Goal: Communication & Community: Answer question/provide support

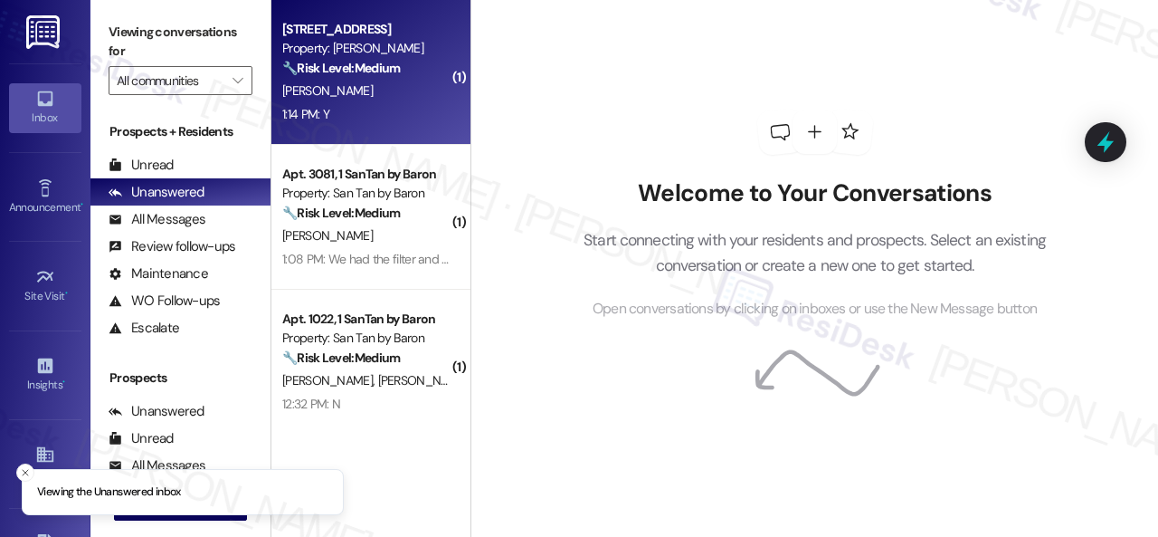
click at [388, 104] on div "1:14 PM: Y 1:14 PM: Y" at bounding box center [366, 114] width 171 height 23
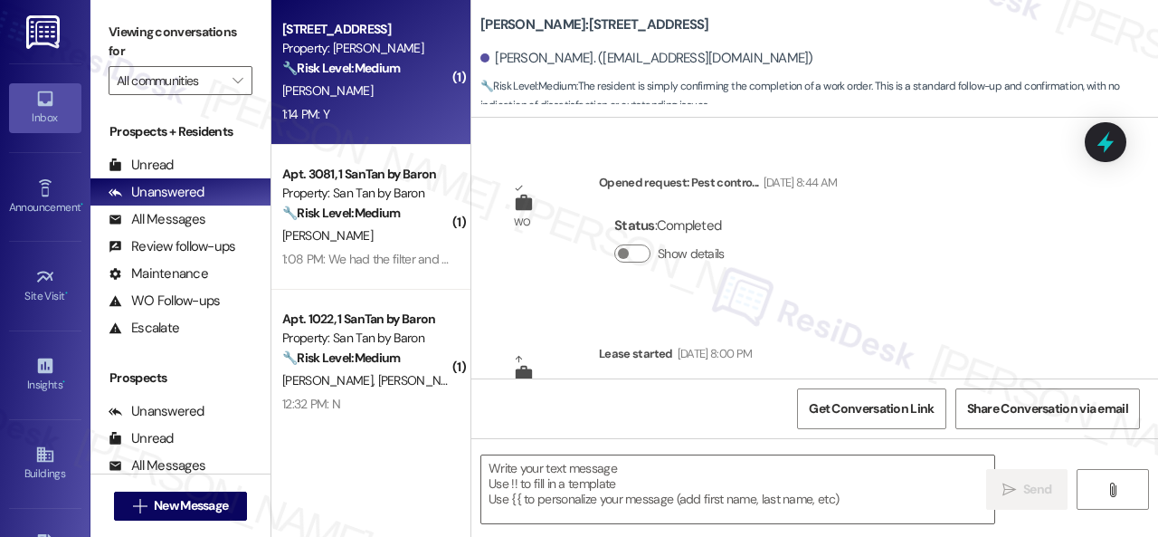
type textarea "Fetching suggested responses. Please feel free to read through the conversation…"
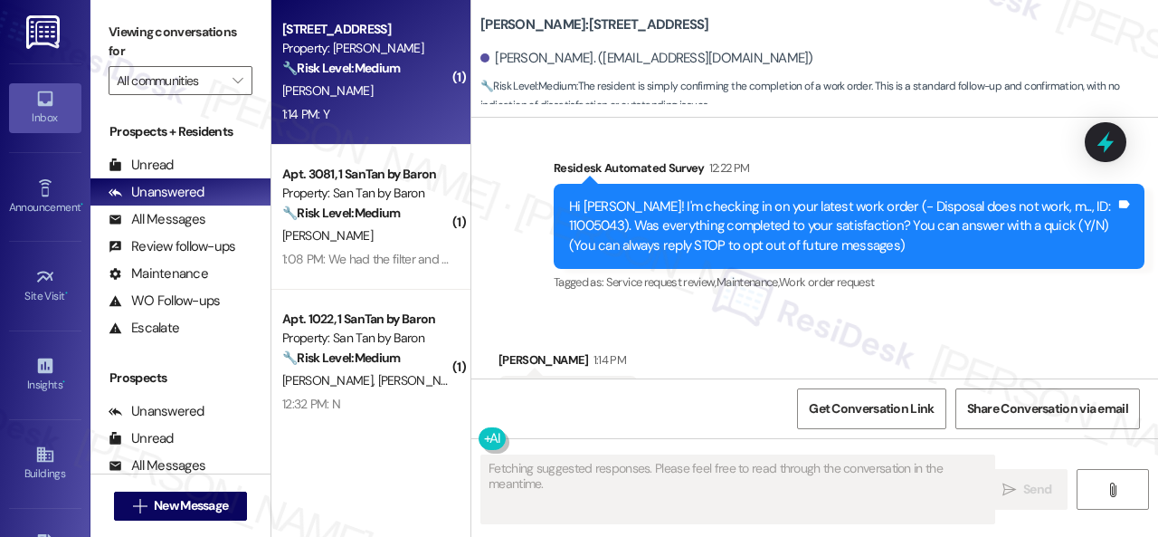
scroll to position [411, 0]
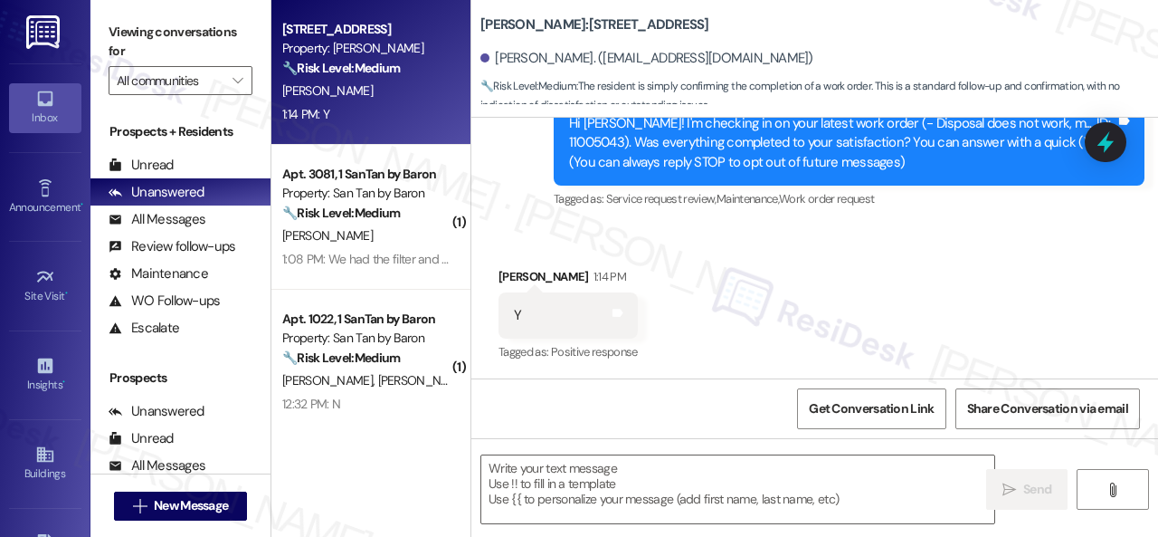
click at [481, 209] on div "Survey, sent via SMS Residesk Automated Survey 12:22 PM Hi Stephanie! I'm check…" at bounding box center [814, 130] width 687 height 192
click at [587, 439] on div " Send " at bounding box center [814, 506] width 687 height 136
click at [591, 475] on textarea at bounding box center [737, 489] width 513 height 68
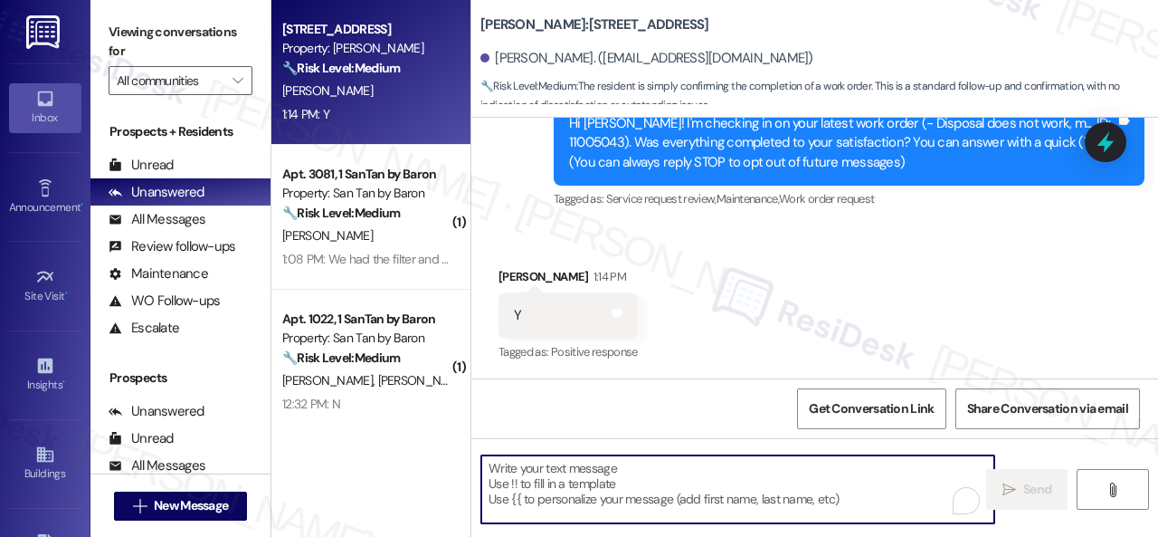
paste textarea "We're glad to hear the issue's been resolved! If {{property}} has met your expe…"
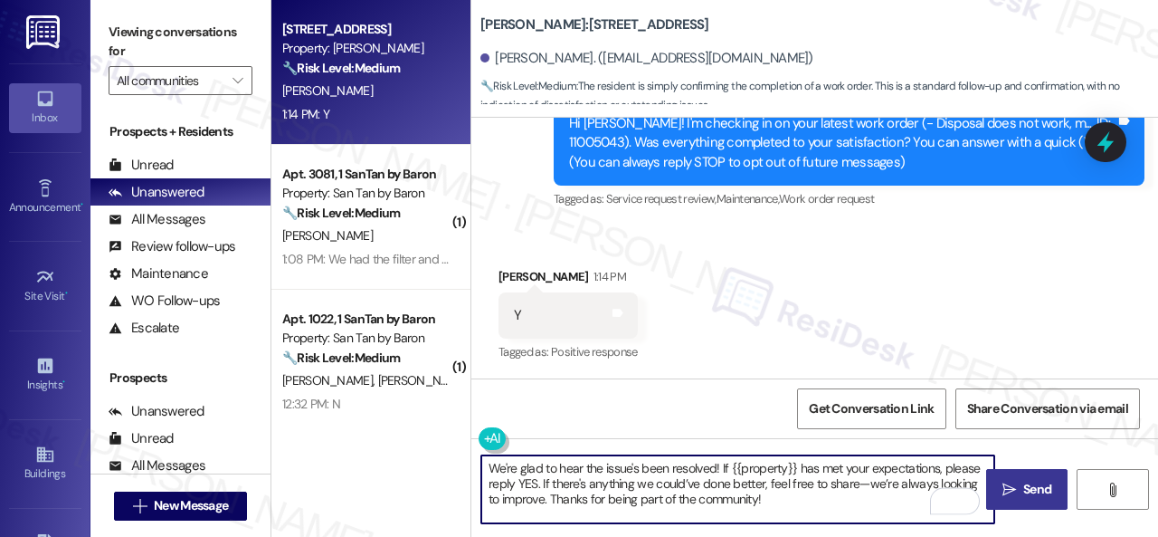
type textarea "We're glad to hear the issue's been resolved! If {{property}} has met your expe…"
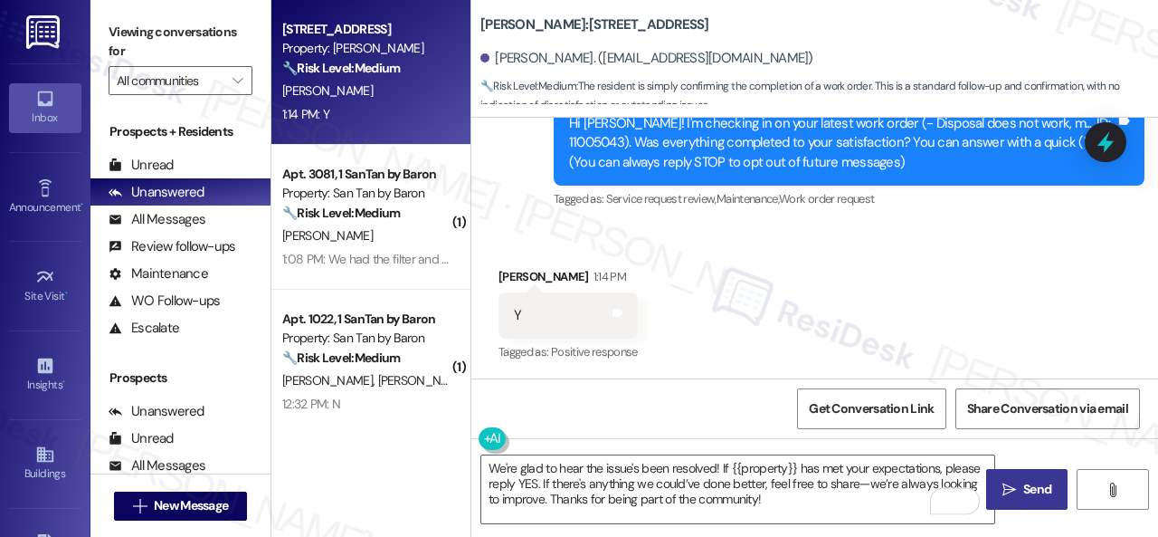
click at [1035, 490] on span "Send" at bounding box center [1037, 489] width 28 height 19
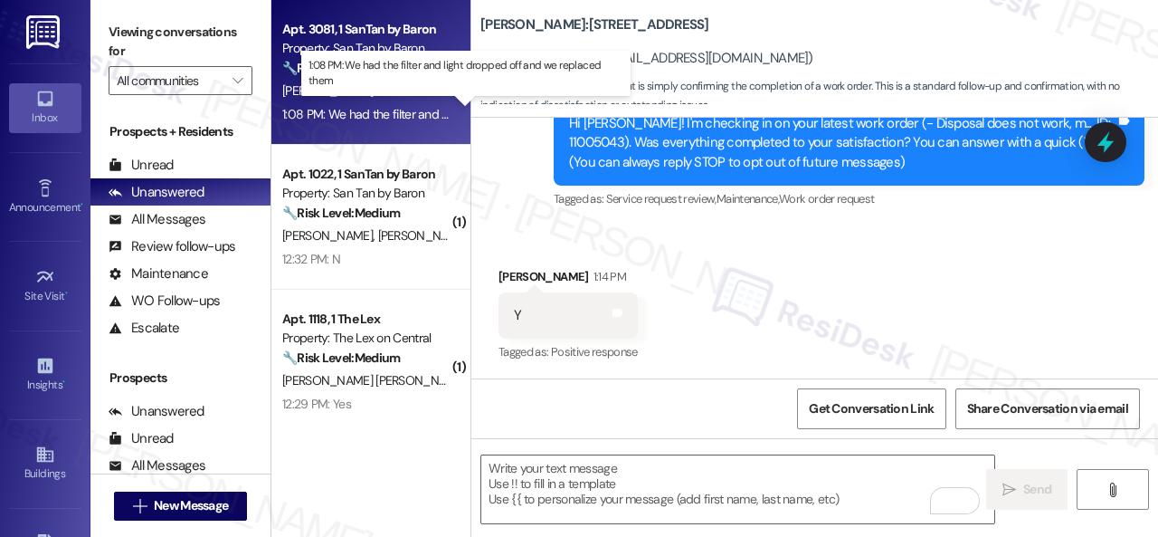
click at [404, 119] on div "1:08 PM: We had the filter and light dropped off and we replaced them 1:08 PM: …" at bounding box center [468, 114] width 372 height 16
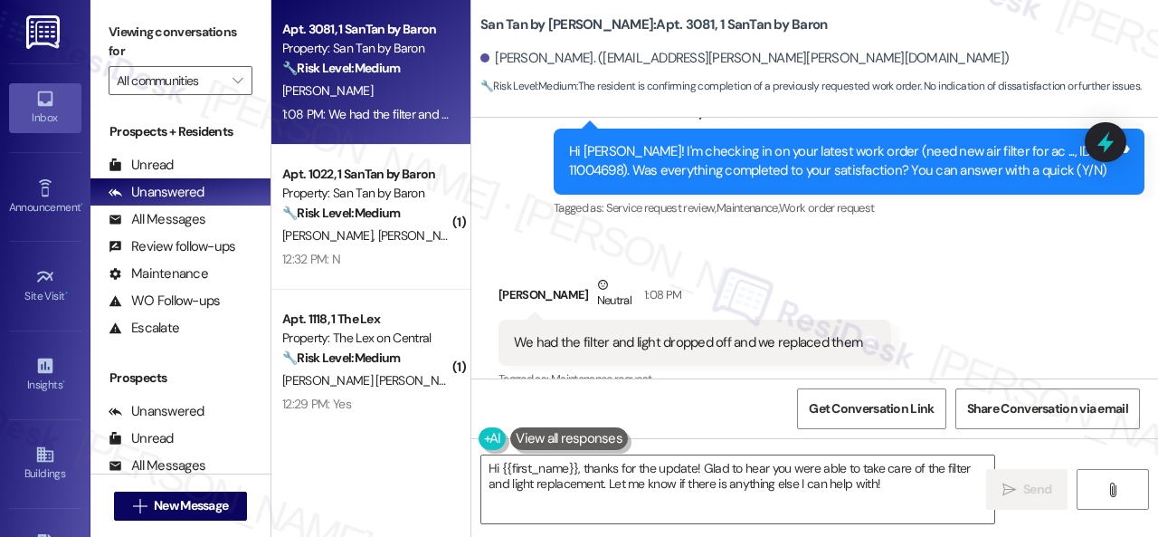
scroll to position [968, 0]
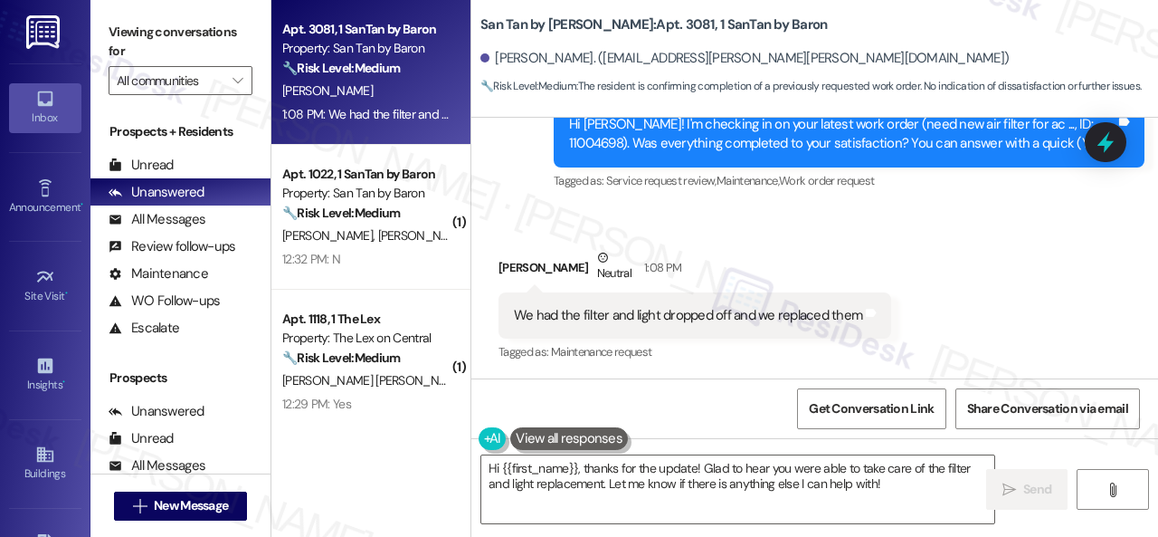
click at [518, 265] on div "Mia Campos Neutral 1:08 PM" at bounding box center [695, 270] width 393 height 44
click at [652, 493] on textarea "Hi {{first_name}}, thanks for the update! Glad to hear you were able to take ca…" at bounding box center [737, 489] width 513 height 68
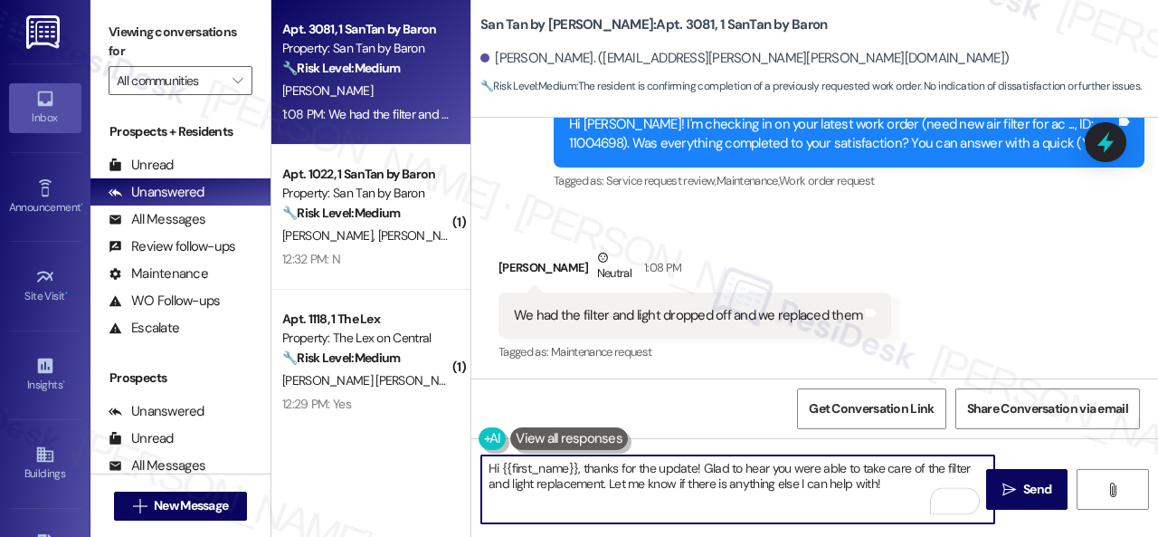
drag, startPoint x: 897, startPoint y: 478, endPoint x: 293, endPoint y: 442, distance: 604.6
click at [293, 442] on div "Apt. 3081, 1 SanTan by Baron Property: San Tan by Baron 🔧 Risk Level: Medium Th…" at bounding box center [714, 268] width 887 height 537
paste textarea "Thanks for your feedback. We appreciate it. Enjoy your day"
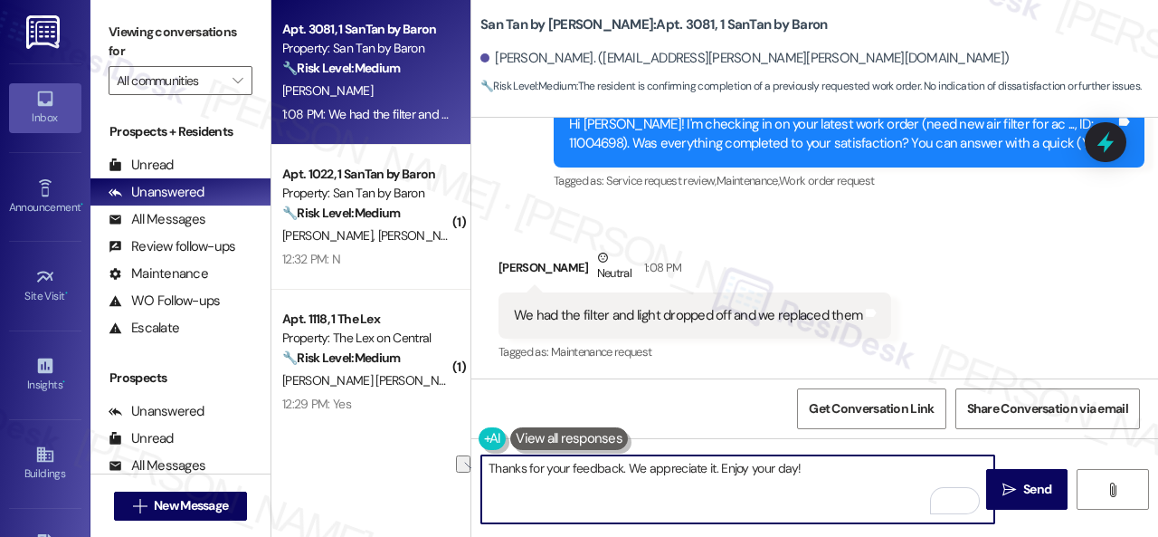
drag, startPoint x: 545, startPoint y: 468, endPoint x: 619, endPoint y: 468, distance: 74.2
click at [619, 468] on textarea "Thanks for your feedback. We appreciate it. Enjoy your day!" at bounding box center [737, 489] width 513 height 68
type textarea "Thanks for the update. We appreciate it. Enjoy your day!"
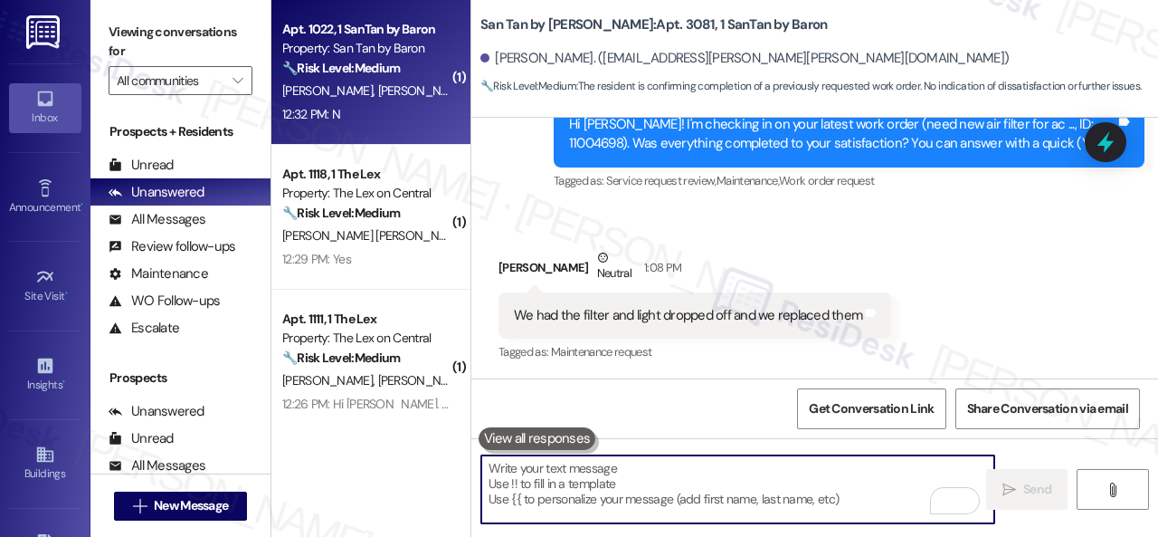
click at [396, 128] on div "Apt. 1022, 1 SanTan by Baron Property: San Tan by Baron 🔧 Risk Level: Medium Th…" at bounding box center [370, 72] width 199 height 145
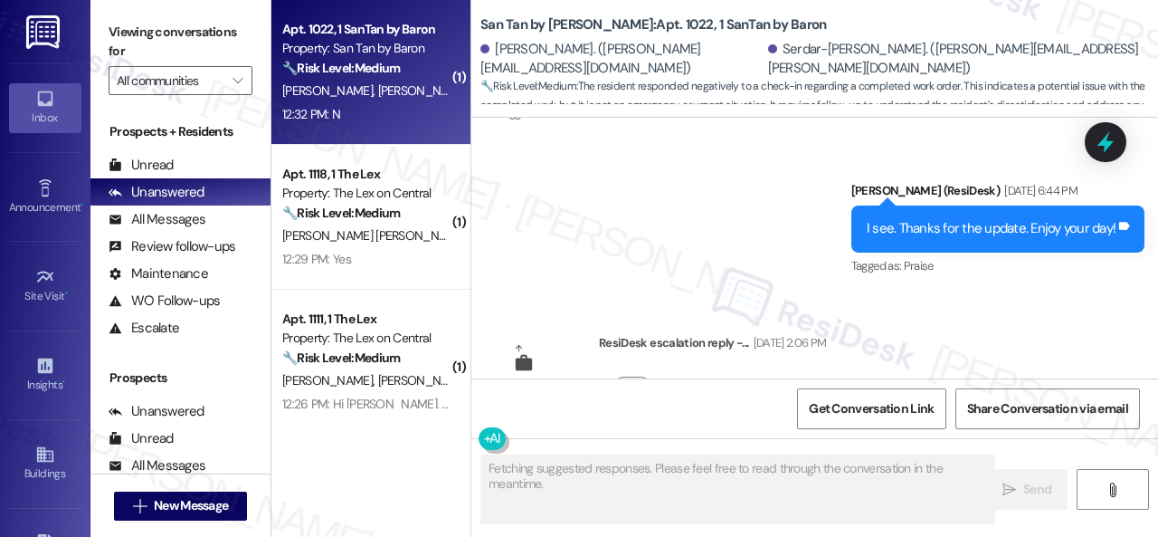
scroll to position [4019, 0]
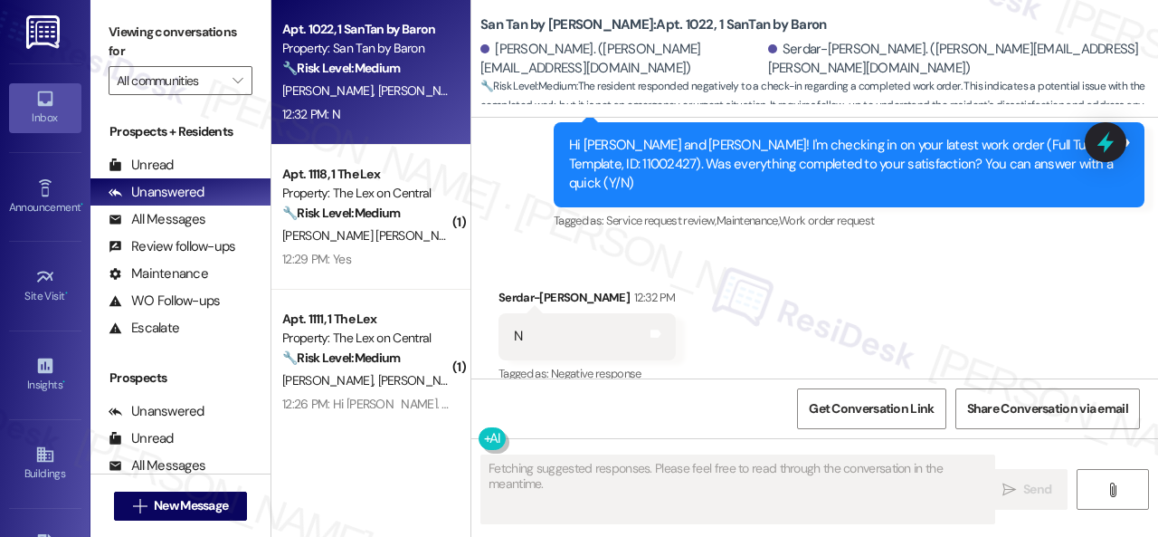
click at [566, 247] on div "Received via SMS Serdar-Stephan Alemdar 12:32 PM N Tags and notes Tagged as: Ne…" at bounding box center [814, 323] width 687 height 153
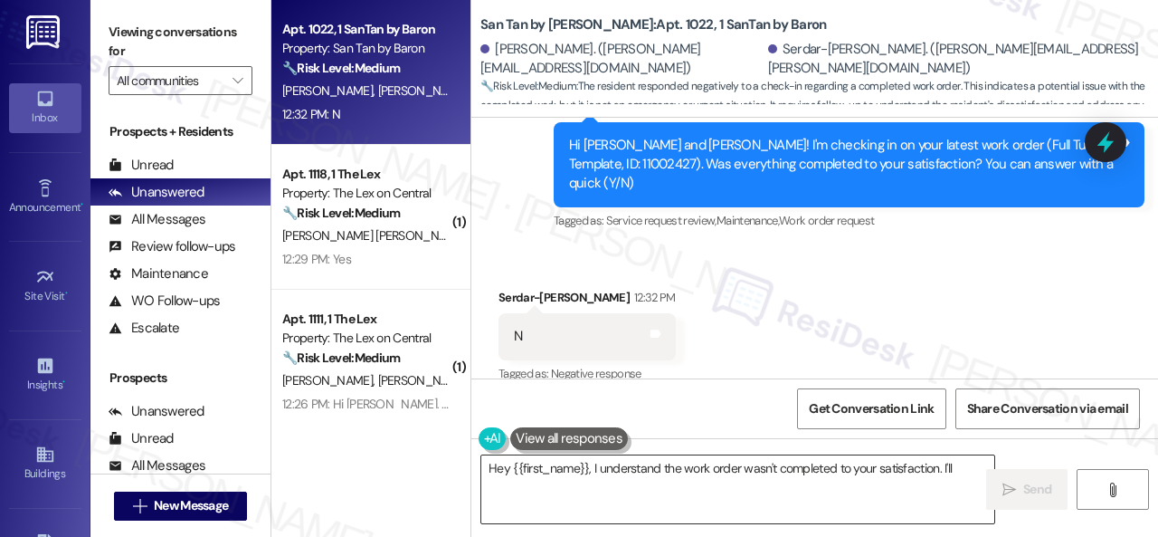
click at [538, 471] on textarea "Hey {{first_name}}, I understand the work order wasn't completed to your" at bounding box center [737, 489] width 513 height 68
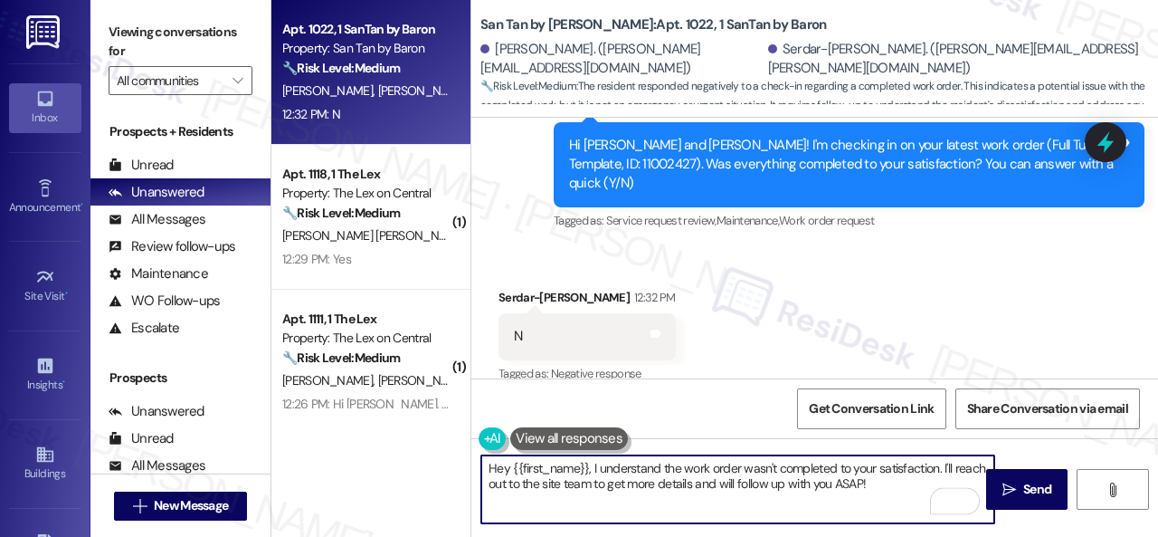
drag, startPoint x: 899, startPoint y: 482, endPoint x: 363, endPoint y: 418, distance: 540.4
click at [363, 418] on div "Apt. 1022, 1 SanTan by Baron Property: San Tan by Baron 🔧 Risk Level: Medium Th…" at bounding box center [714, 268] width 887 height 537
paste textarea "I'm sorry that the work order wasn't completed to your satisfaction. Can you pl…"
type textarea "I'm sorry that the work order wasn't completed to your satisfaction. Can you pl…"
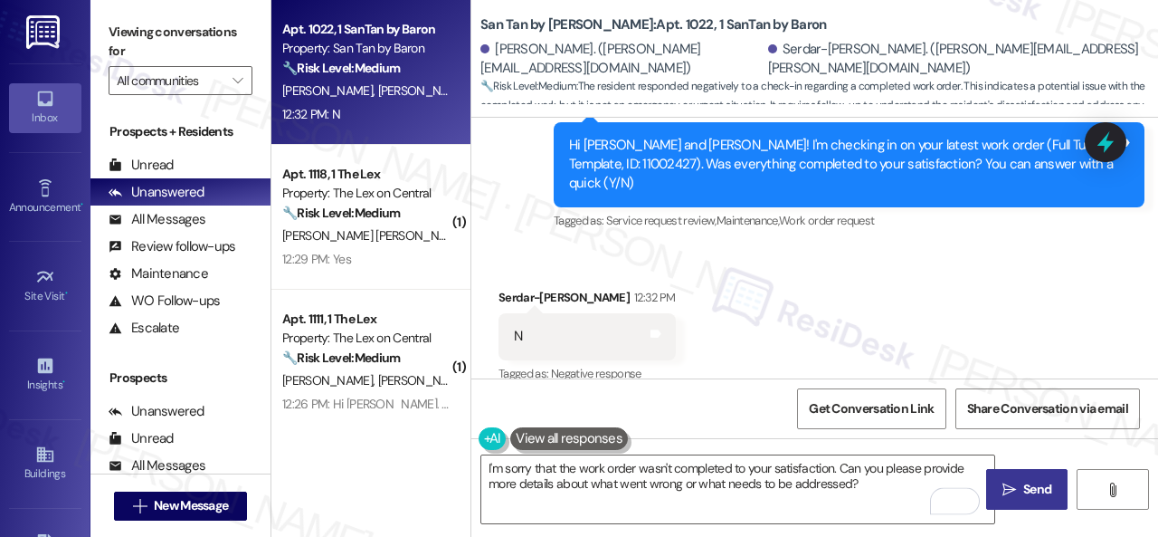
click at [1033, 480] on span "Send" at bounding box center [1037, 489] width 28 height 19
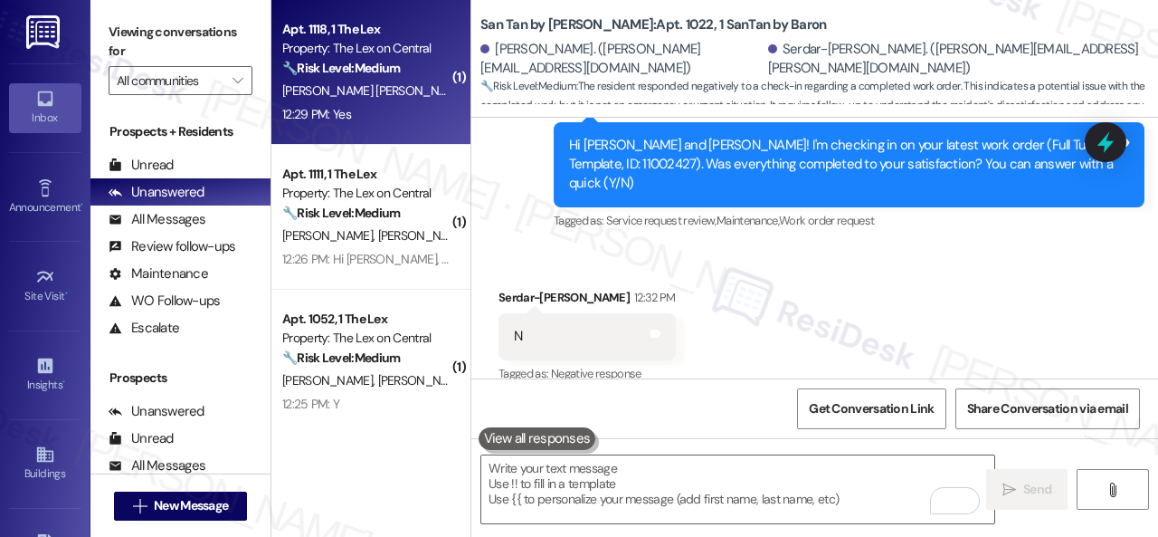
click at [373, 114] on div "12:29 PM: Yes 12:29 PM: Yes" at bounding box center [366, 114] width 171 height 23
type textarea "Fetching suggested responses. Please feel free to read through the conversation…"
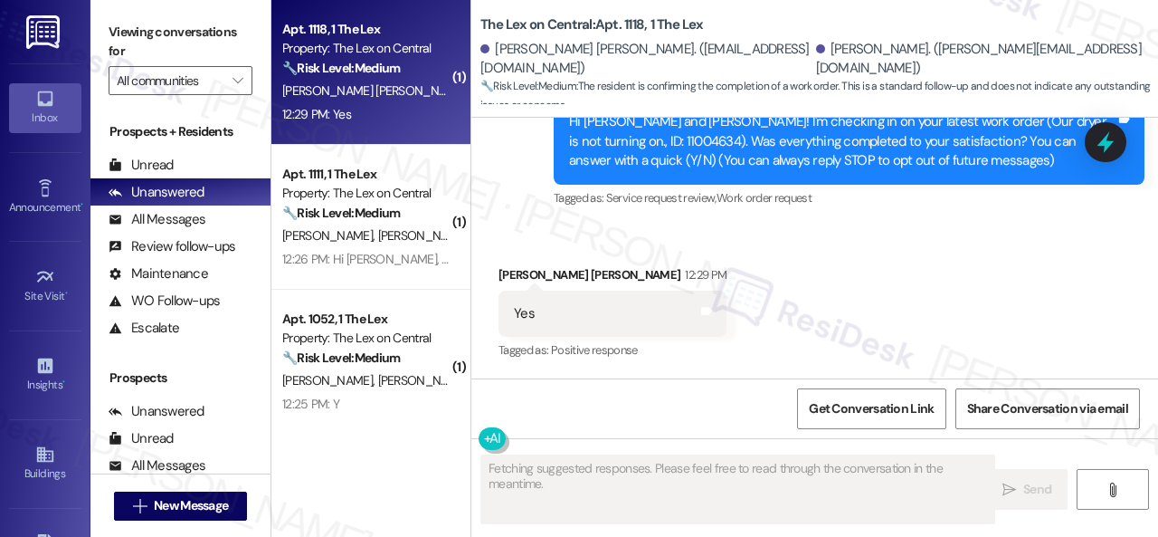
scroll to position [241, 0]
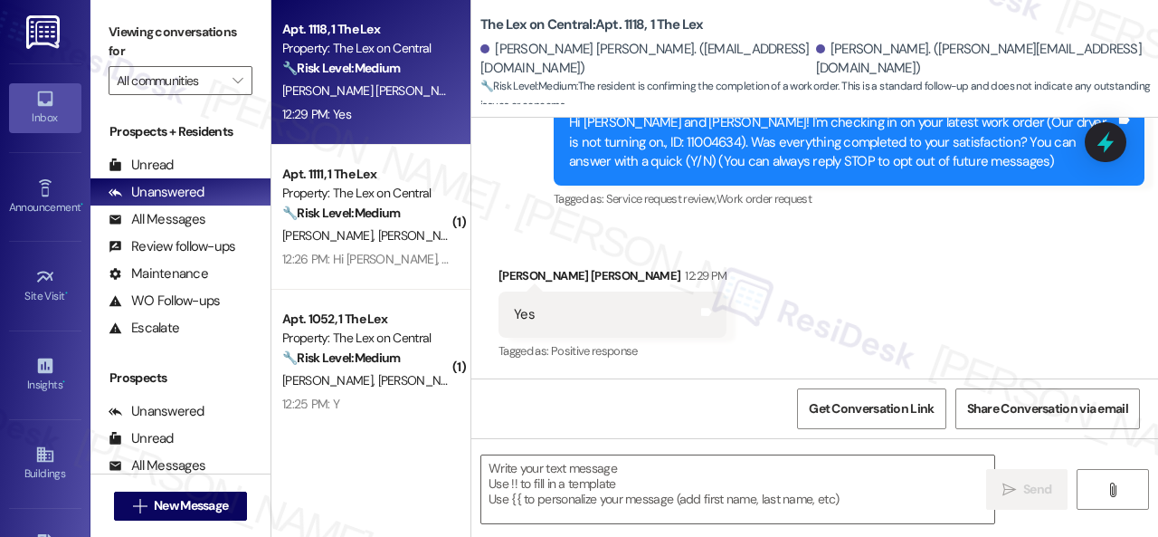
click at [503, 200] on div "Survey, sent via SMS Residesk Automated Survey 12:21 PM Hi Kevin and Antonio! I…" at bounding box center [814, 129] width 687 height 192
click at [540, 471] on textarea at bounding box center [737, 489] width 513 height 68
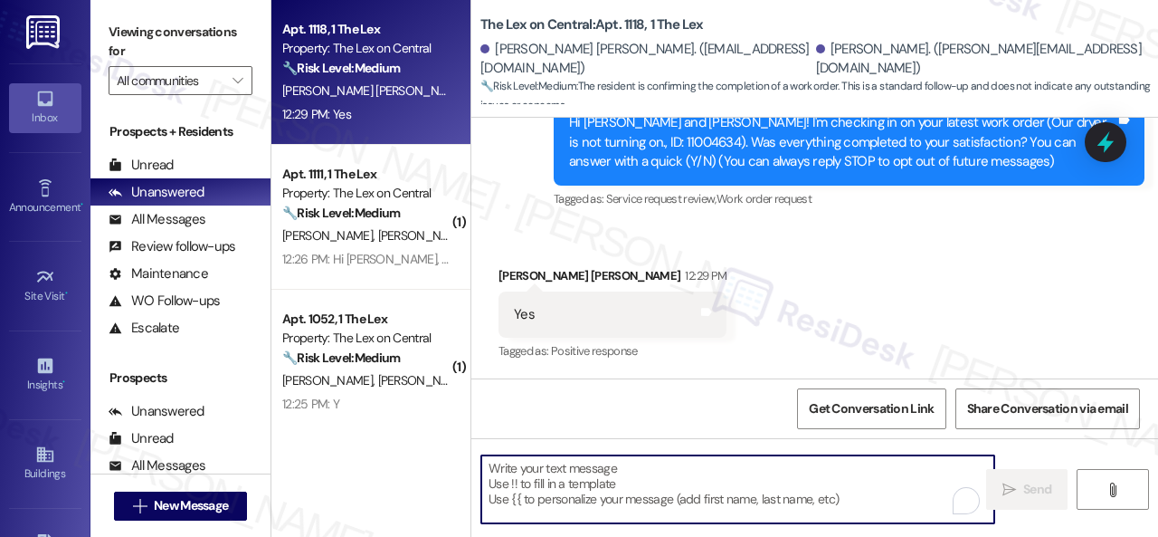
paste textarea "We're glad to hear the issue's been resolved! If {{property}} has met your expe…"
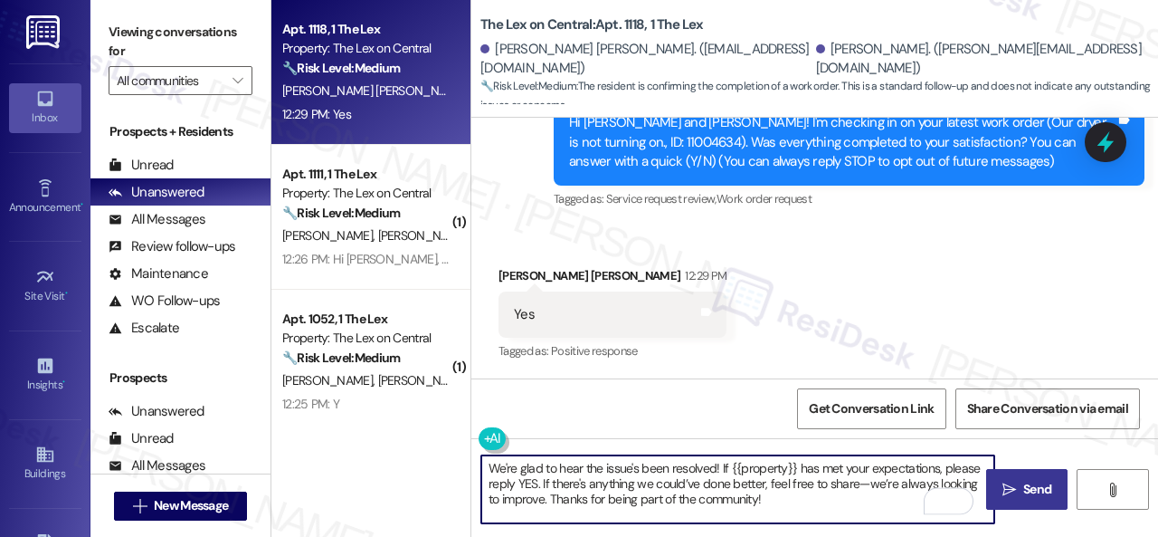
type textarea "We're glad to hear the issue's been resolved! If {{property}} has met your expe…"
click at [1003, 484] on icon "" at bounding box center [1010, 489] width 14 height 14
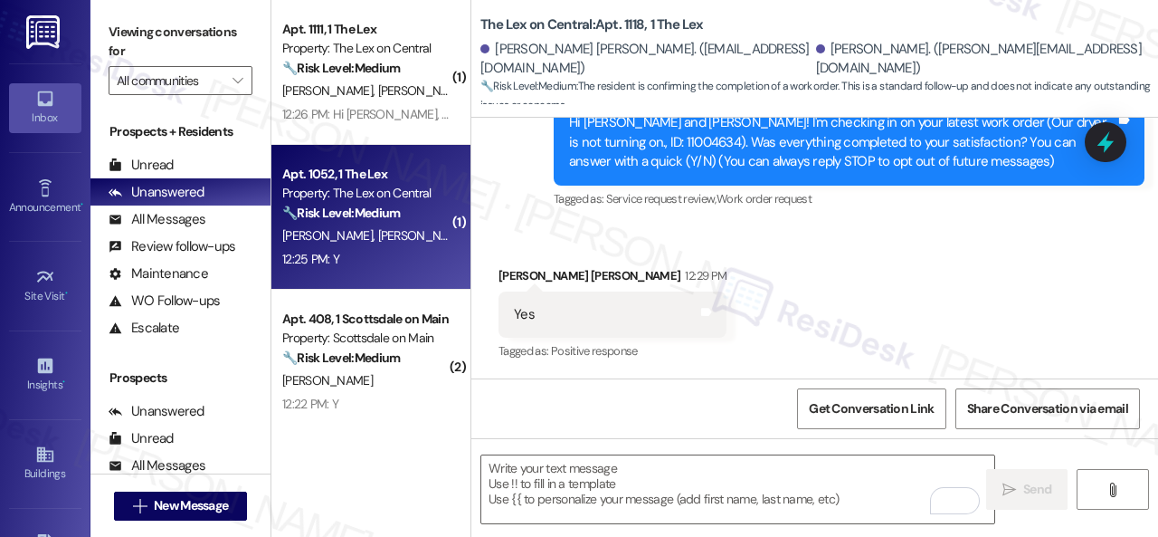
click at [384, 248] on div "12:25 PM: Y 12:25 PM: Y" at bounding box center [366, 259] width 171 height 23
type textarea "Fetching suggested responses. Please feel free to read through the conversation…"
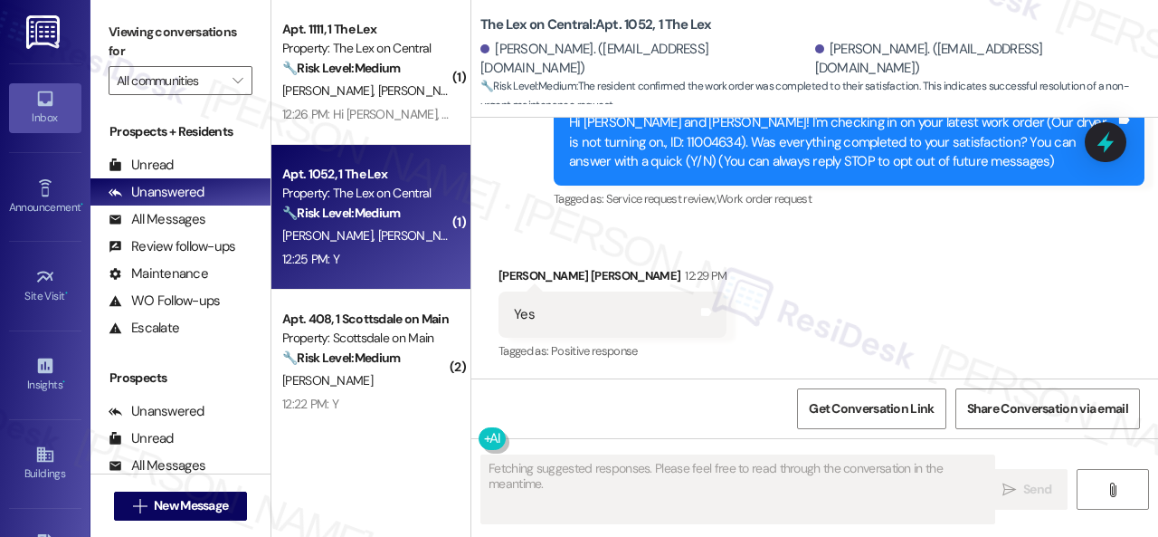
scroll to position [240, 0]
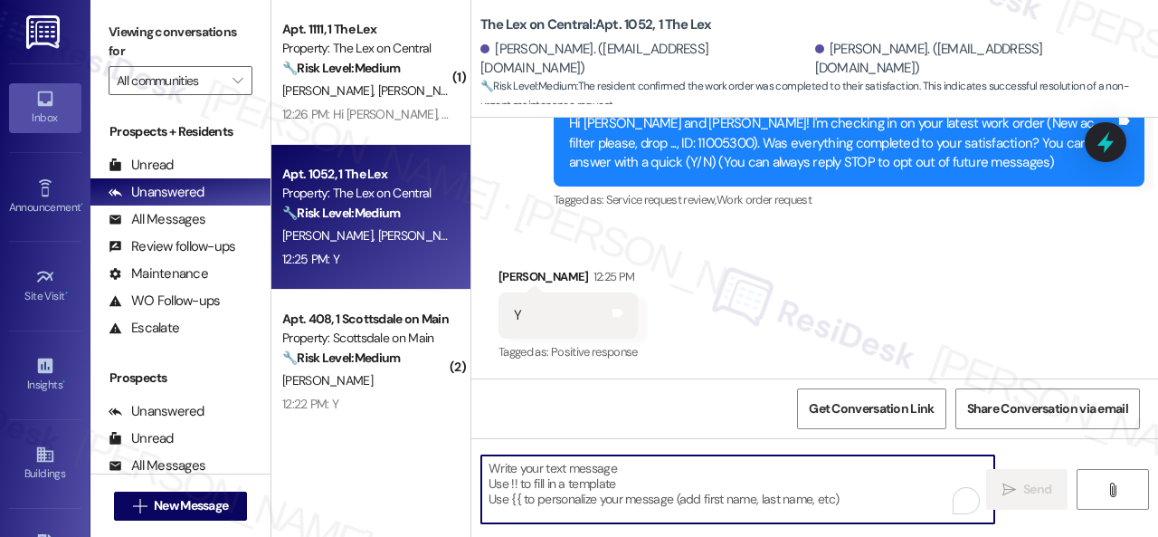
click at [599, 491] on textarea "To enrich screen reader interactions, please activate Accessibility in Grammarl…" at bounding box center [737, 489] width 513 height 68
paste textarea "We're glad to hear the issue's been resolved! If {{property}} has met your expe…"
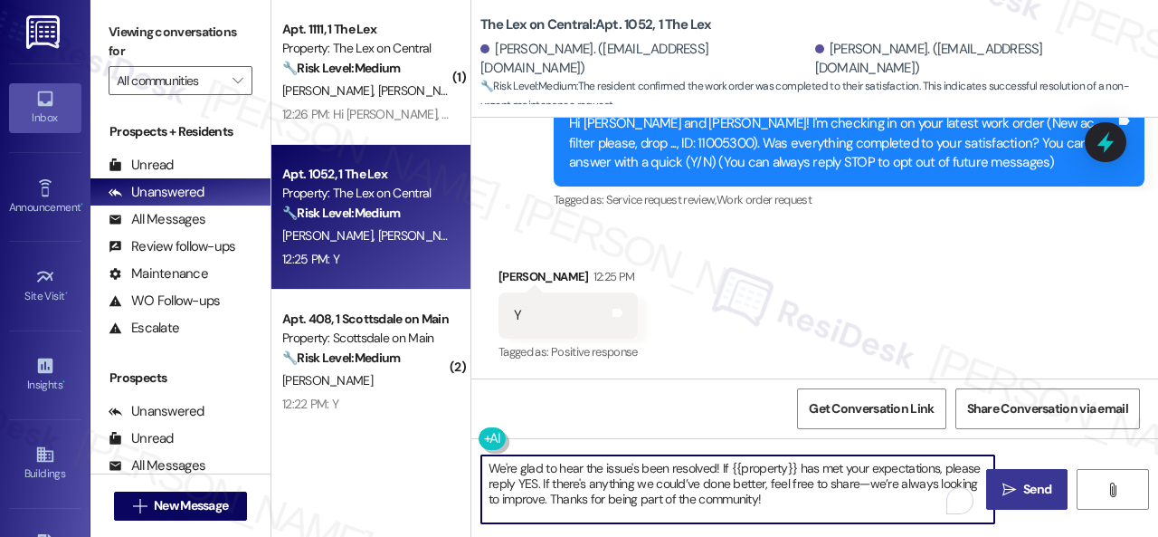
type textarea "We're glad to hear the issue's been resolved! If {{property}} has met your expe…"
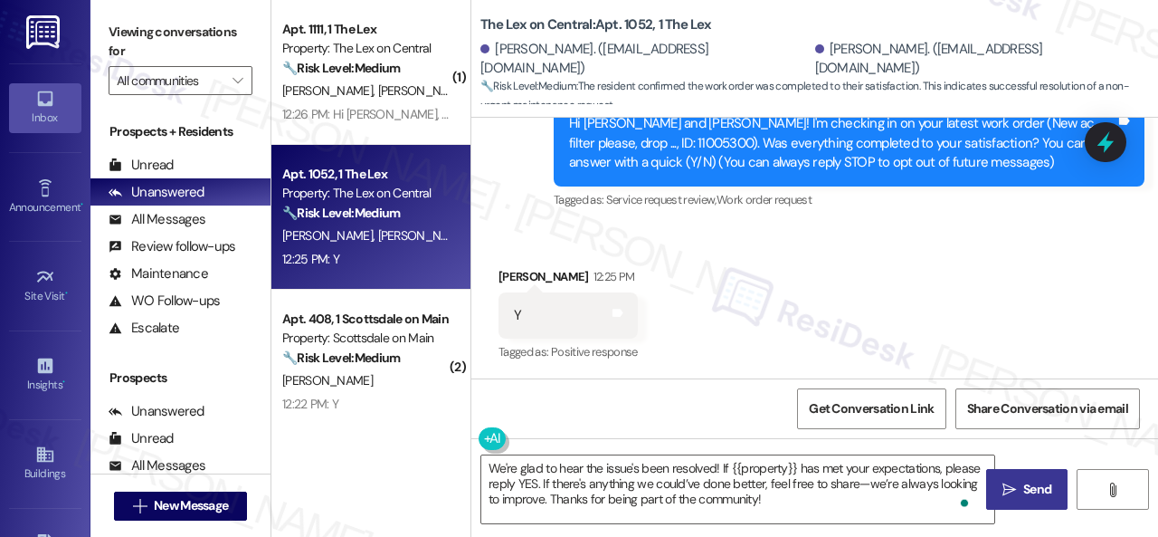
click at [1003, 482] on icon "" at bounding box center [1010, 489] width 14 height 14
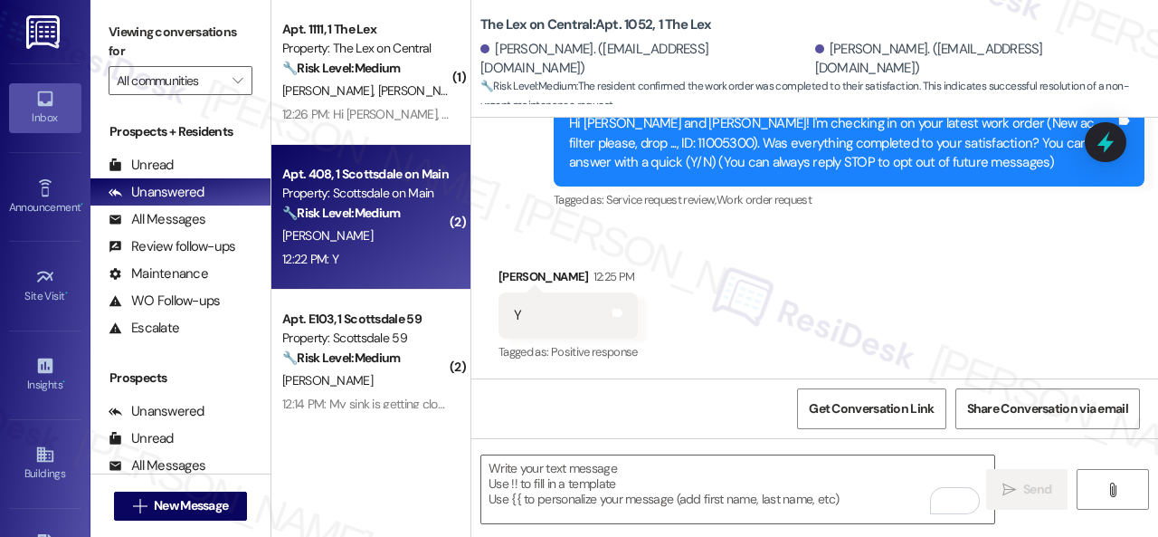
click at [423, 252] on div "12:22 PM: Y 12:22 PM: Y" at bounding box center [366, 259] width 171 height 23
type textarea "Fetching suggested responses. Please feel free to read through the conversation…"
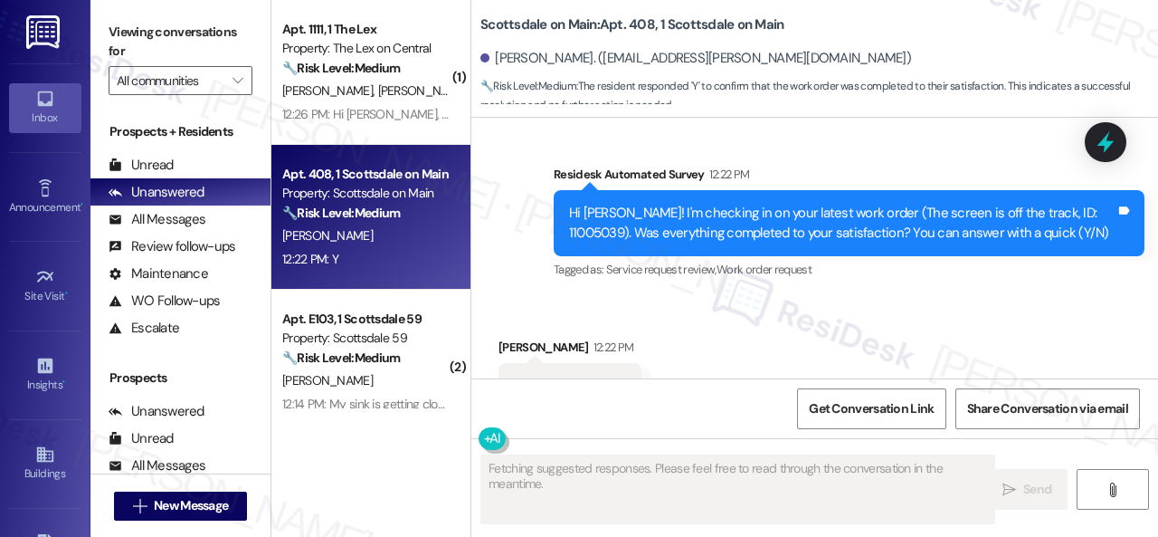
scroll to position [4260, 0]
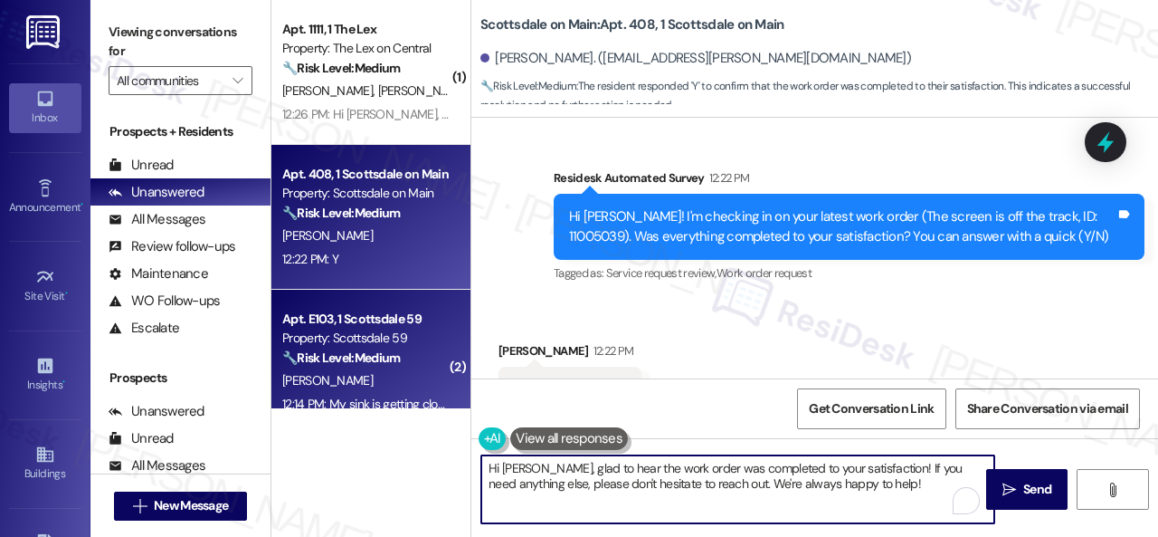
drag, startPoint x: 852, startPoint y: 480, endPoint x: 316, endPoint y: 386, distance: 544.6
click at [316, 386] on div "( 1 ) Apt. 1111, 1 The Lex Property: The Lex on Central 🔧 Risk Level: Medium Th…" at bounding box center [714, 268] width 887 height 537
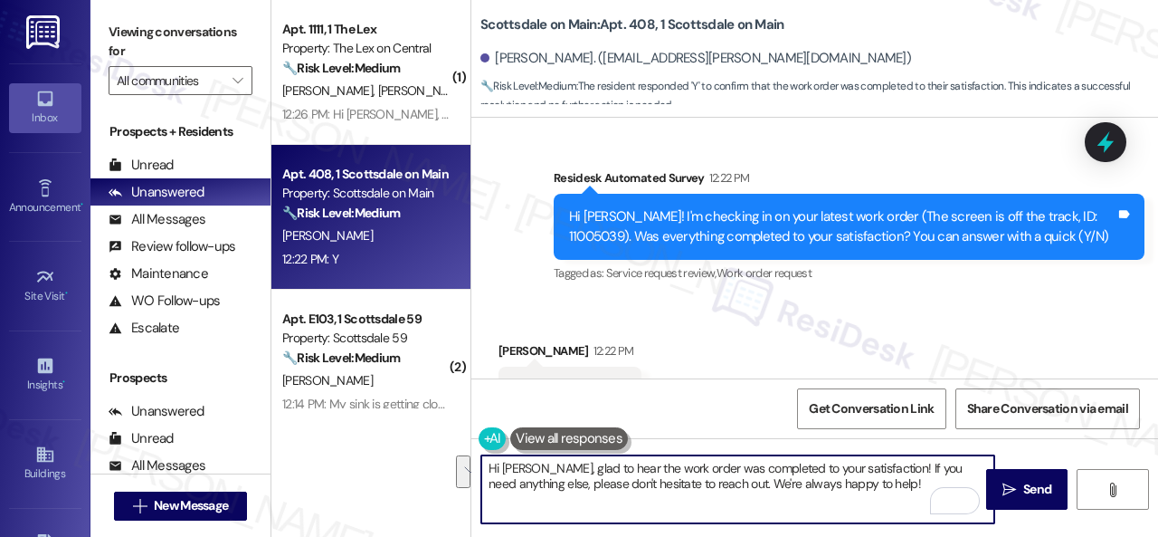
scroll to position [4443, 0]
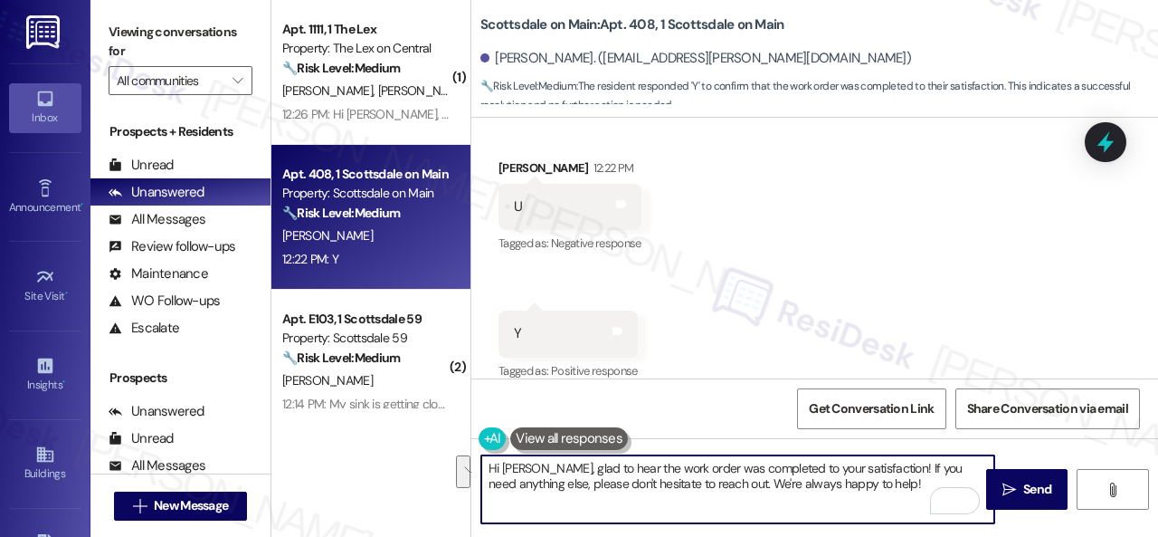
paste textarea "We're glad to hear the issue's been resolved! If {{property}} has met your expe…"
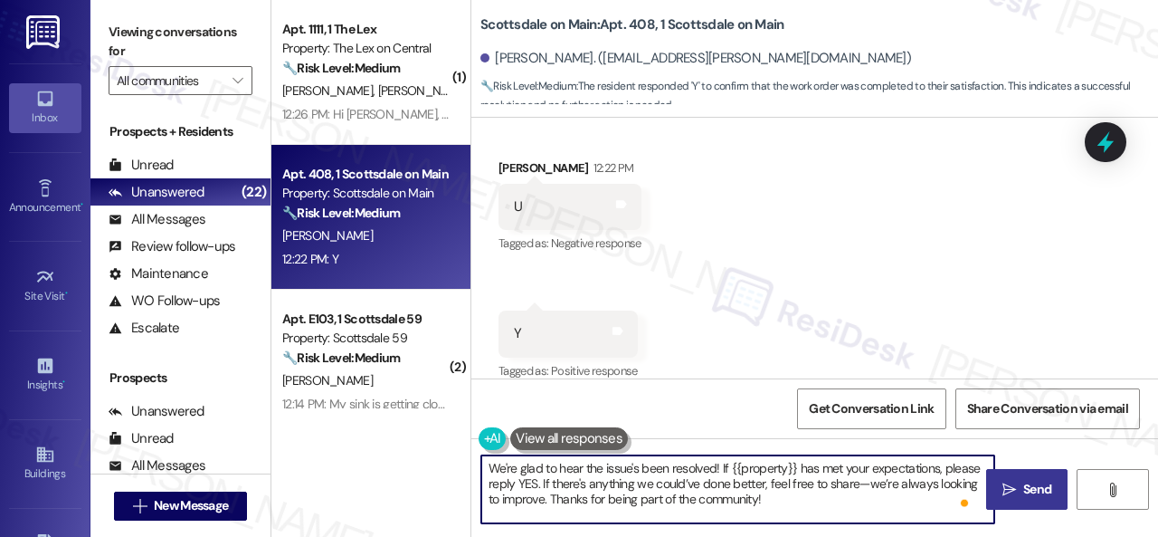
type textarea "We're glad to hear the issue's been resolved! If {{property}} has met your expe…"
click at [1025, 482] on span "Send" at bounding box center [1037, 489] width 28 height 19
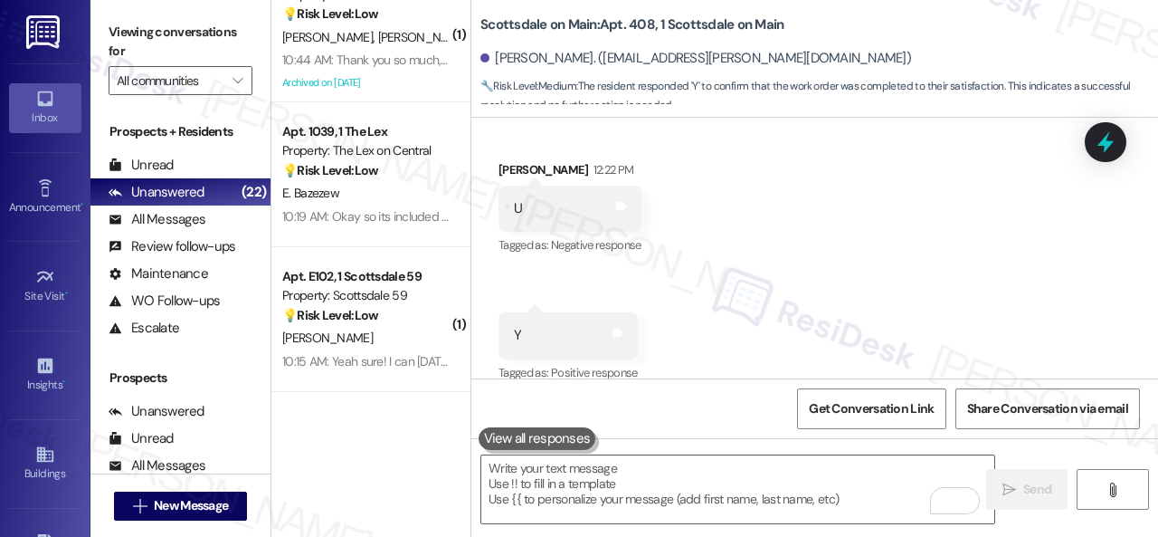
scroll to position [724, 0]
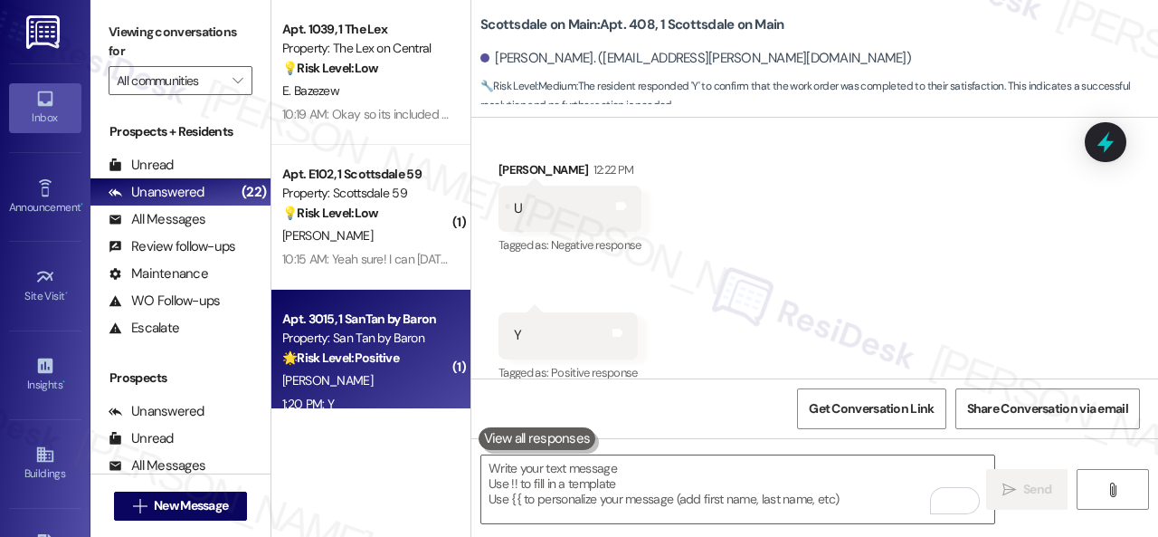
click at [388, 399] on div "1:20 PM: Y 1:20 PM: Y" at bounding box center [366, 404] width 171 height 23
type textarea "Fetching suggested responses. Please feel free to read through the conversation…"
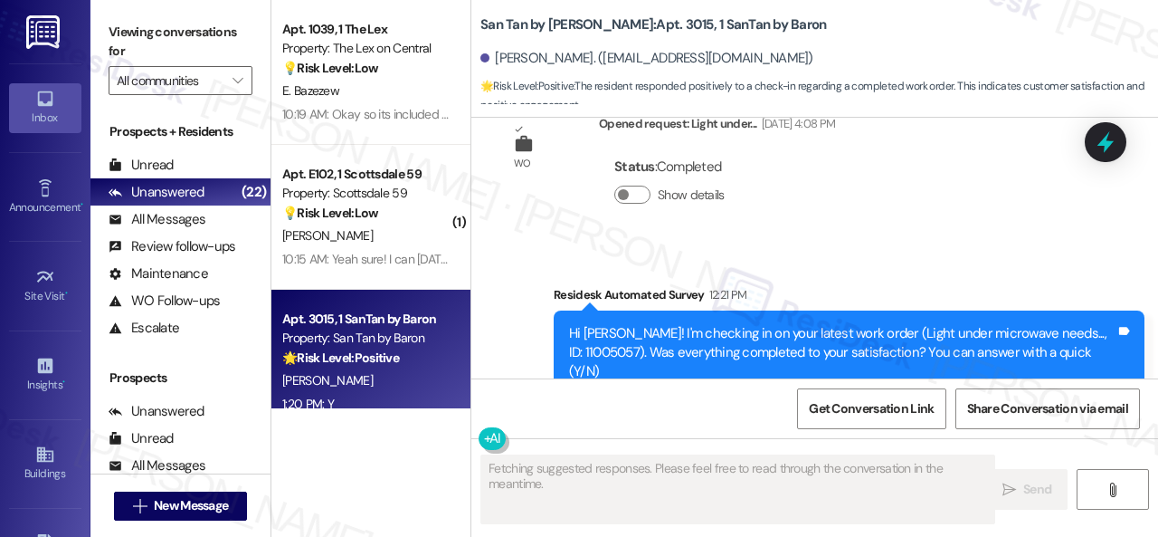
scroll to position [6760, 0]
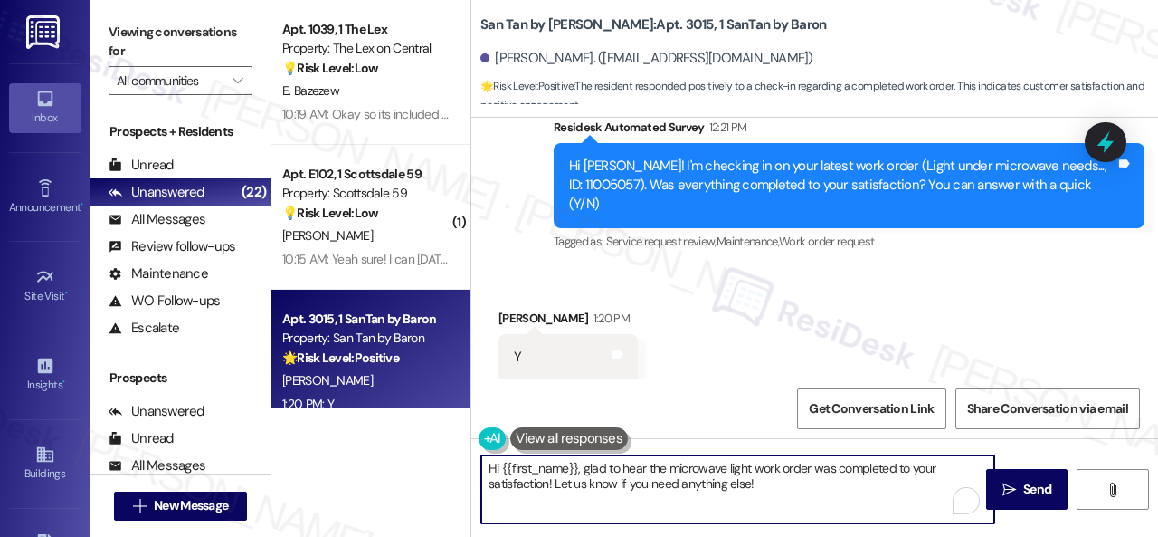
drag, startPoint x: 690, startPoint y: 477, endPoint x: 381, endPoint y: 407, distance: 317.2
click at [376, 407] on div "( 1 ) Apt. 1001, 1 SanTan by Baron Property: San Tan by Baron 💡 Risk Level: Low…" at bounding box center [714, 268] width 887 height 537
paste textarea "We're glad to hear the issue's been resolved! If {{property}} has met your expe…"
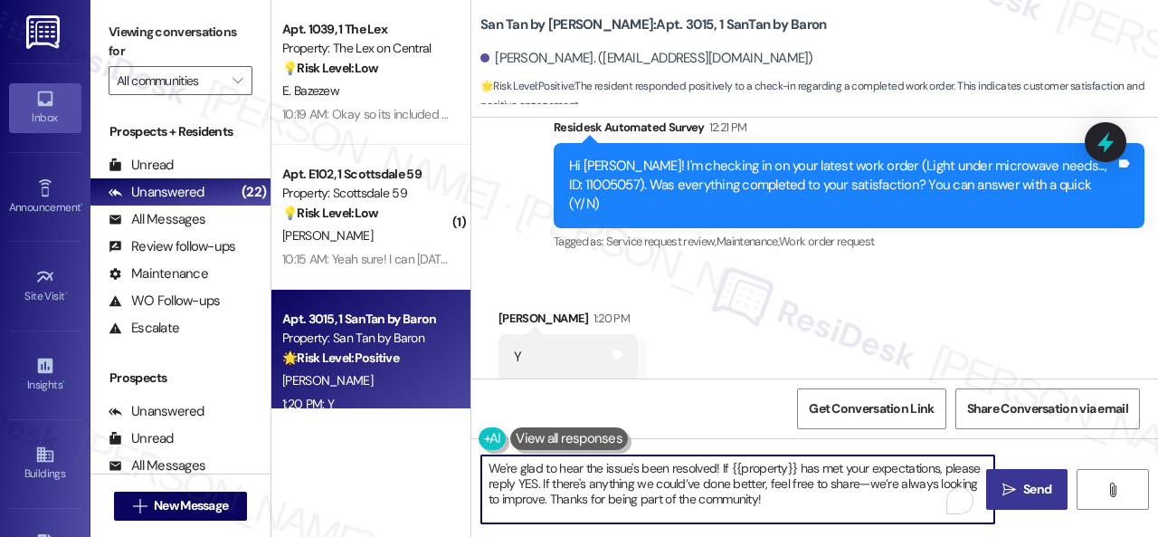
type textarea "We're glad to hear the issue's been resolved! If {{property}} has met your expe…"
click at [1035, 501] on button " Send" at bounding box center [1026, 489] width 81 height 41
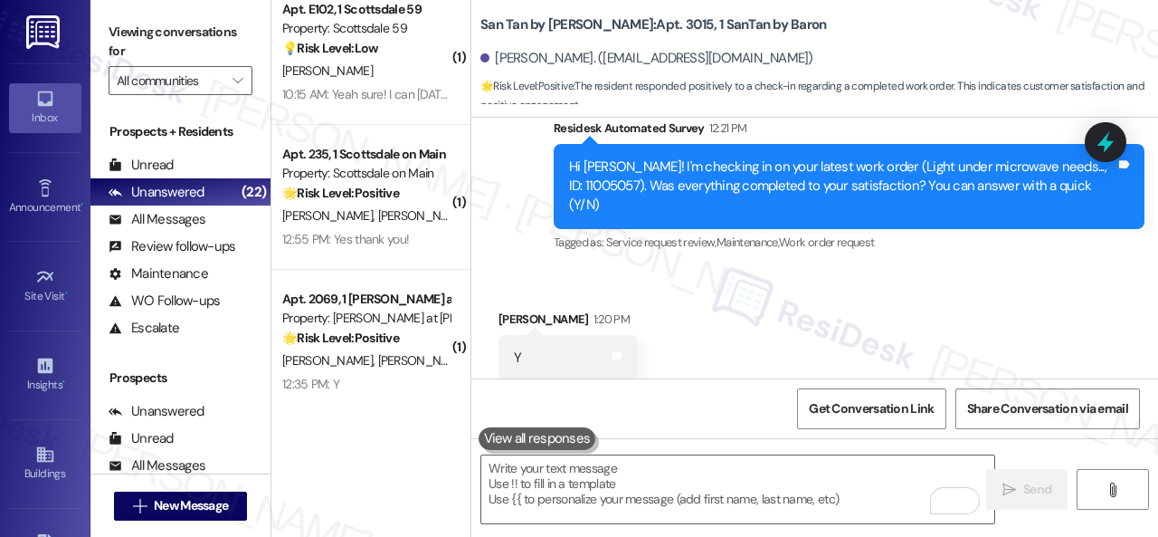
scroll to position [905, 0]
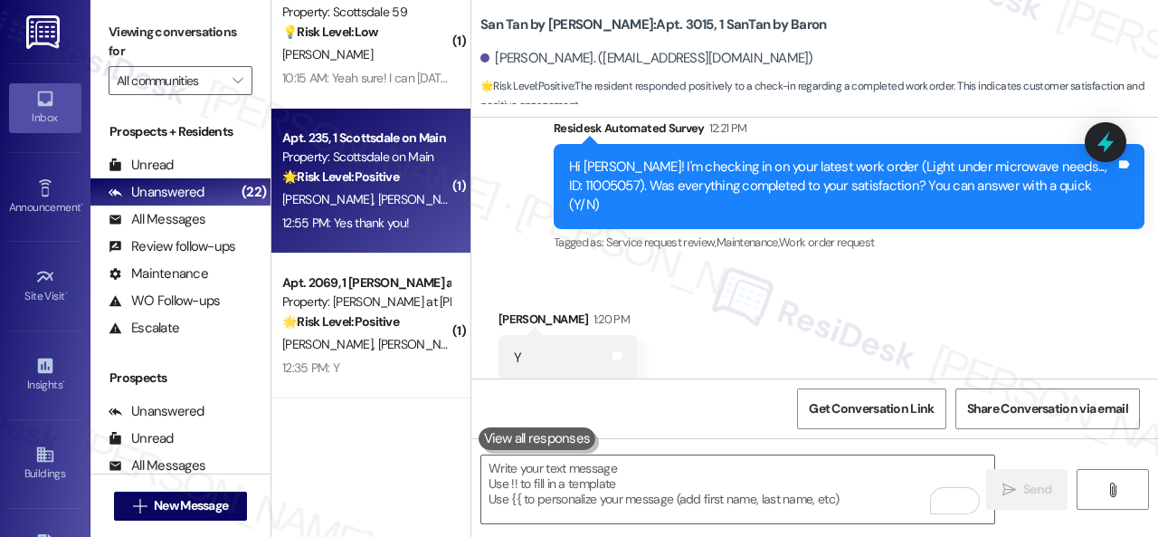
click at [396, 207] on div "Z. Randall R. Barraza" at bounding box center [366, 199] width 171 height 23
type textarea "Fetching suggested responses. Please feel free to read through the conversation…"
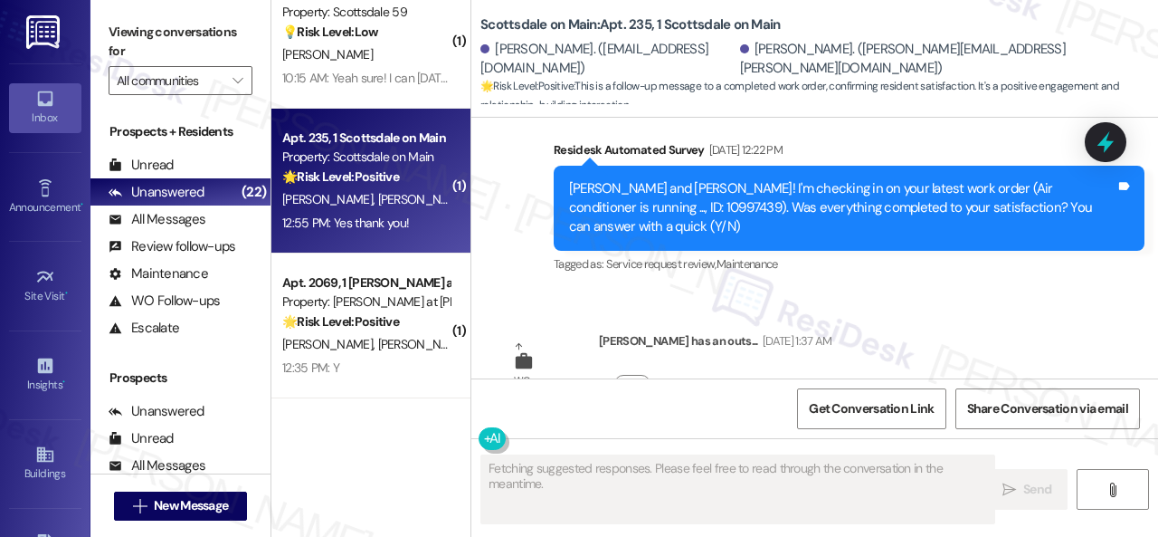
scroll to position [6744, 0]
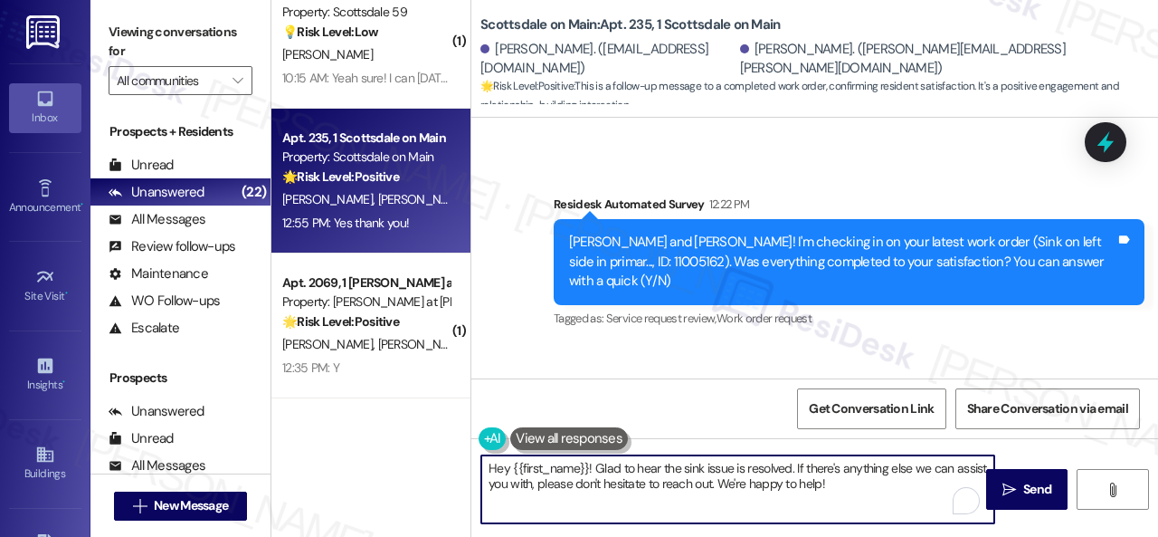
drag, startPoint x: 556, startPoint y: 441, endPoint x: 366, endPoint y: 414, distance: 191.8
click at [366, 414] on div "( 1 ) Apt. 1096, 1 The Lex Property: The Lex on Central 💡 Risk Level: Low The r…" at bounding box center [714, 268] width 887 height 537
paste textarea "We're glad to hear the issue's been resolved! If {{property}} has met your expe…"
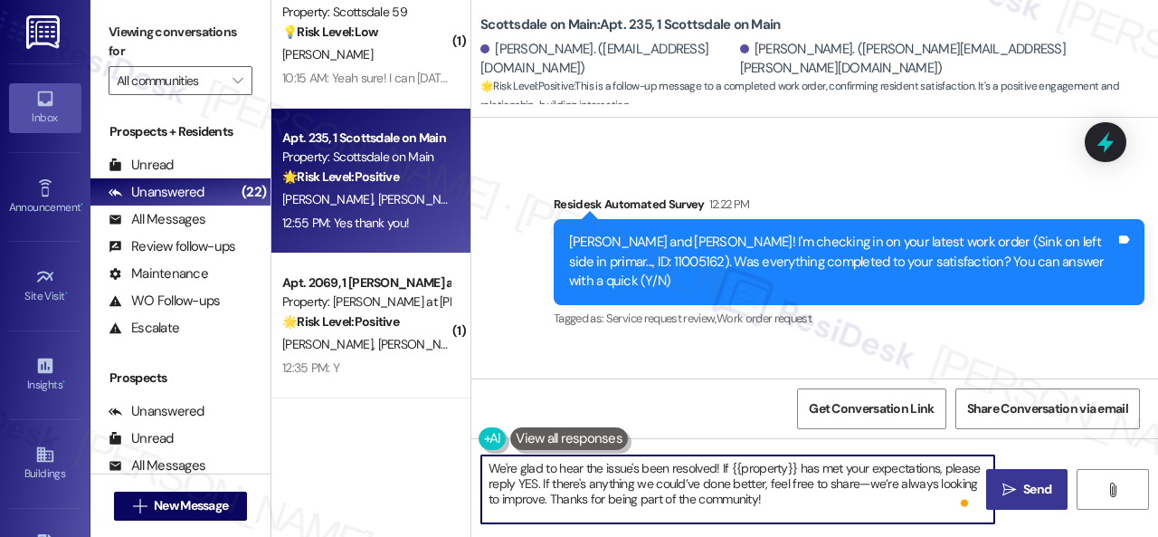
type textarea "We're glad to hear the issue's been resolved! If {{property}} has met your expe…"
click at [1023, 487] on span "Send" at bounding box center [1037, 489] width 28 height 19
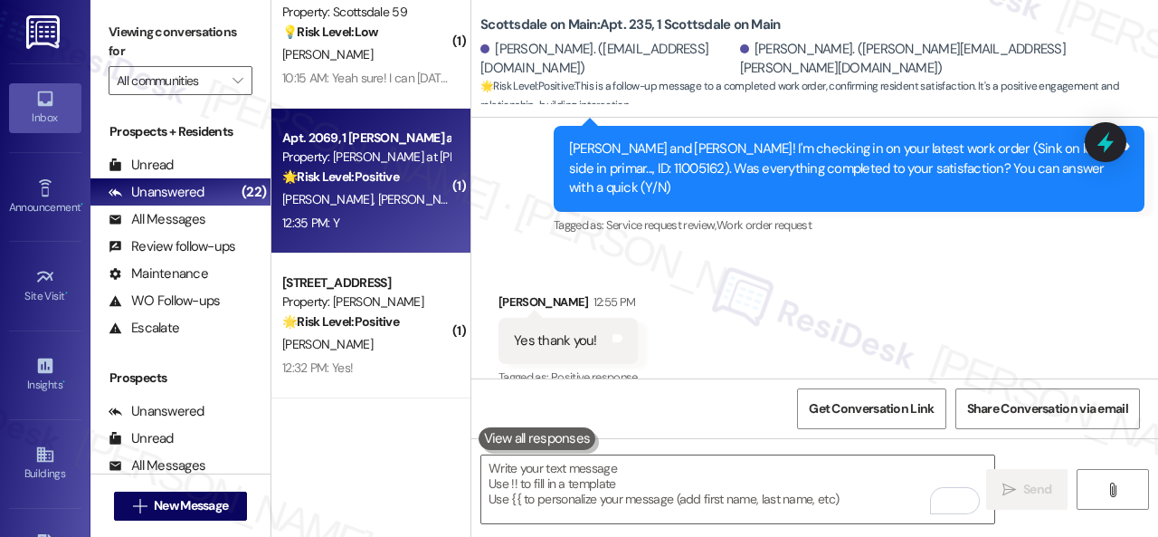
scroll to position [6820, 0]
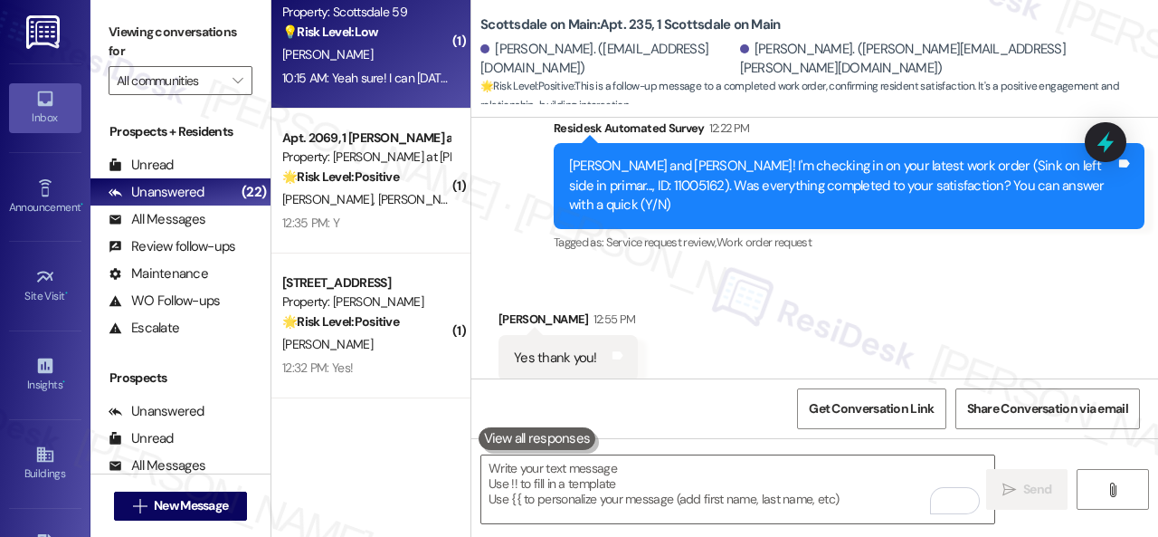
click at [385, 75] on div "10:15 AM: Yeah sure! I can today at 10 10:15 AM: Yeah sure! I can today at 10" at bounding box center [380, 78] width 196 height 16
type textarea "Fetching suggested responses. Please feel free to read through the conversation…"
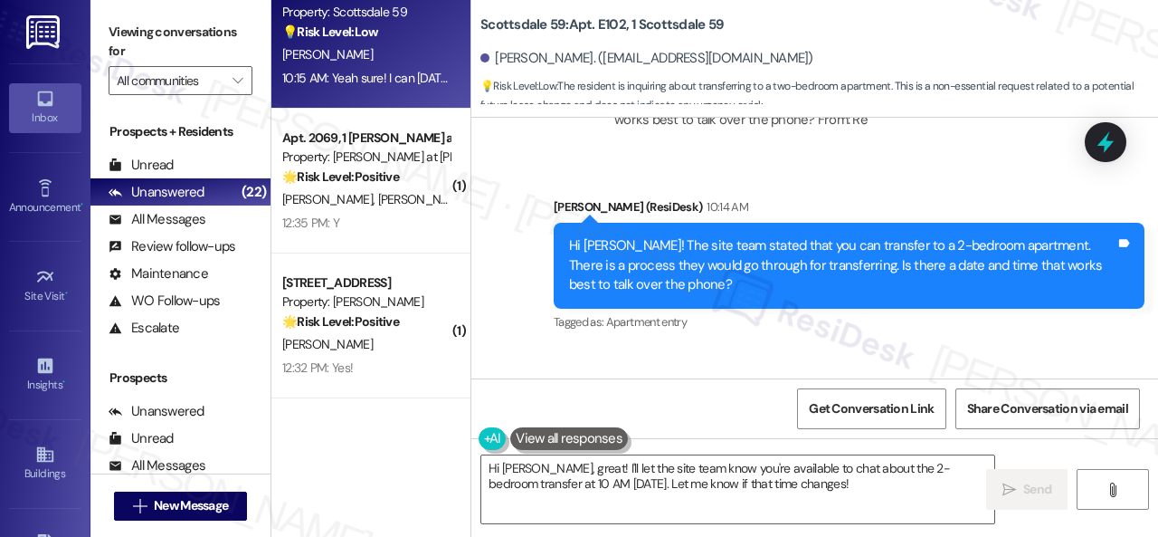
scroll to position [8128, 0]
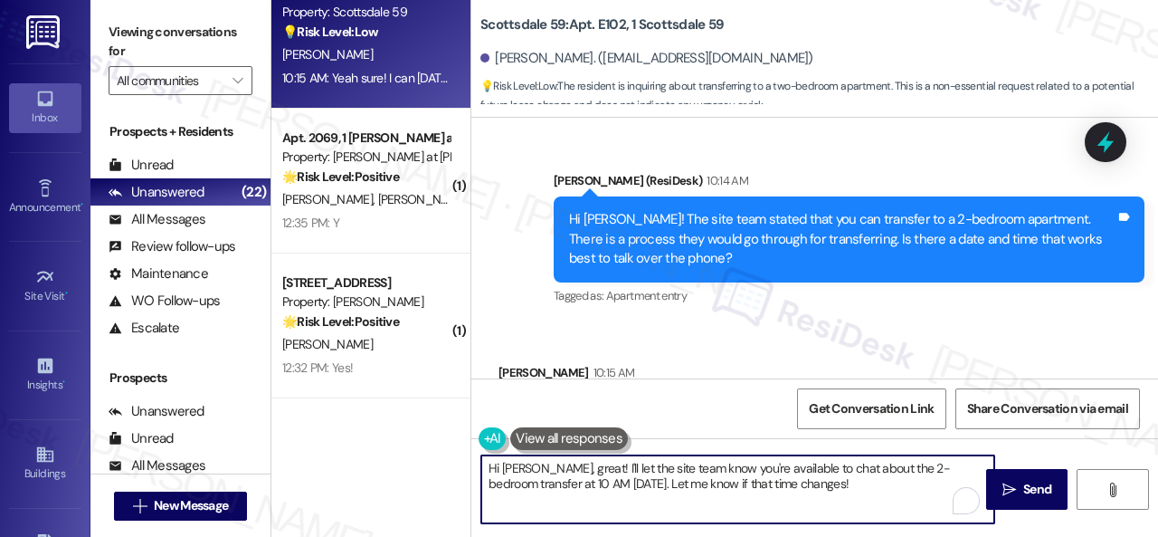
drag, startPoint x: 794, startPoint y: 490, endPoint x: 388, endPoint y: 427, distance: 410.3
click at [388, 427] on div "( 1 ) Apt. 1096, 1 The Lex Property: The Lex on Central 💡 Risk Level: Low The r…" at bounding box center [714, 268] width 887 height 537
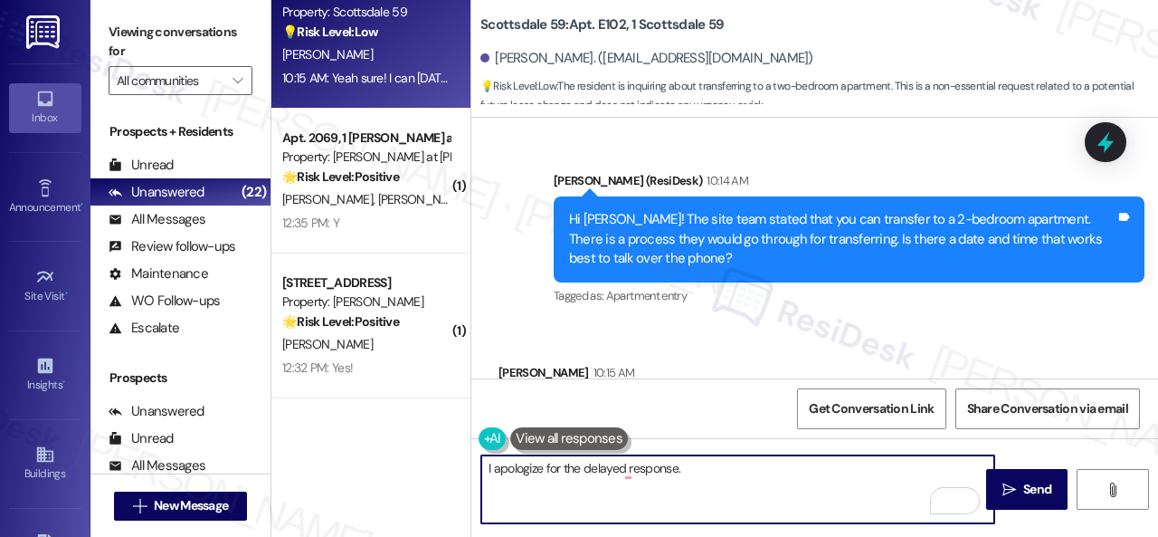
click at [773, 322] on div "Received via SMS Daniela Zevallos 10:15 AM Yeah sure! I can today at 10 Tags an…" at bounding box center [814, 398] width 687 height 153
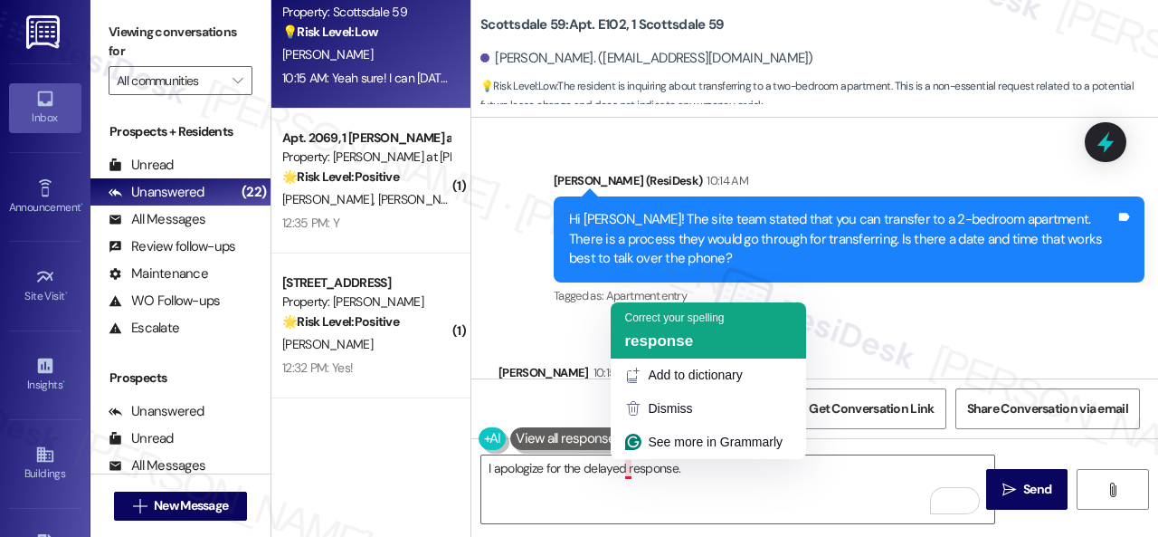
click at [663, 346] on span "response" at bounding box center [659, 340] width 69 height 17
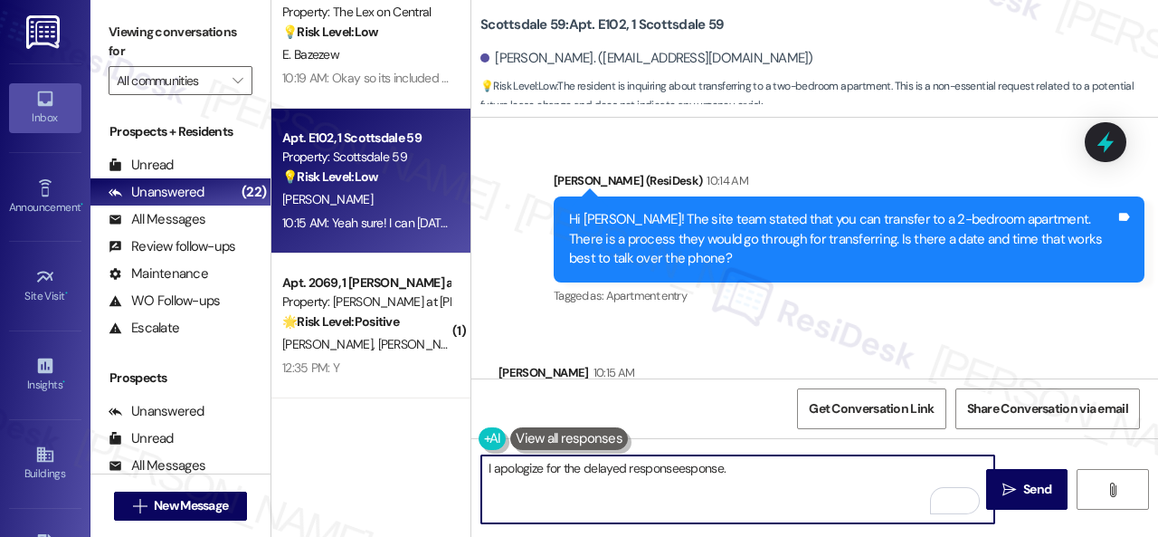
click at [708, 470] on textarea "I apologize for the delayed responseesponse." at bounding box center [737, 489] width 513 height 68
click at [684, 474] on textarea "I apologize for the delayed responseesponse." at bounding box center [737, 489] width 513 height 68
click at [698, 459] on textarea "I apologize for the delayed response." at bounding box center [737, 489] width 513 height 68
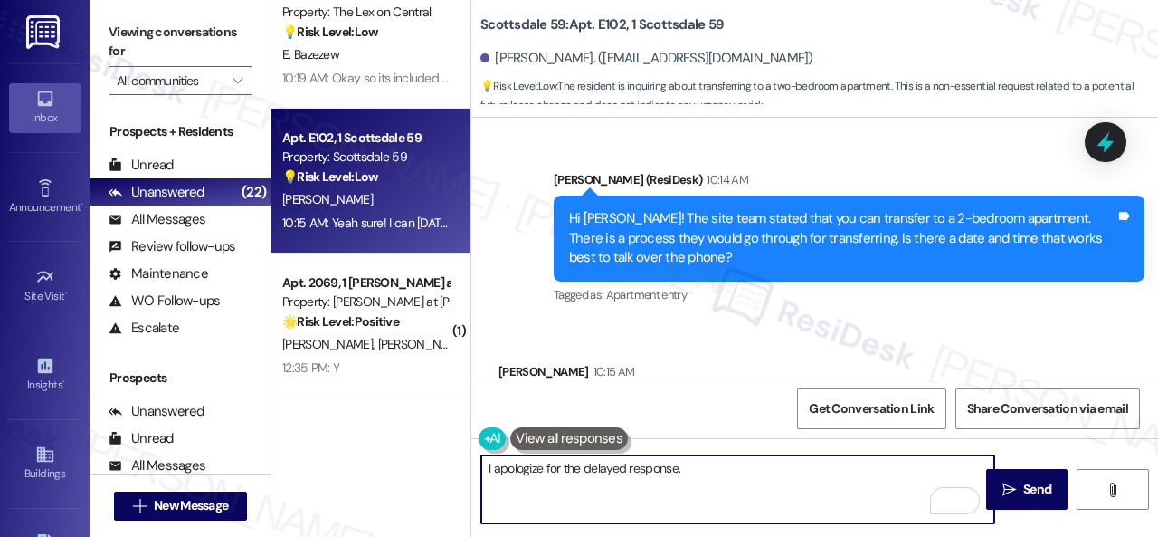
scroll to position [8129, 0]
type textarea "I apologize for the delayed response. Is there another time avaial"
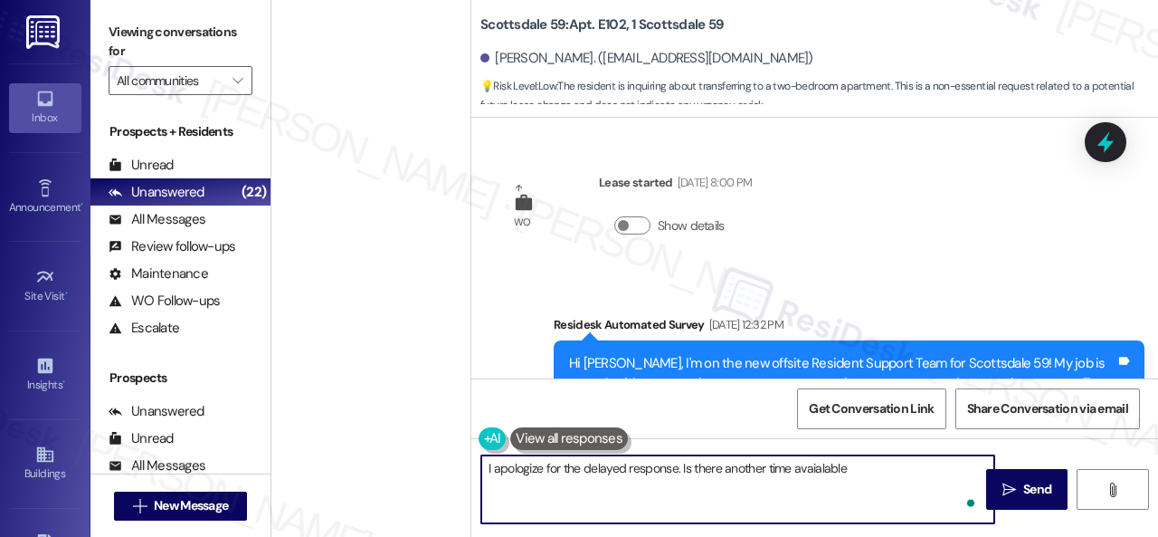
scroll to position [8129, 0]
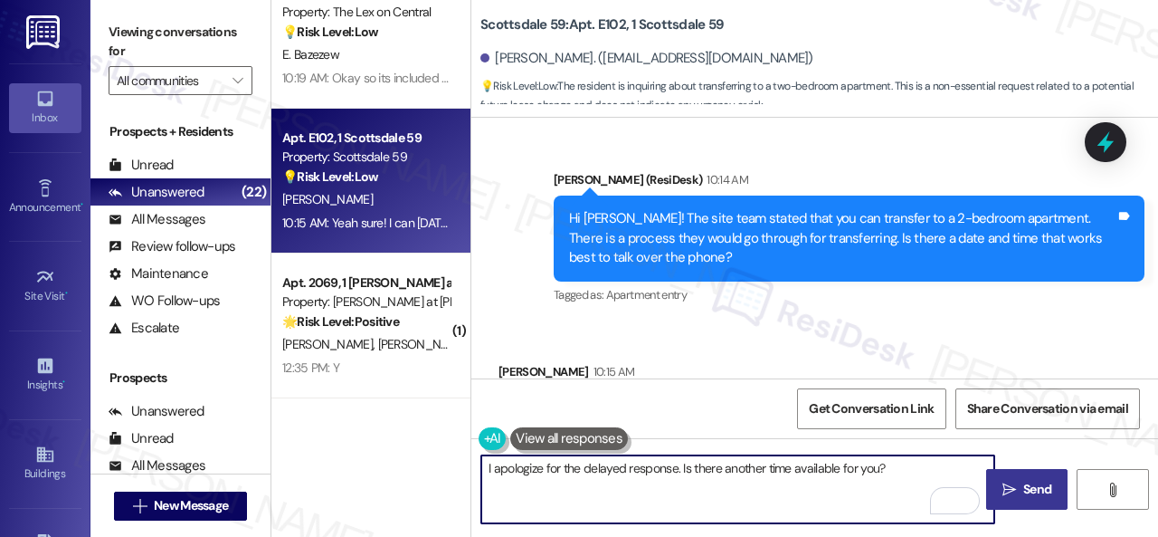
type textarea "I apologize for the delayed response. Is there another time available for you?"
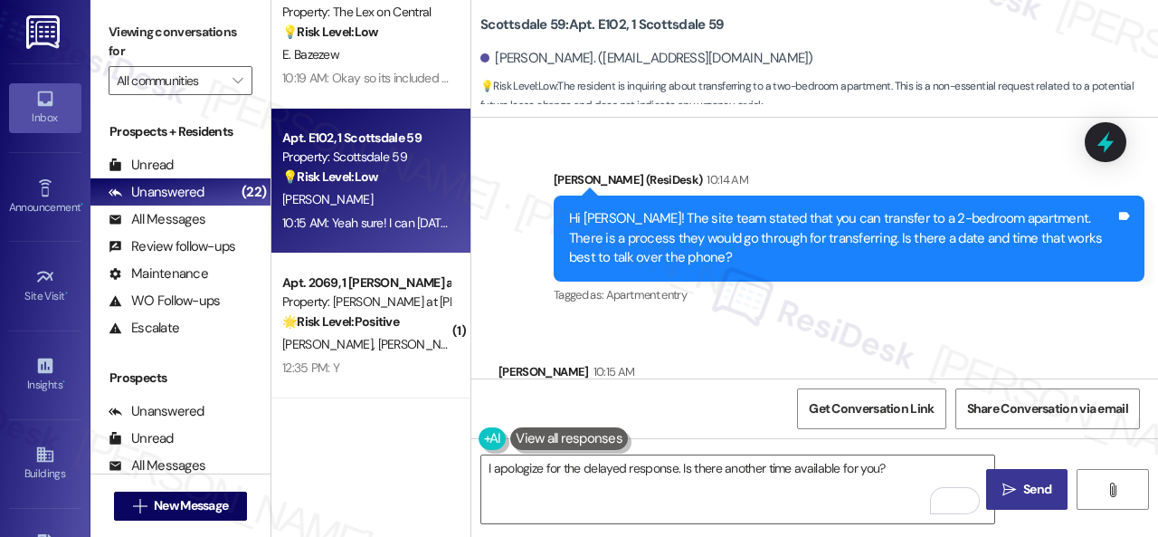
click at [1027, 489] on span "Send" at bounding box center [1037, 489] width 28 height 19
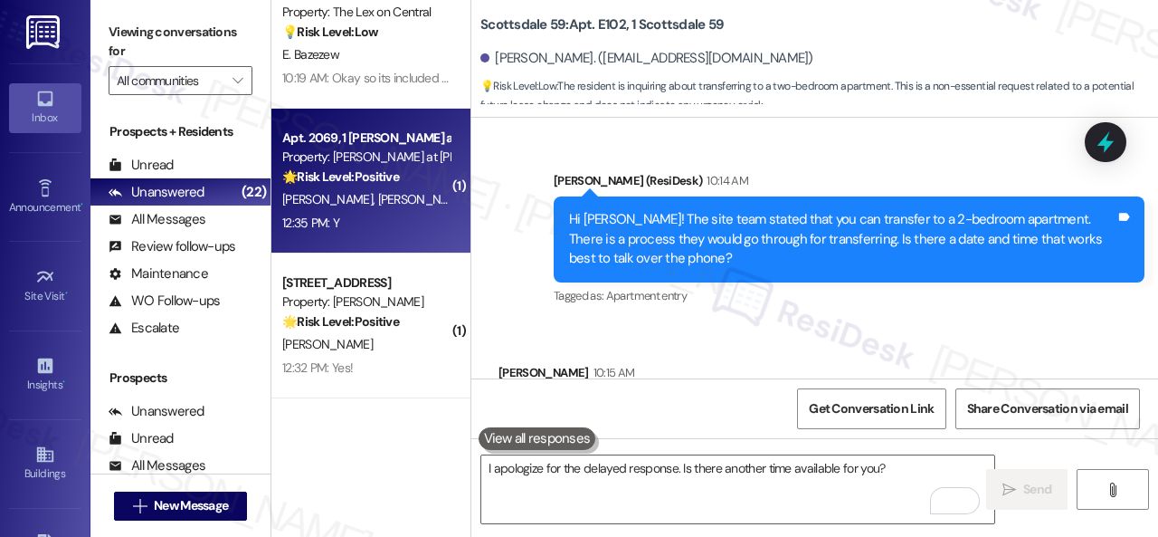
click at [395, 205] on div "N. Patino B. Auger" at bounding box center [366, 199] width 171 height 23
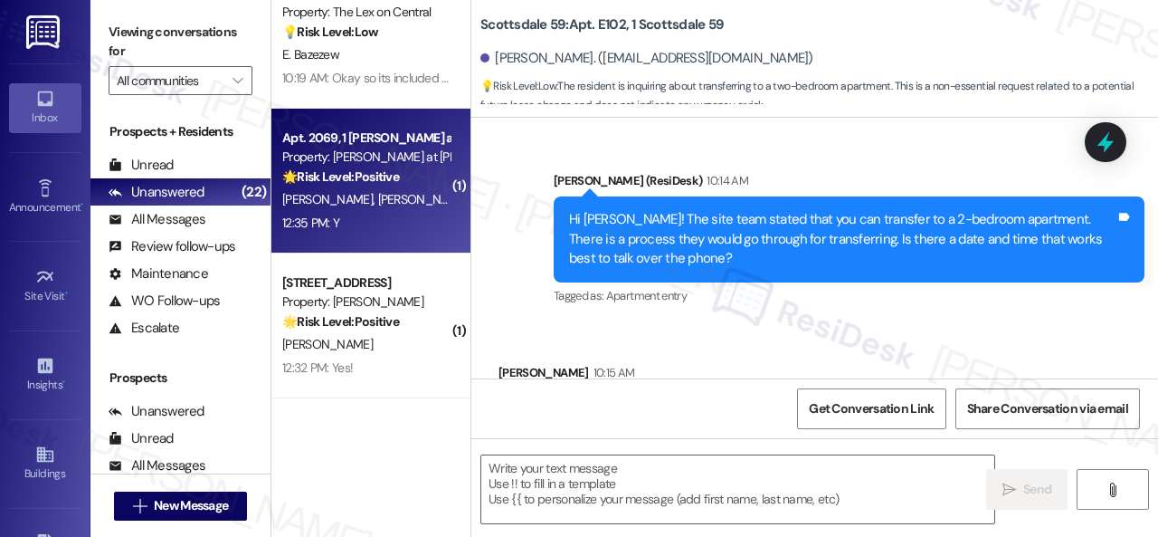
type textarea "Fetching suggested responses. Please feel free to read through the conversation…"
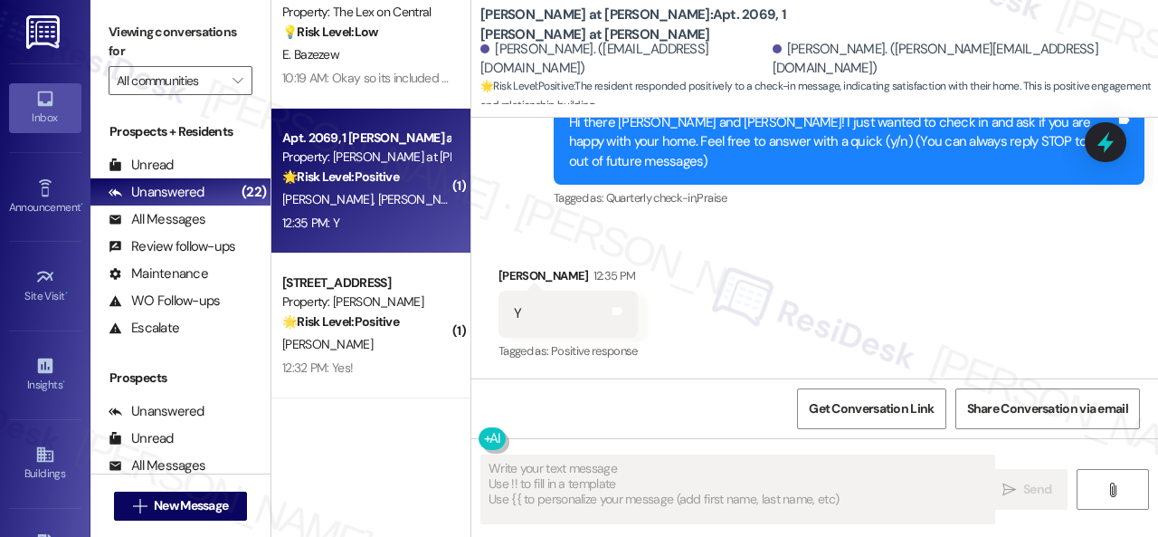
scroll to position [204, 0]
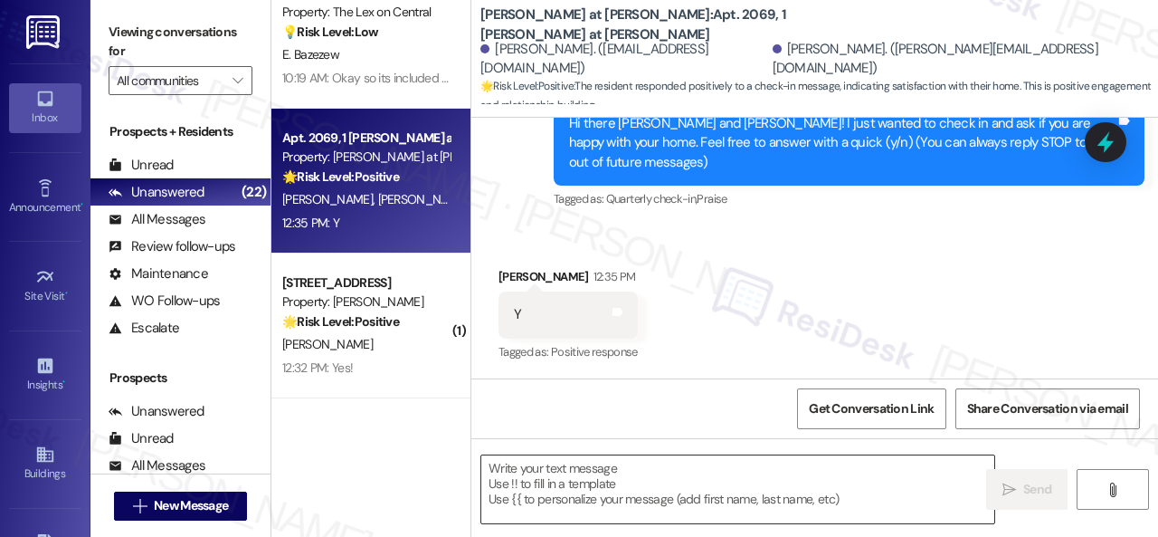
click at [618, 479] on textarea at bounding box center [737, 489] width 513 height 68
paste textarea "I'm glad you are satisfied with your home. Have you written a review for us bef…"
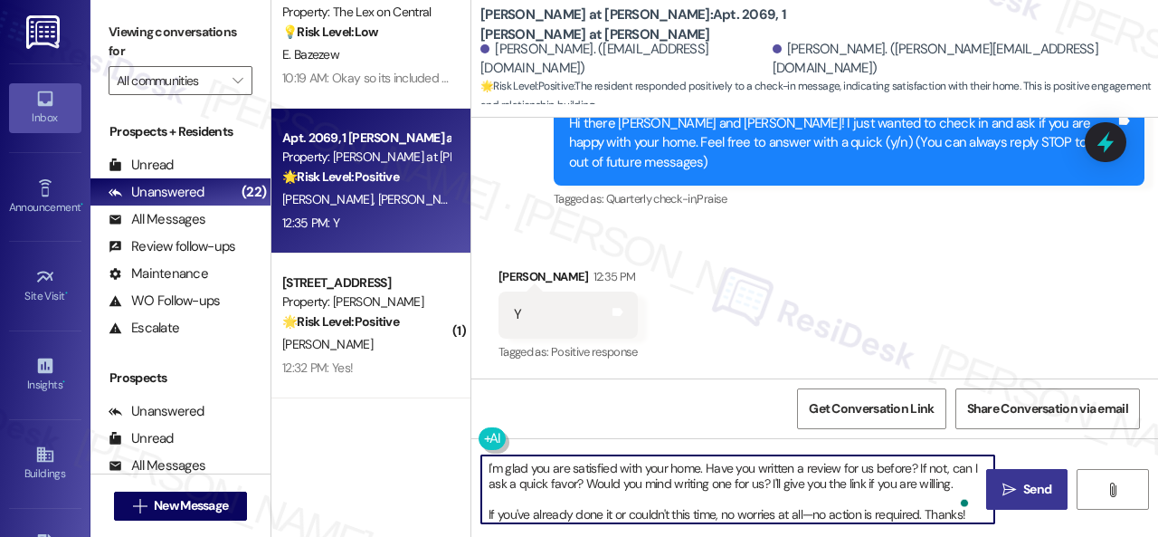
type textarea "I'm glad you are satisfied with your home. Have you written a review for us bef…"
click at [1020, 480] on span "Send" at bounding box center [1037, 489] width 35 height 19
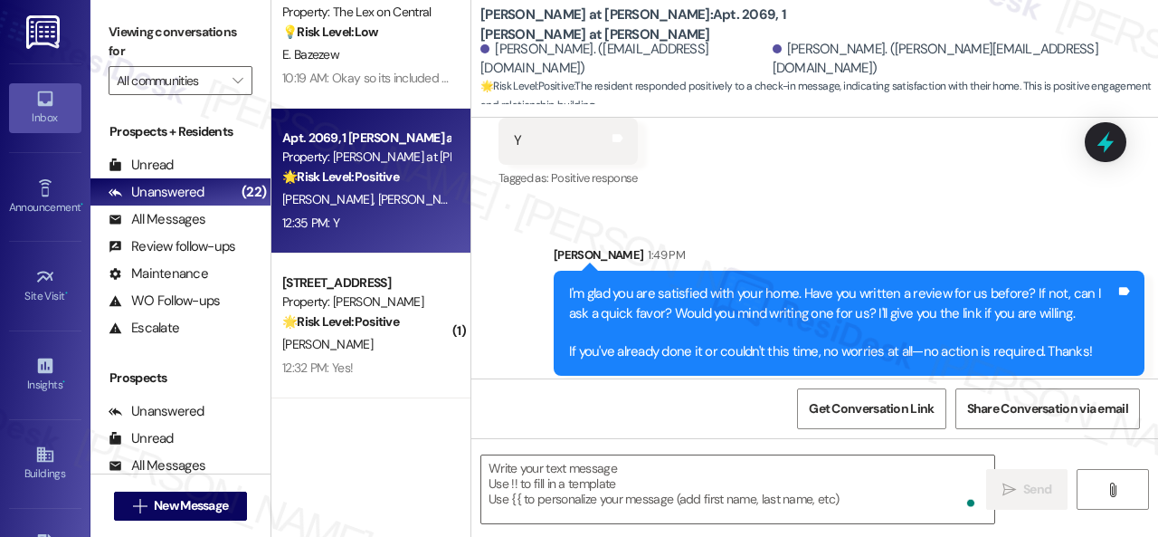
scroll to position [389, 0]
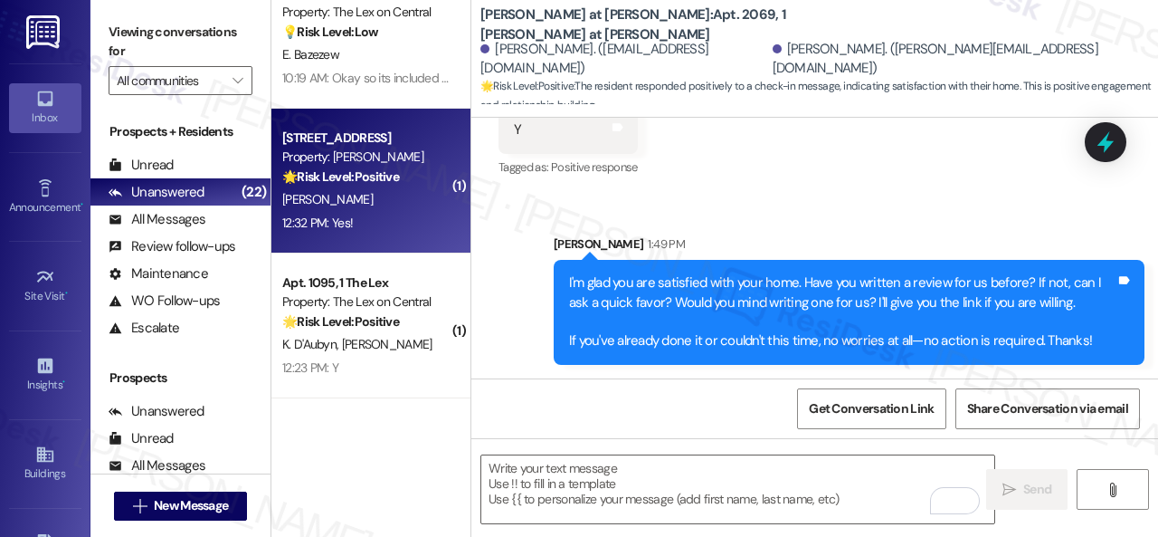
click at [411, 195] on div "[PERSON_NAME]" at bounding box center [366, 199] width 171 height 23
type textarea "Fetching suggested responses. Please feel free to read through the conversation…"
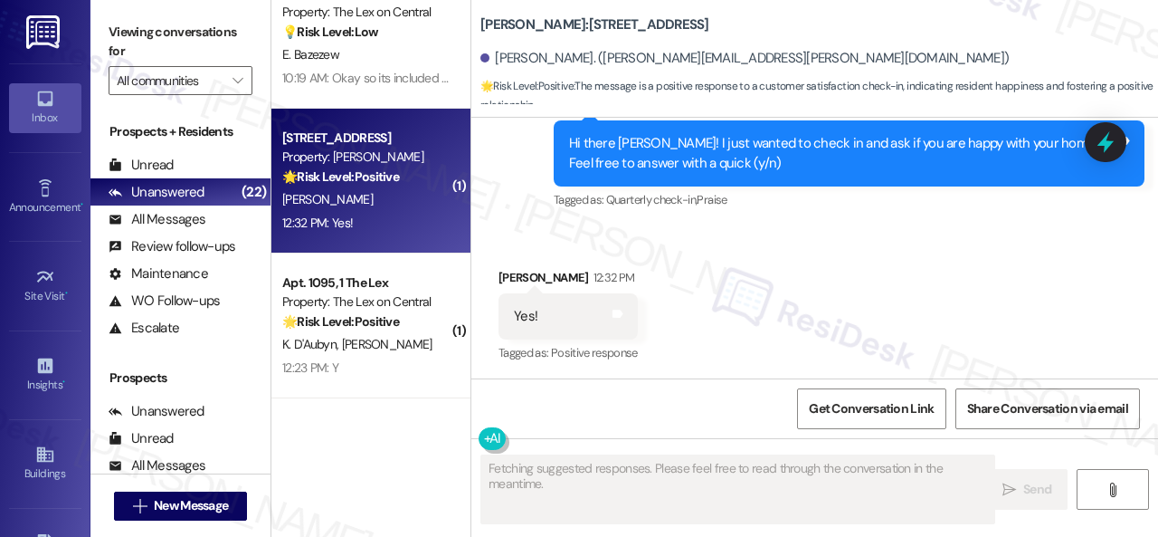
scroll to position [601, 0]
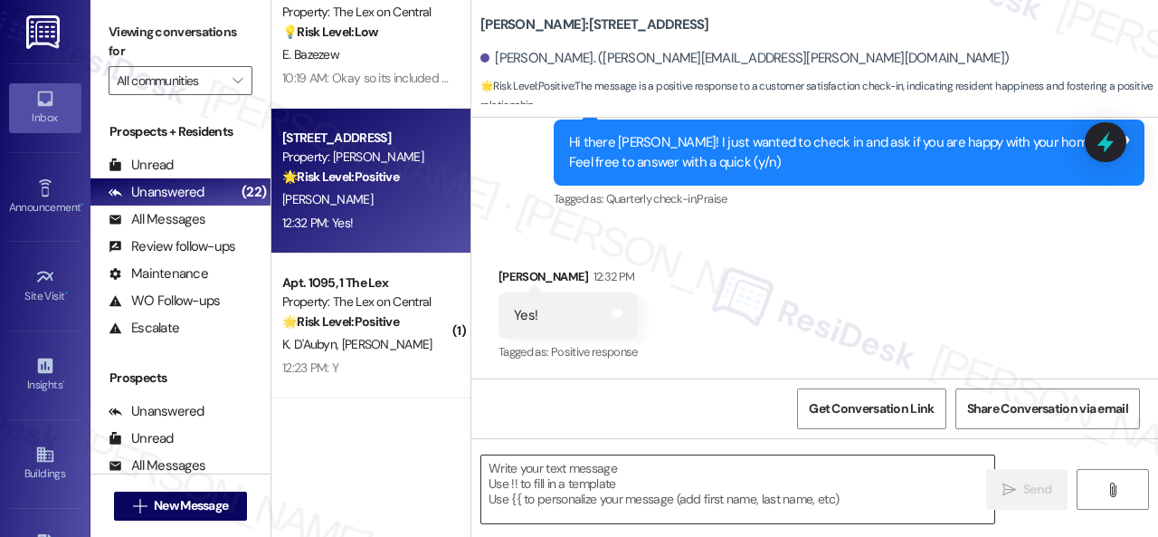
click at [611, 476] on textarea at bounding box center [737, 489] width 513 height 68
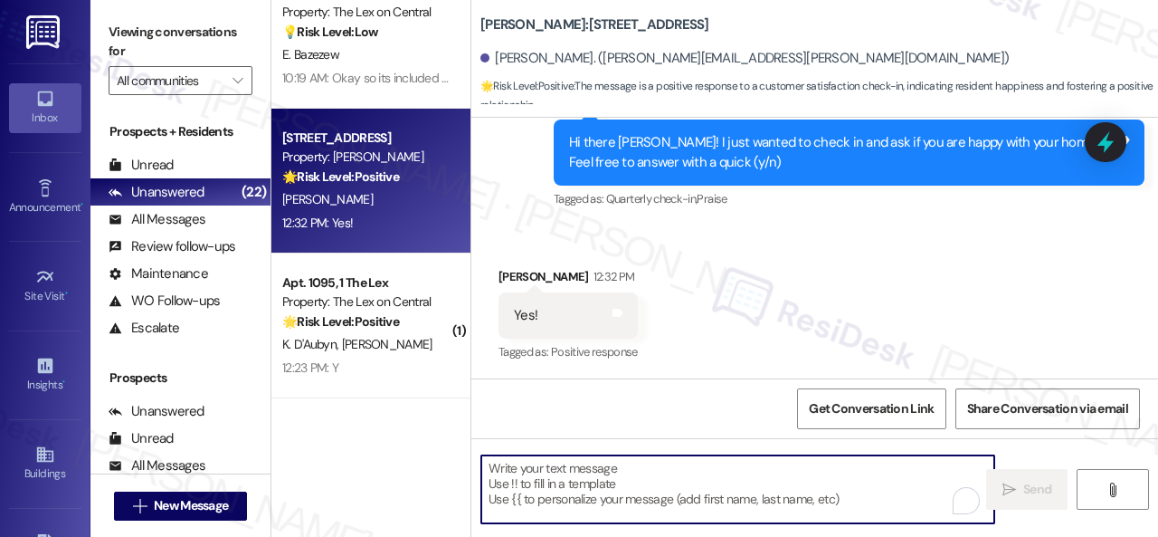
paste textarea "I'm glad you are satisfied with your home. Have you written a review for us bef…"
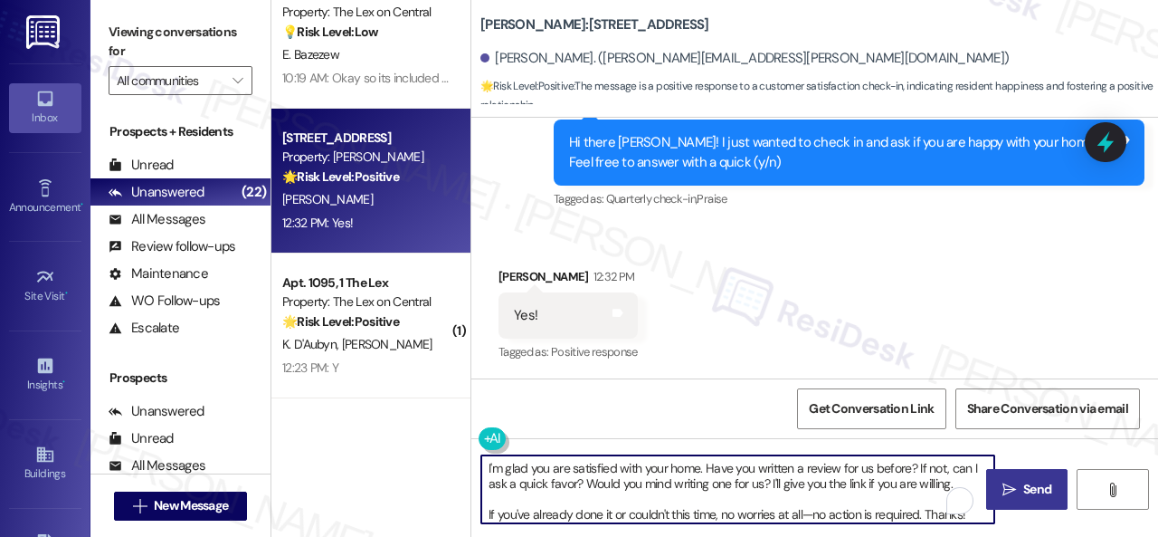
type textarea "I'm glad you are satisfied with your home. Have you written a review for us bef…"
click at [999, 482] on span " Send" at bounding box center [1027, 489] width 57 height 19
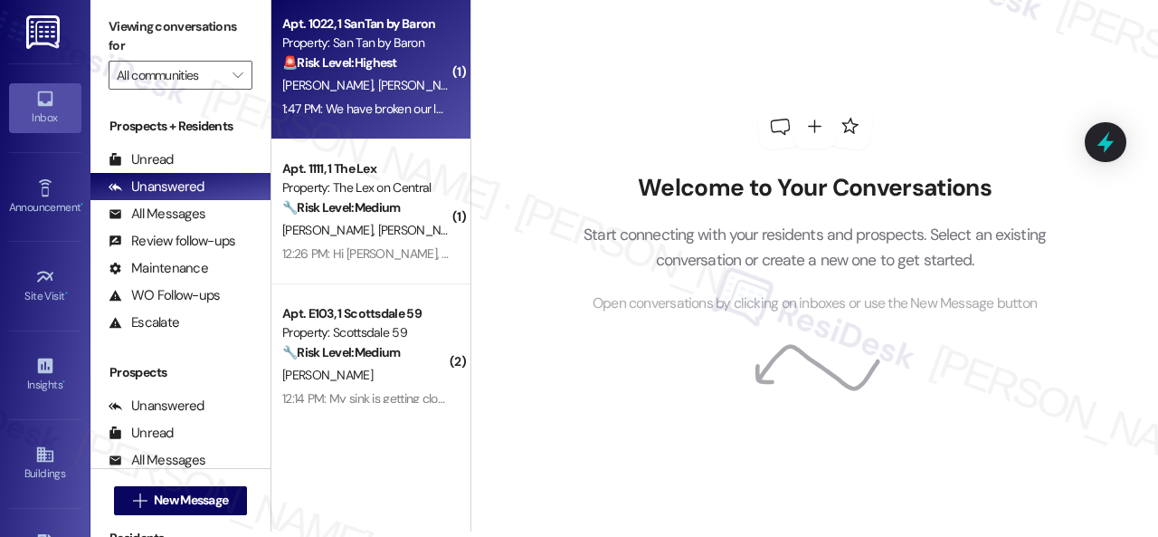
click at [416, 80] on div "[PERSON_NAME] [PERSON_NAME]" at bounding box center [366, 85] width 171 height 23
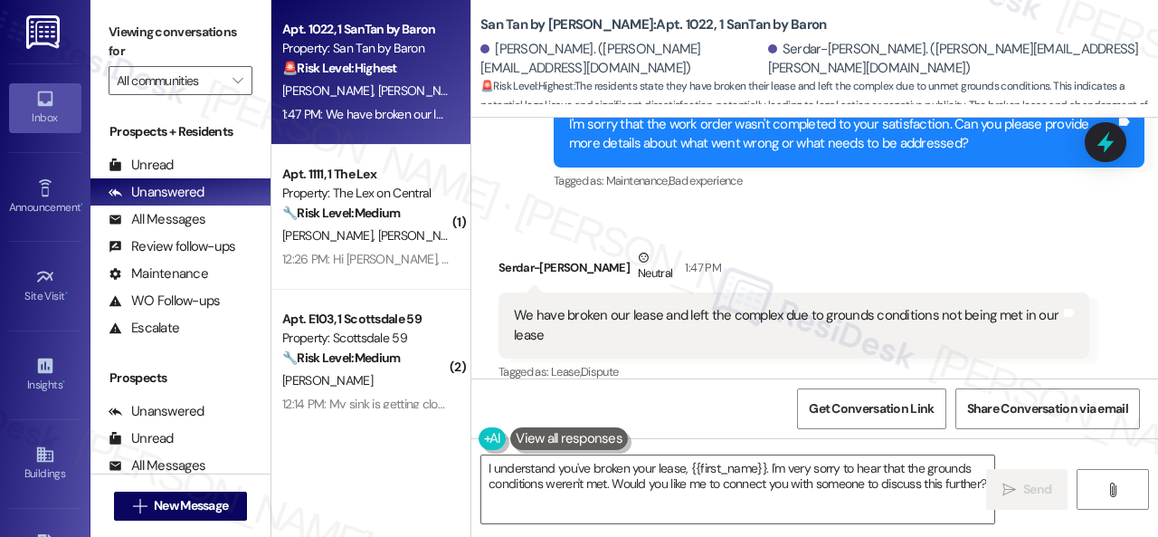
scroll to position [5, 0]
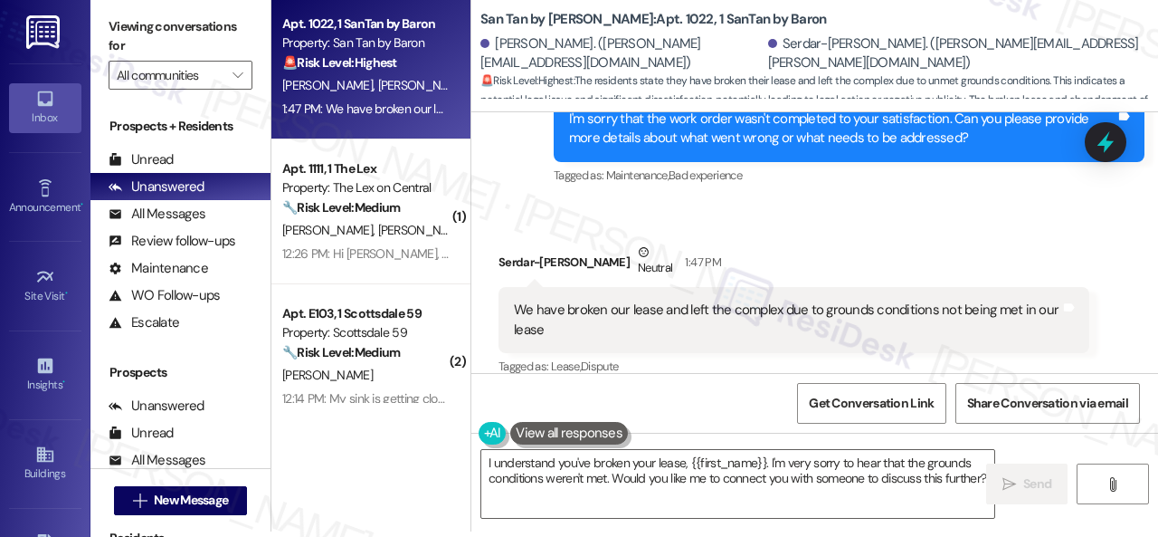
click at [565, 202] on div "Received via SMS Serdar-[PERSON_NAME] 1:47 PM We have broken our lease and left…" at bounding box center [814, 297] width 687 height 191
drag, startPoint x: 589, startPoint y: 492, endPoint x: 595, endPoint y: 479, distance: 15.0
click at [595, 489] on textarea "I understand you've broken your lease, {{first_name}}. I'm very sorry to hear t…" at bounding box center [737, 484] width 513 height 68
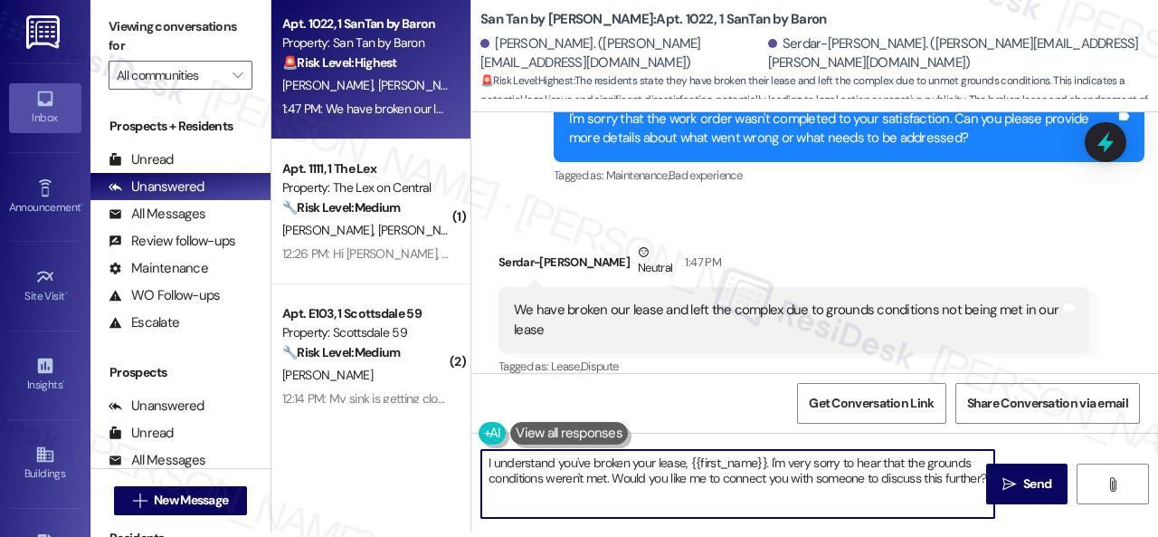
paste textarea "We apologize if you were bothered by our text. Please reply STOP (all capital l…"
type textarea "We apologize if you were bothered by our text. Please reply STOP (all capital l…"
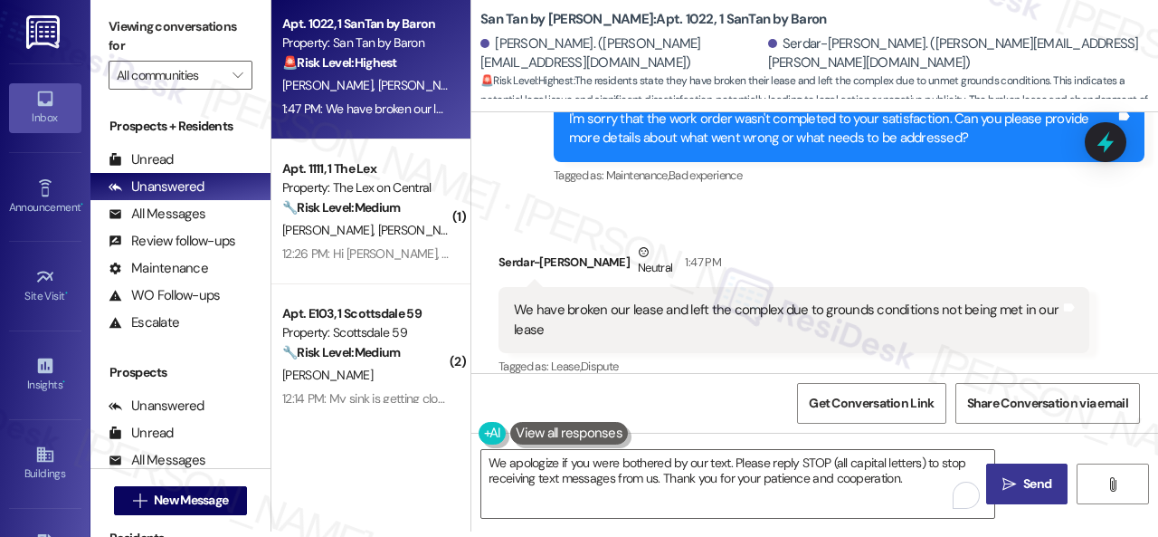
click at [1030, 494] on button " Send" at bounding box center [1026, 483] width 81 height 41
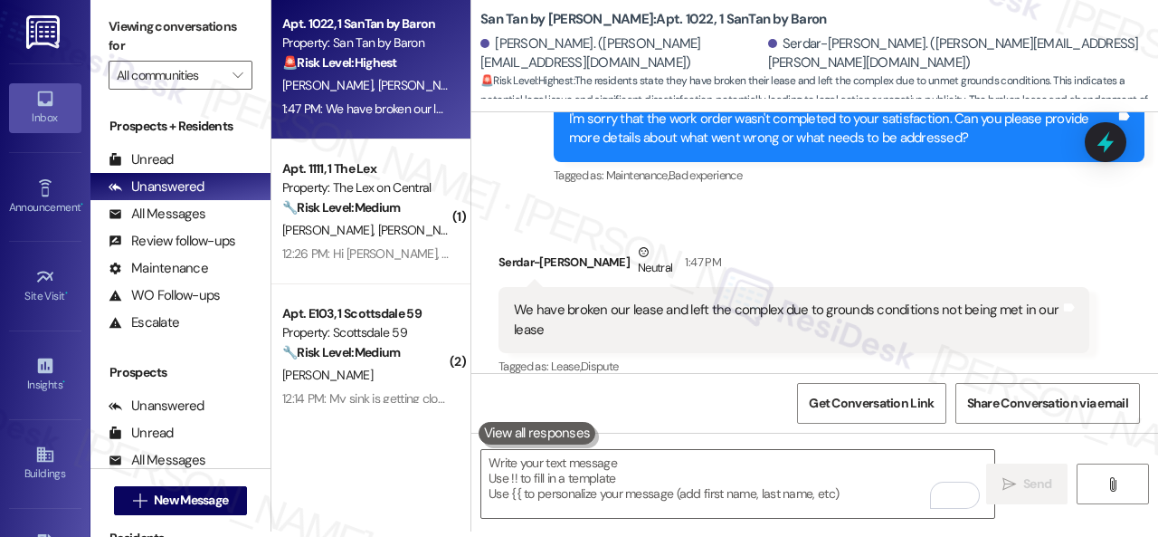
scroll to position [4383, 0]
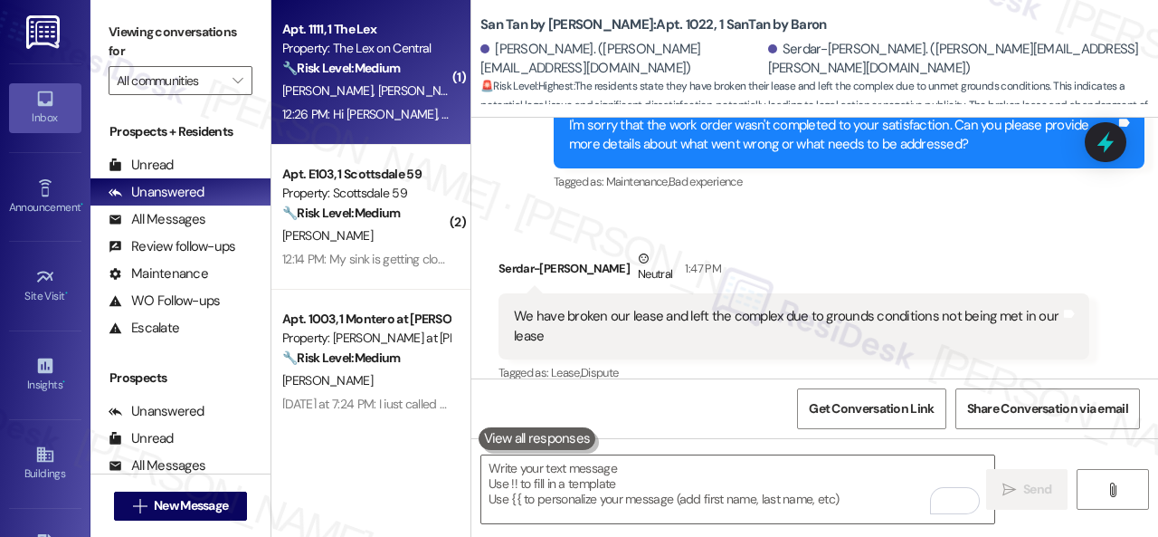
click at [410, 103] on div "12:26 PM: Hi [PERSON_NAME], I need a new ac filter, a light bulb for my fridge …" at bounding box center [366, 114] width 171 height 23
type textarea "Fetching suggested responses. Please feel free to read through the conversation…"
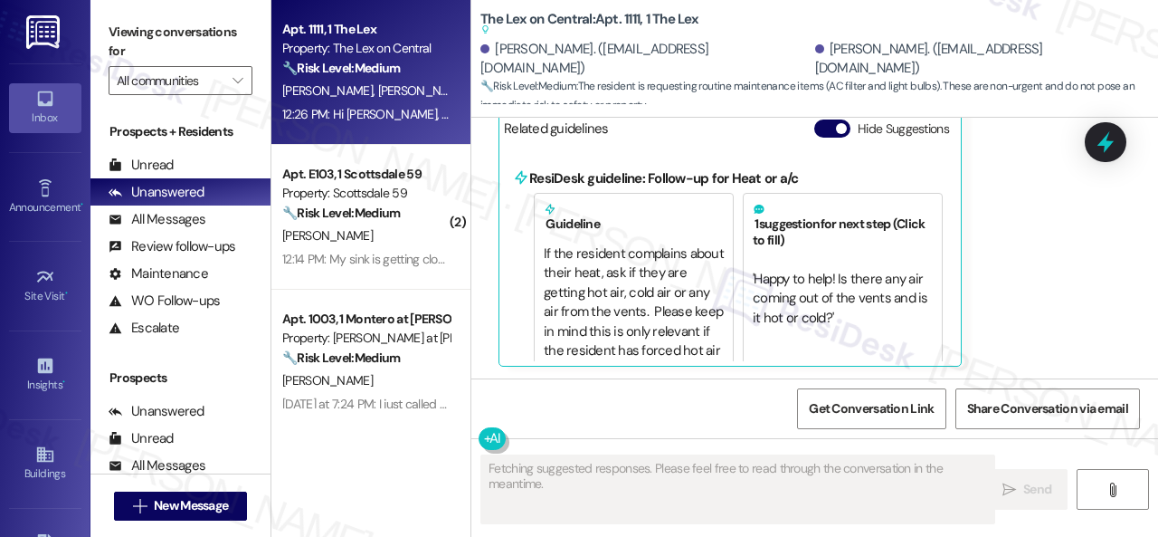
scroll to position [1389, 0]
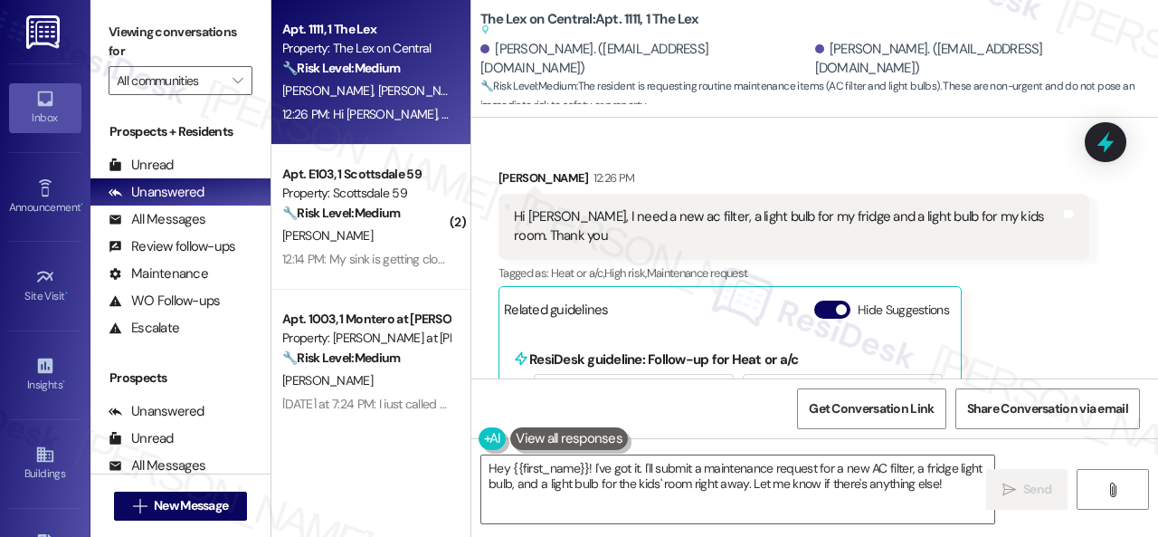
click at [1019, 299] on div "[PERSON_NAME] 12:26 PM Hi [PERSON_NAME], I need a new ac filter, a light bulb f…" at bounding box center [794, 357] width 591 height 379
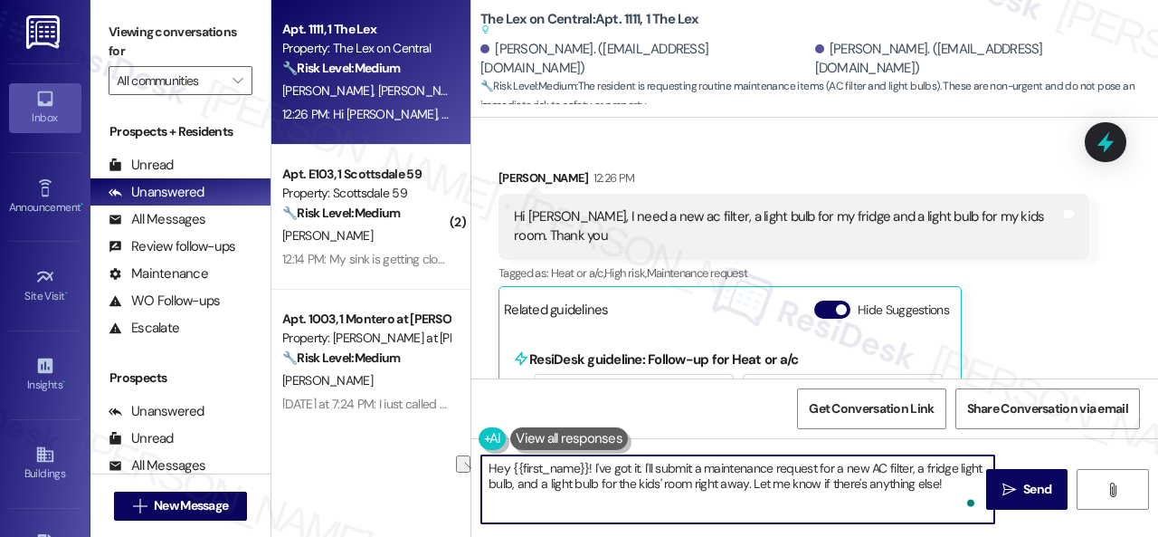
drag, startPoint x: 512, startPoint y: 471, endPoint x: 772, endPoint y: 471, distance: 259.7
click at [772, 471] on textarea "Hey {{first_name}}! I've got it. I'll submit a maintenance request for a new AC…" at bounding box center [737, 489] width 513 height 68
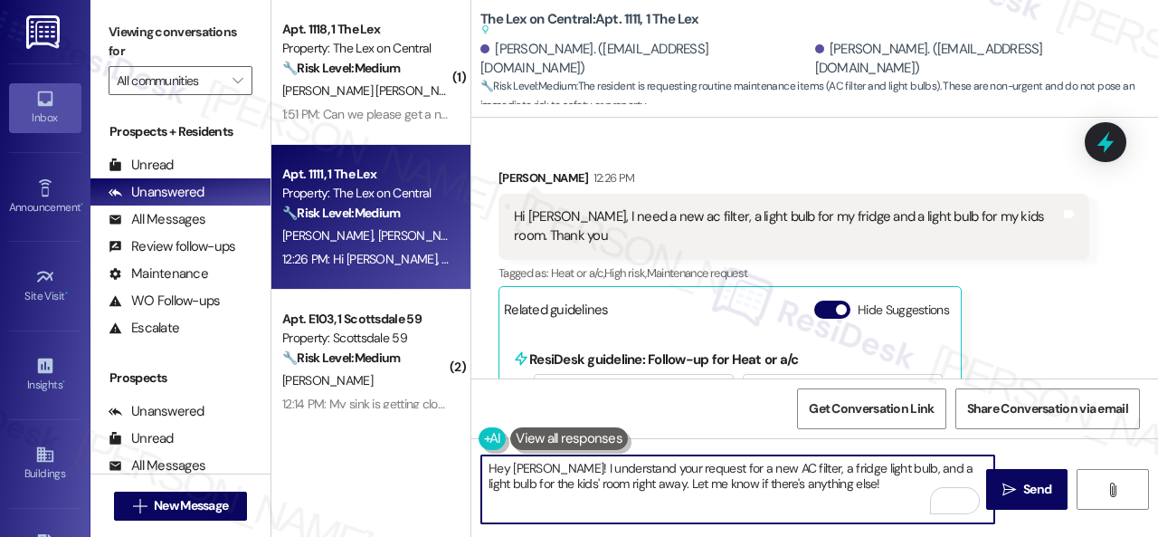
drag, startPoint x: 559, startPoint y: 482, endPoint x: 878, endPoint y: 499, distance: 319.0
click at [878, 499] on textarea "Hey [PERSON_NAME]! I understand your request for a new AC filter, a fridge ligh…" at bounding box center [737, 489] width 513 height 68
paste textarea "Are there already work orders for the issues? If so, may I have the work order …"
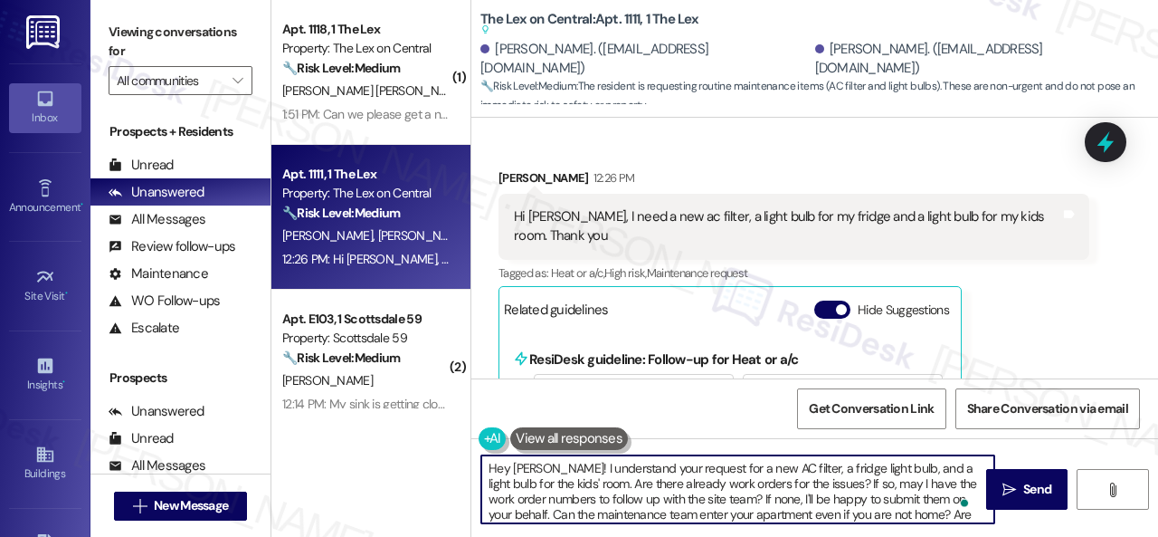
scroll to position [0, 0]
type textarea "Hey [PERSON_NAME]! I understand your request for a new AC filter, a fridge ligh…"
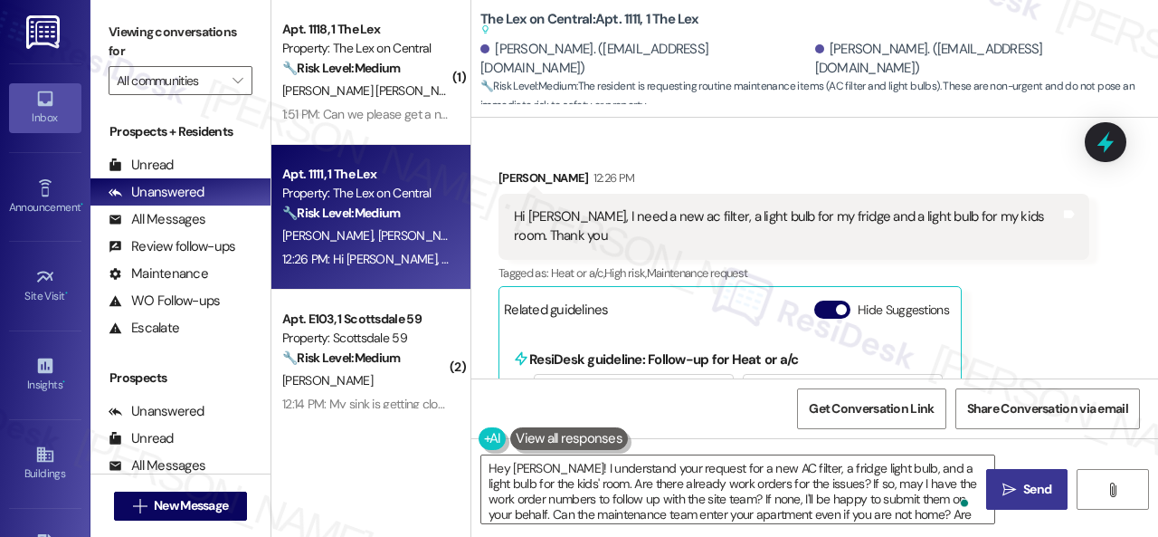
click at [1003, 504] on button " Send" at bounding box center [1026, 489] width 81 height 41
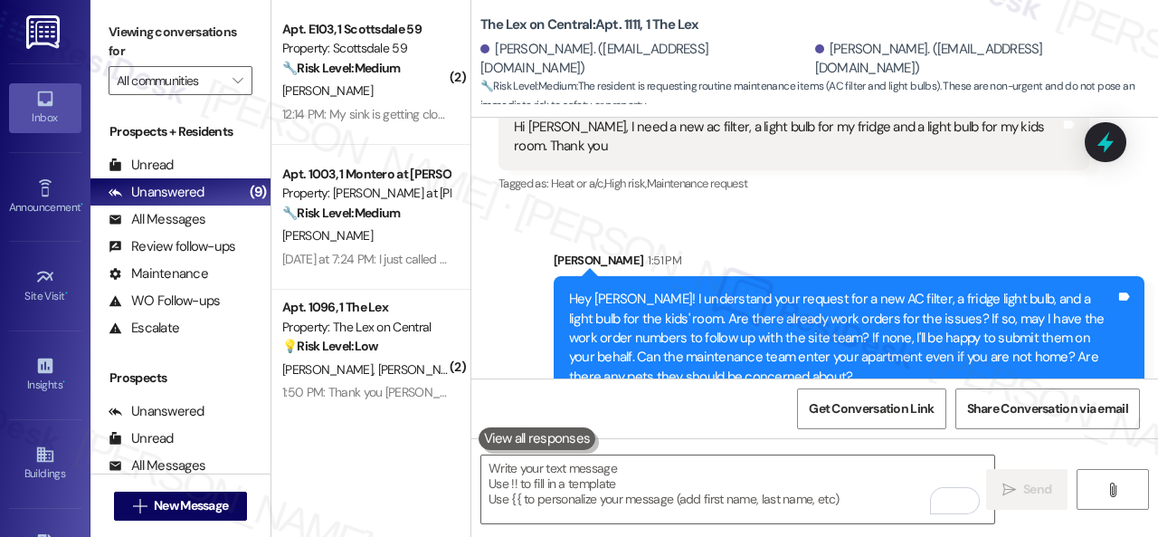
scroll to position [1515, 0]
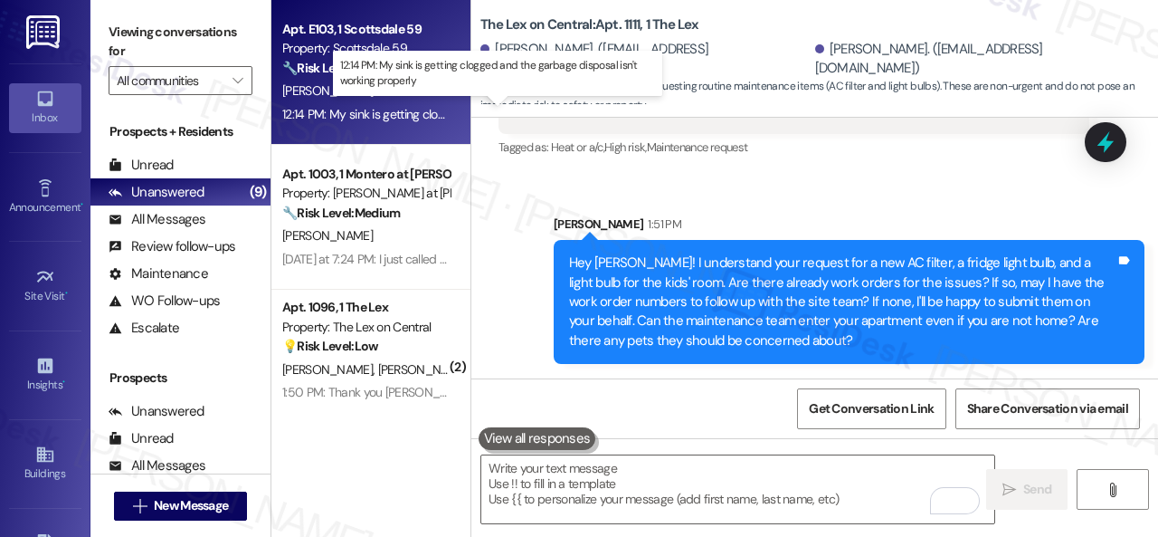
click at [398, 101] on div "[PERSON_NAME]" at bounding box center [366, 91] width 171 height 23
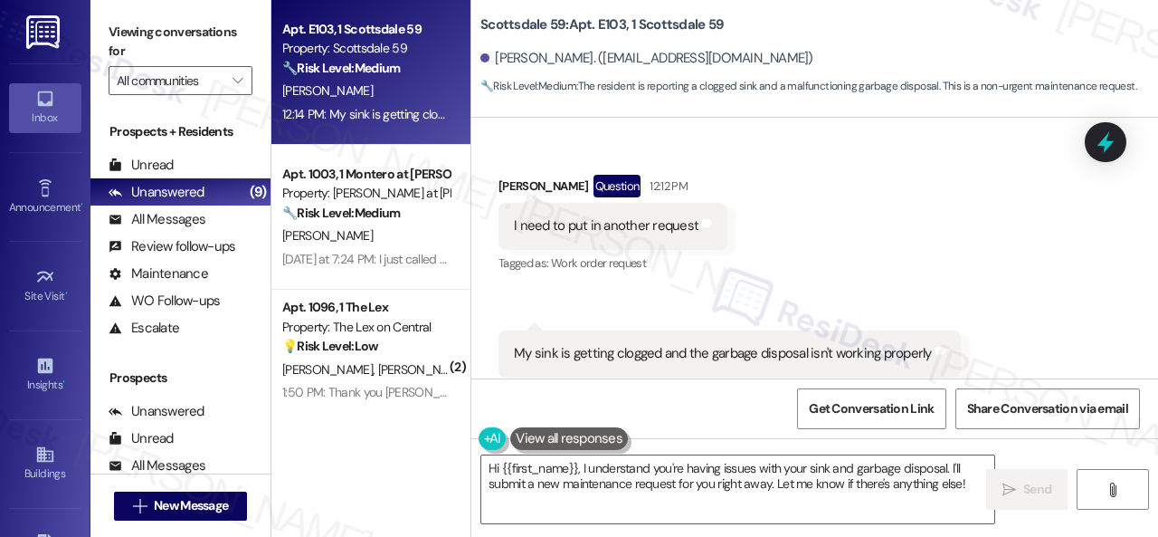
scroll to position [2179, 0]
click at [807, 467] on textarea "Hi {{first_name}}, I understand you're having issues with your sink and garbage…" at bounding box center [737, 489] width 513 height 68
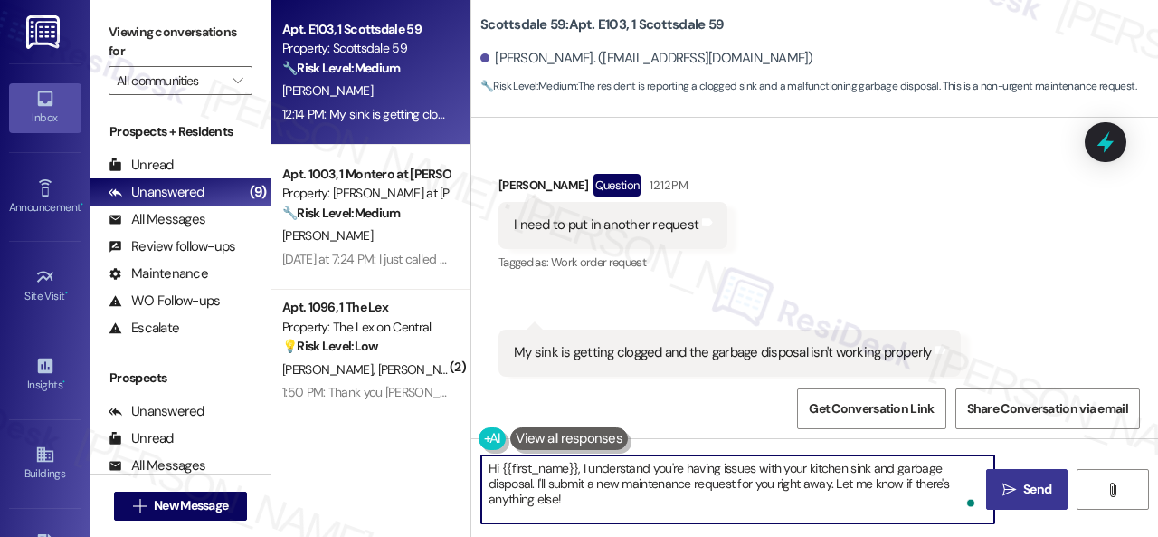
type textarea "Hi {{first_name}}, I understand you're having issues with your kitchen sink and…"
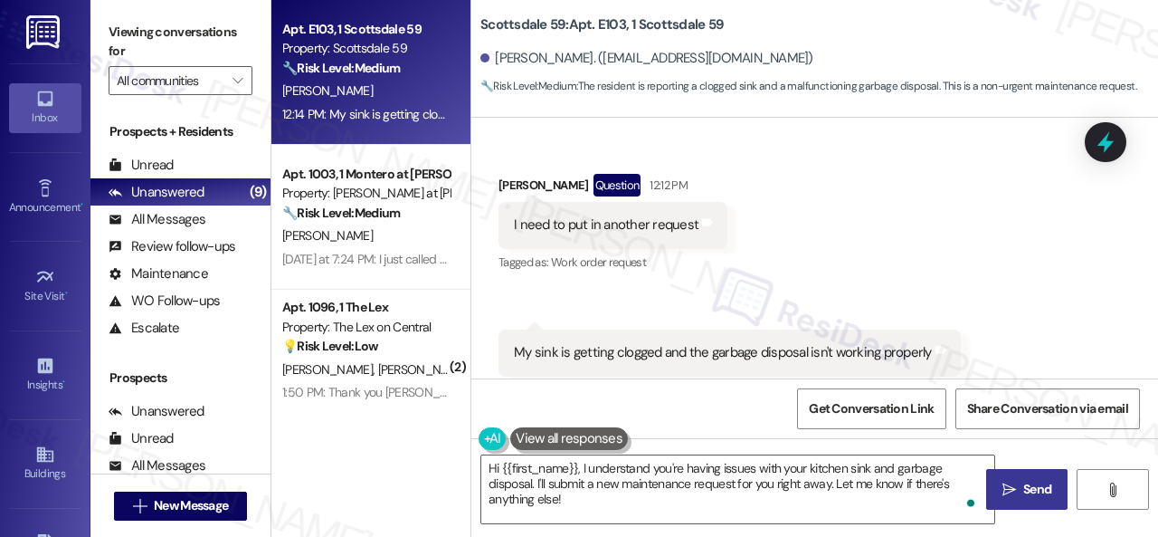
click at [1020, 491] on span "Send" at bounding box center [1037, 489] width 35 height 19
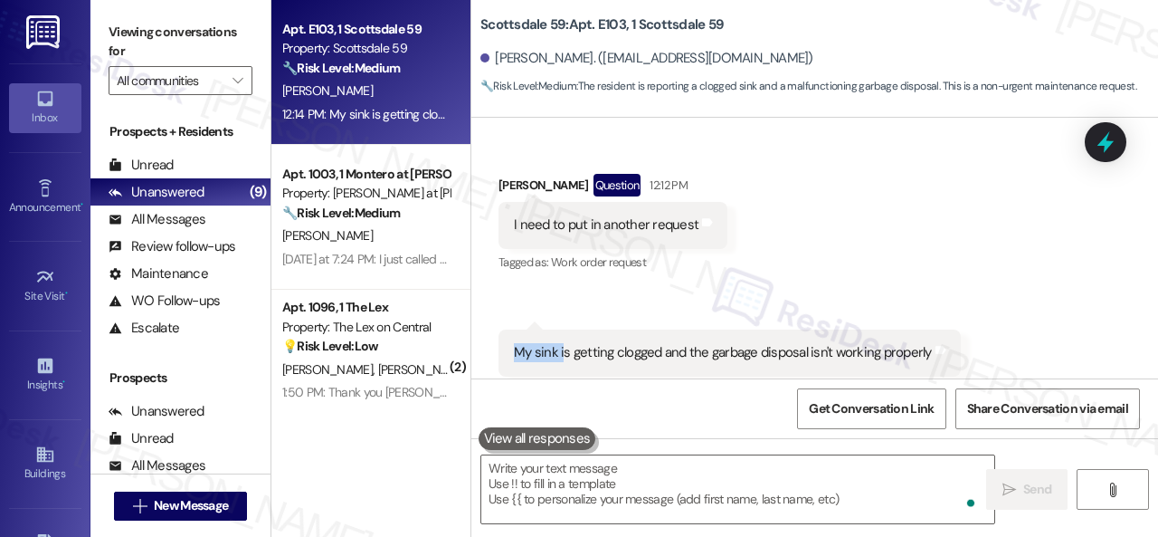
scroll to position [2177, 0]
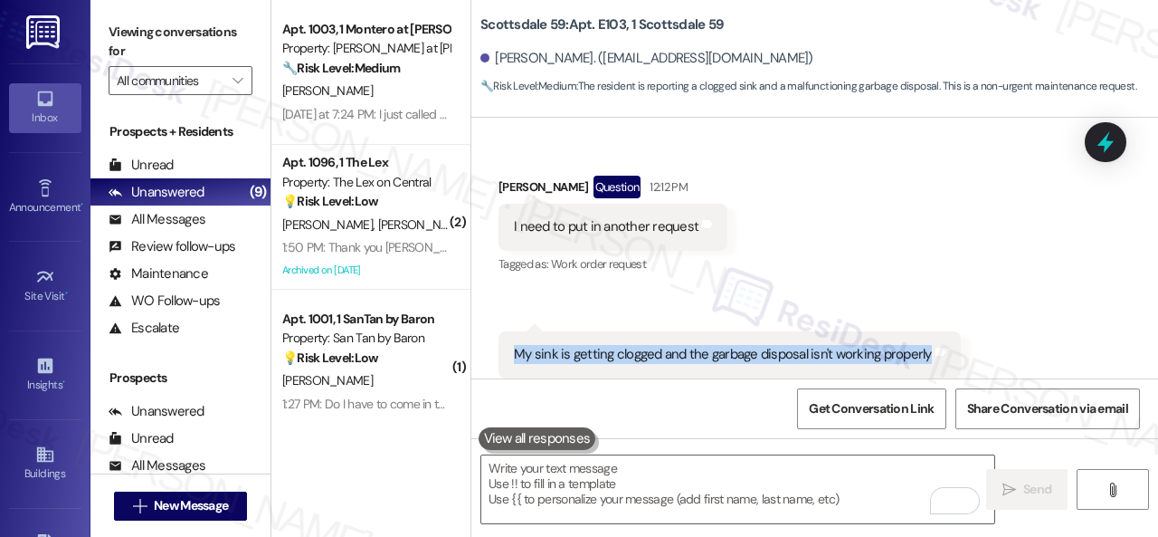
drag, startPoint x: 512, startPoint y: 308, endPoint x: 925, endPoint y: 316, distance: 412.7
click at [925, 345] on div "My sink is getting clogged and the garbage disposal isn't working properly" at bounding box center [723, 354] width 422 height 19
copy div "My sink is getting clogged and the garbage disposal isn't working properly"
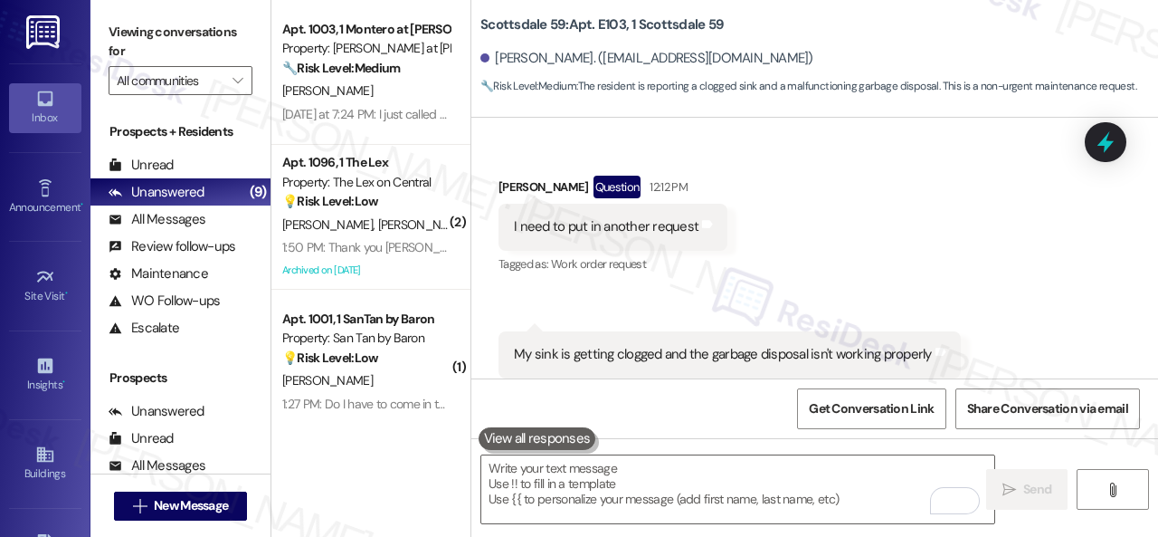
click at [1006, 207] on div "Received via SMS [PERSON_NAME] Question 12:12 PM I need to put in another reque…" at bounding box center [814, 277] width 687 height 284
drag, startPoint x: 903, startPoint y: 236, endPoint x: 861, endPoint y: 276, distance: 58.3
click at [903, 236] on div "Received via SMS [PERSON_NAME] Question 12:12 PM I need to put in another reque…" at bounding box center [814, 277] width 687 height 284
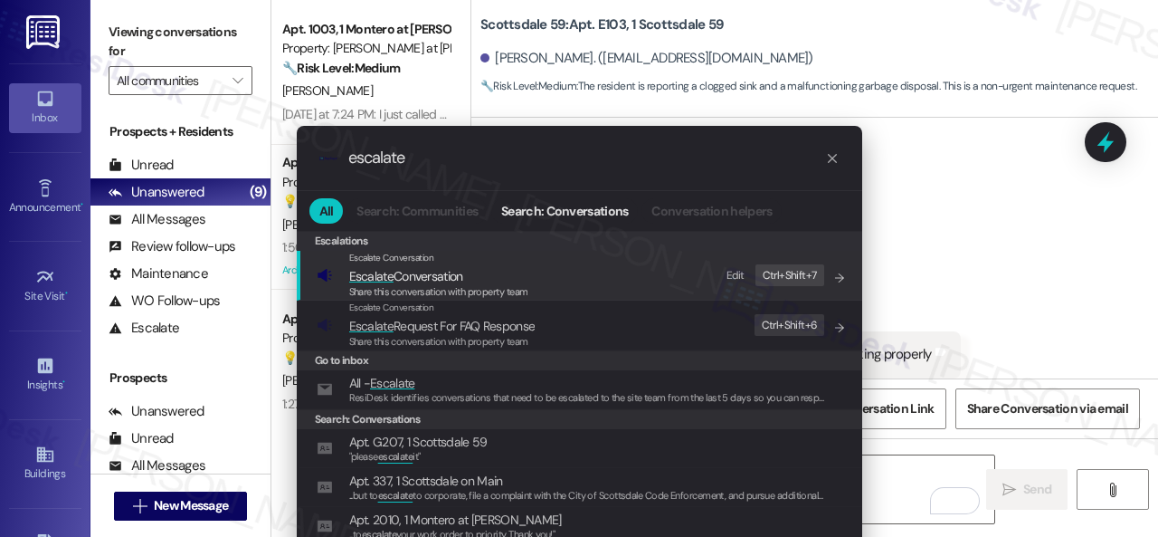
click at [736, 269] on div "Edit" at bounding box center [736, 275] width 18 height 19
drag, startPoint x: 422, startPoint y: 158, endPoint x: 319, endPoint y: 158, distance: 102.2
click at [319, 158] on div ".cls-1{fill:#0a055f;}.cls-2{fill:#0cc4c4;} resideskLogoBlueOrange escalate" at bounding box center [580, 158] width 566 height 64
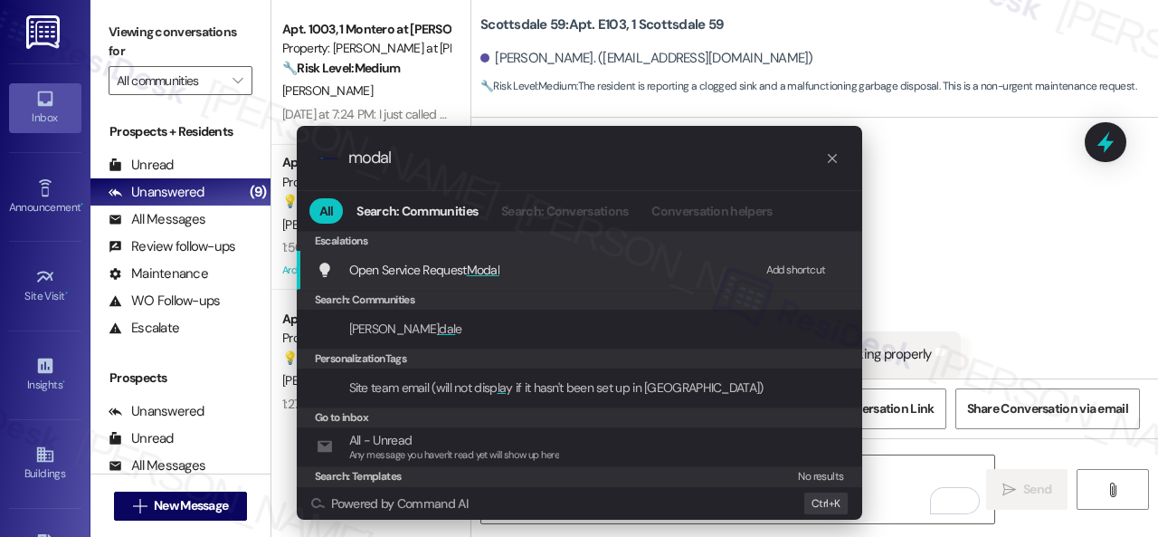
type input "modal"
click at [796, 267] on div "Add shortcut" at bounding box center [796, 270] width 60 height 19
click at [458, 263] on span "Open Service Request Modal" at bounding box center [424, 269] width 151 height 16
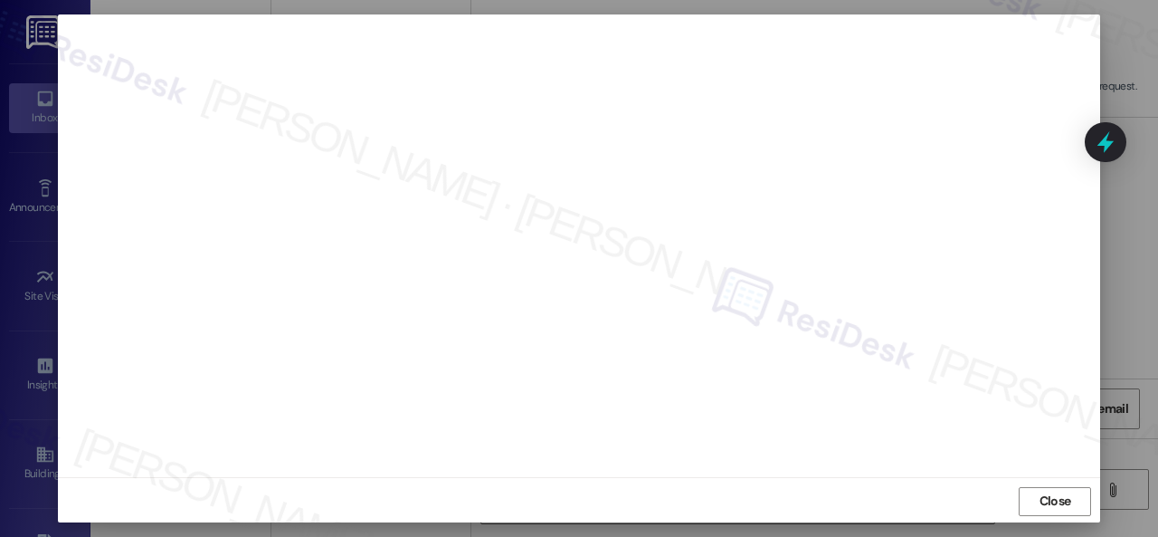
scroll to position [23, 0]
click at [1030, 494] on button "Close" at bounding box center [1055, 499] width 72 height 29
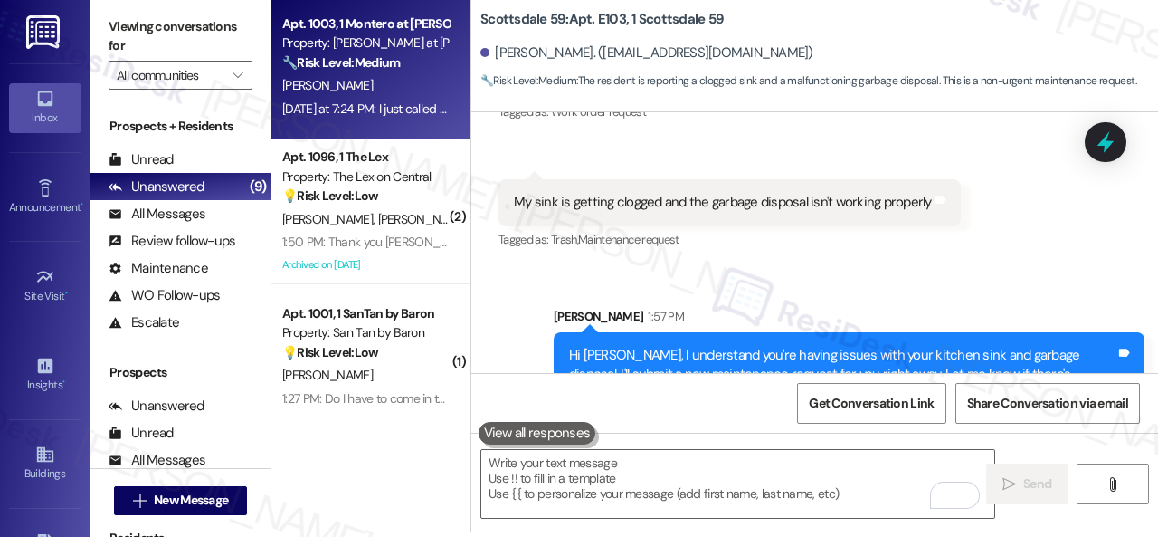
scroll to position [0, 0]
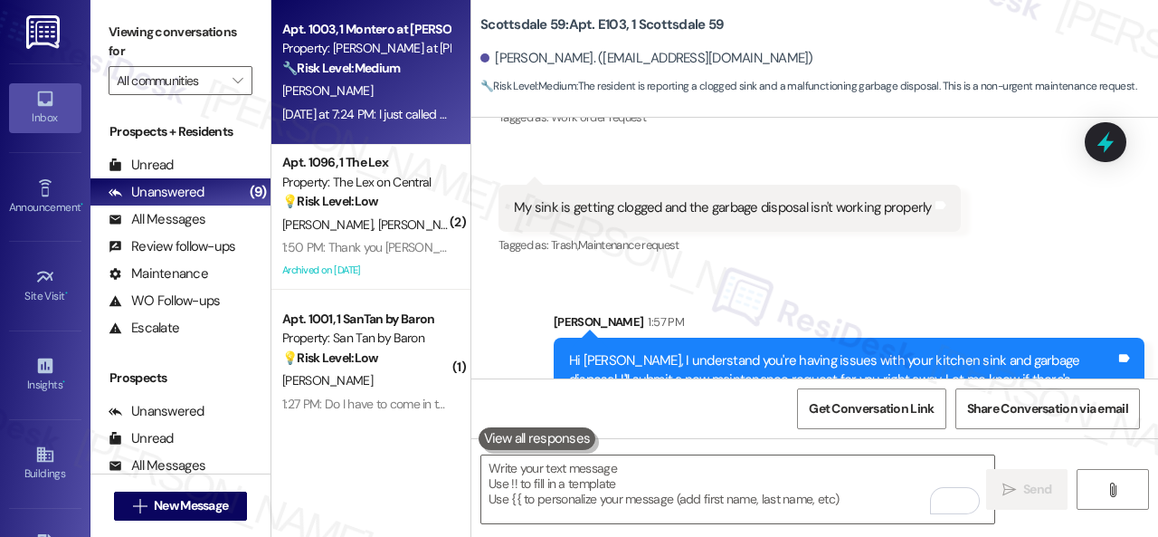
click at [414, 100] on div "[PERSON_NAME]" at bounding box center [366, 91] width 171 height 23
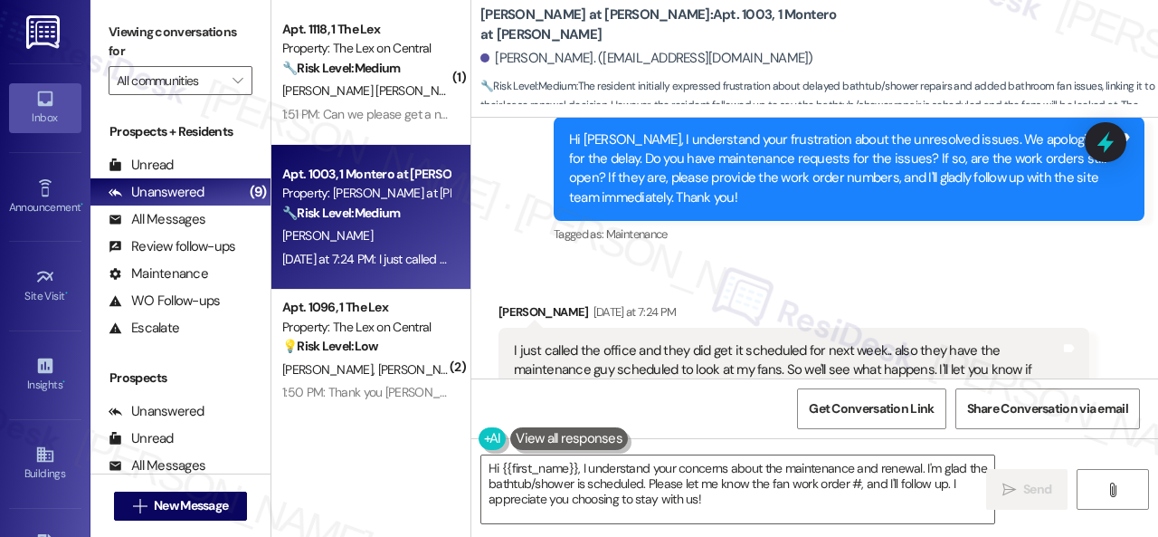
scroll to position [2426, 0]
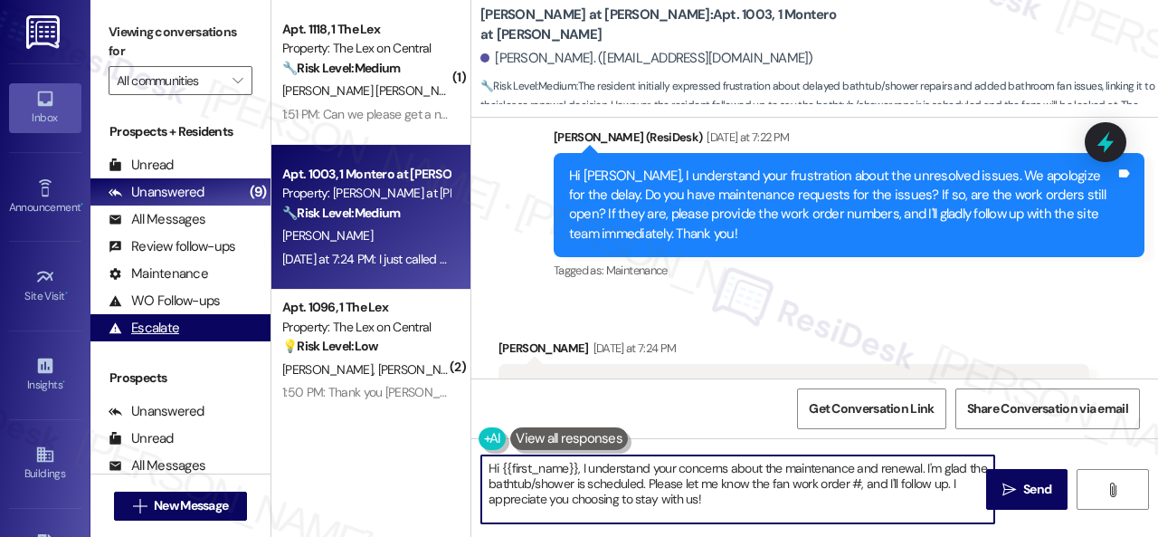
drag, startPoint x: 715, startPoint y: 504, endPoint x: 194, endPoint y: 338, distance: 546.9
click at [195, 336] on div "Viewing conversations for All communities  Prospects + Residents Unread (0) Un…" at bounding box center [624, 268] width 1068 height 537
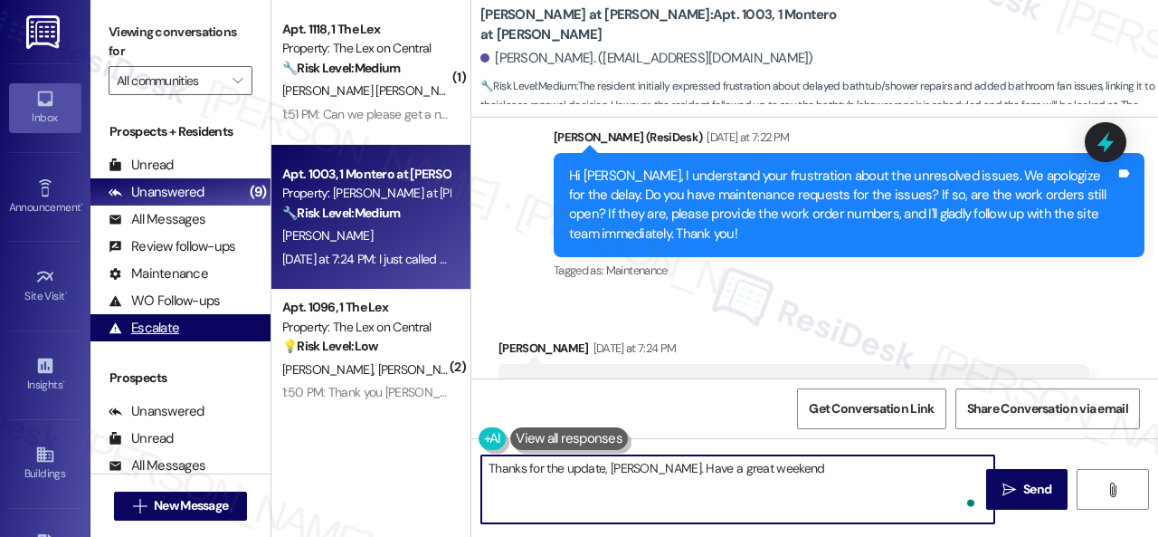
type textarea "Thanks for the update, [PERSON_NAME]. Have a great weekend!"
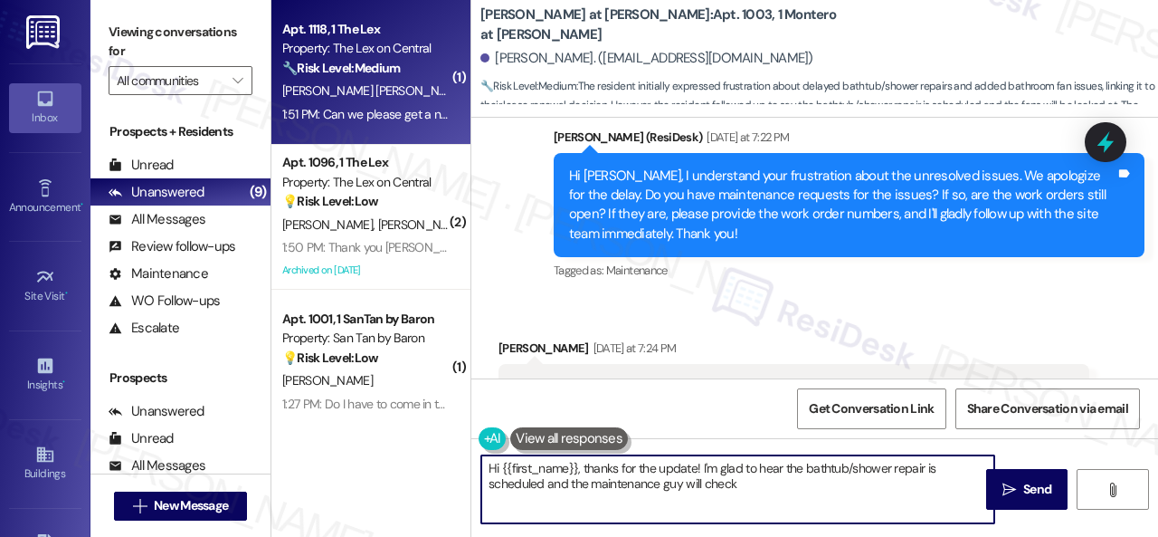
type textarea "Hi {{first_name}}, thanks for the update! I'm glad to hear the bathtub/shower r…"
click at [360, 99] on span "[PERSON_NAME] [PERSON_NAME]" at bounding box center [376, 90] width 189 height 16
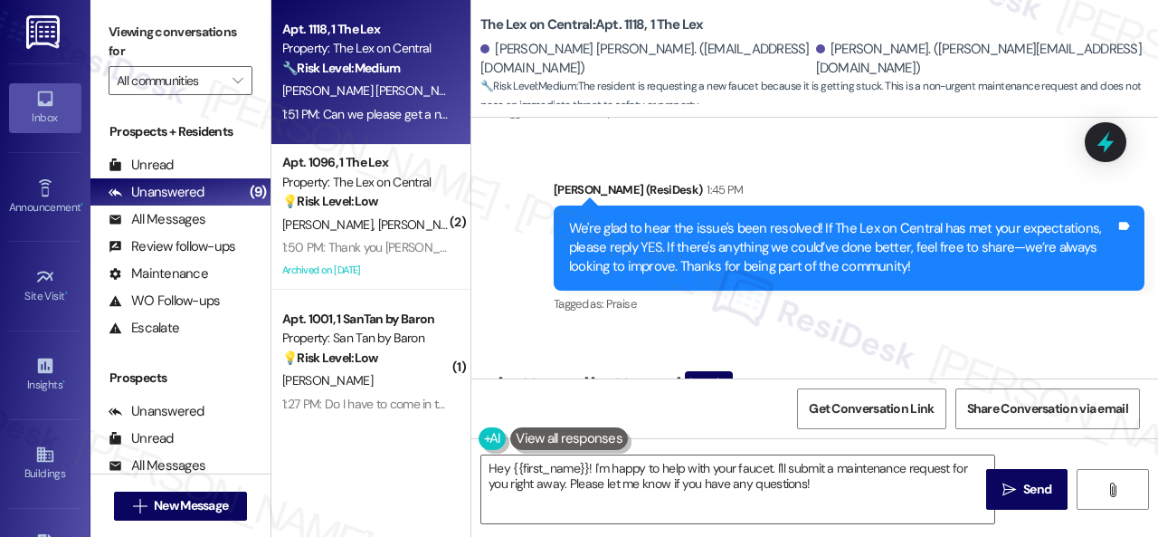
scroll to position [589, 0]
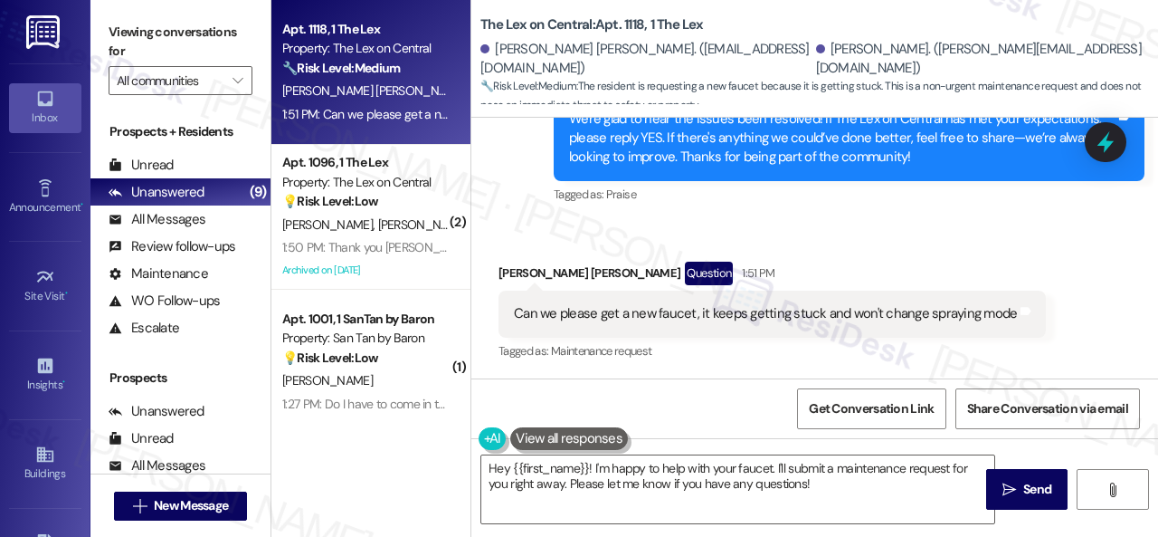
click at [737, 402] on div "Get Conversation Link Share Conversation via email" at bounding box center [814, 408] width 687 height 60
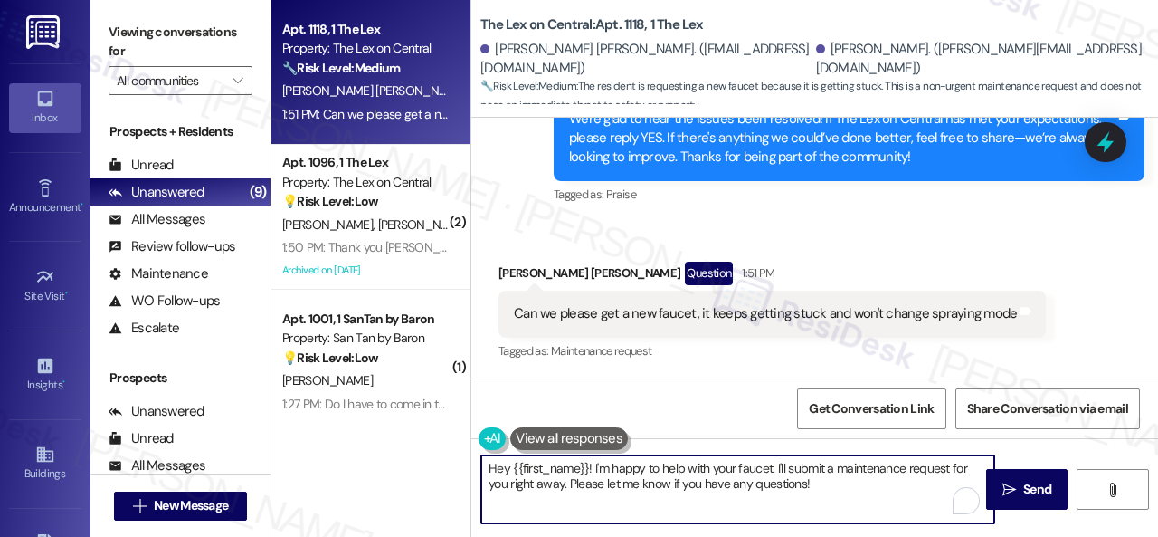
drag, startPoint x: 593, startPoint y: 464, endPoint x: 420, endPoint y: 464, distance: 172.8
click at [420, 464] on div "Apt. 1118, 1 The Lex Property: The Lex on Central 🔧 Risk Level: Medium The resi…" at bounding box center [714, 268] width 887 height 537
drag, startPoint x: 670, startPoint y: 464, endPoint x: 747, endPoint y: 509, distance: 89.6
click at [747, 509] on textarea "I'm happy to help with your faucet. I'll submit a maintenance request for you r…" at bounding box center [737, 489] width 513 height 68
paste textarea "s there already a work order for the issue? If so, may I have the work order nu…"
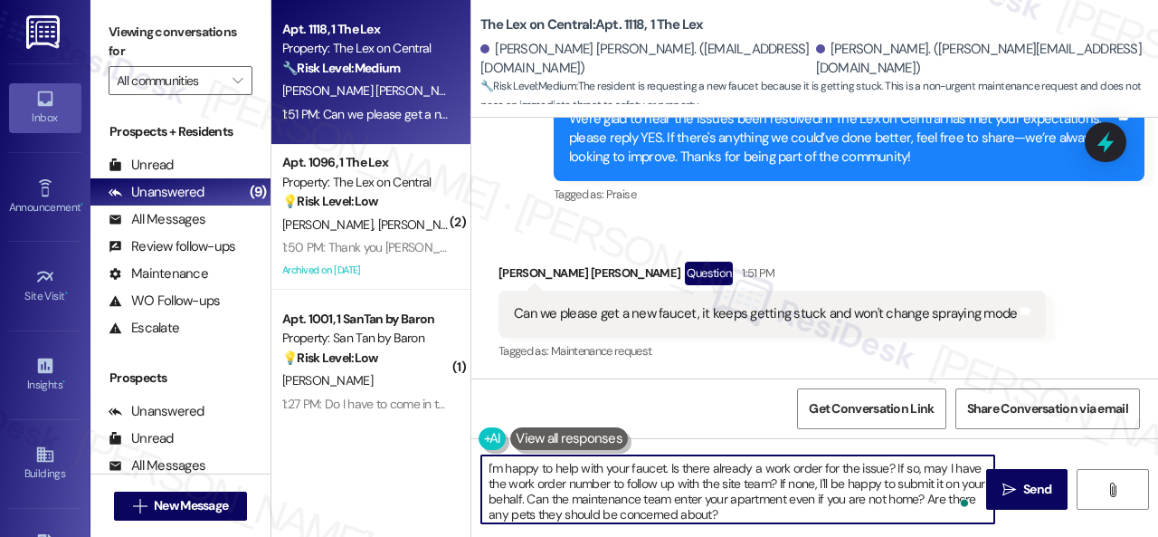
click at [550, 499] on textarea "I'm happy to help with your faucet. Is there already a work order for the issue…" at bounding box center [737, 489] width 513 height 68
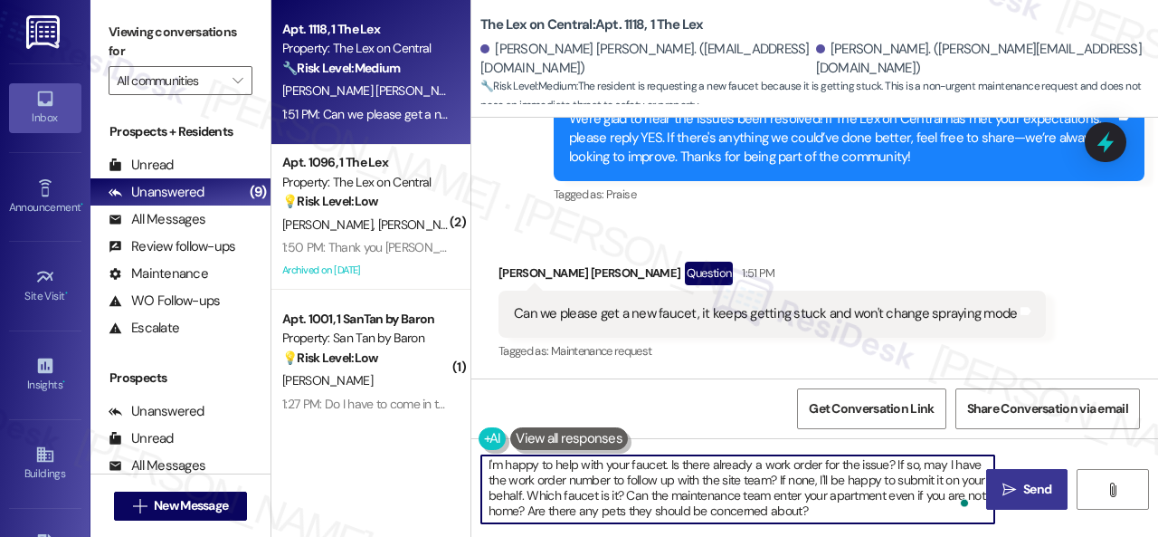
type textarea "I'm happy to help with your faucet. Is there already a work order for the issue…"
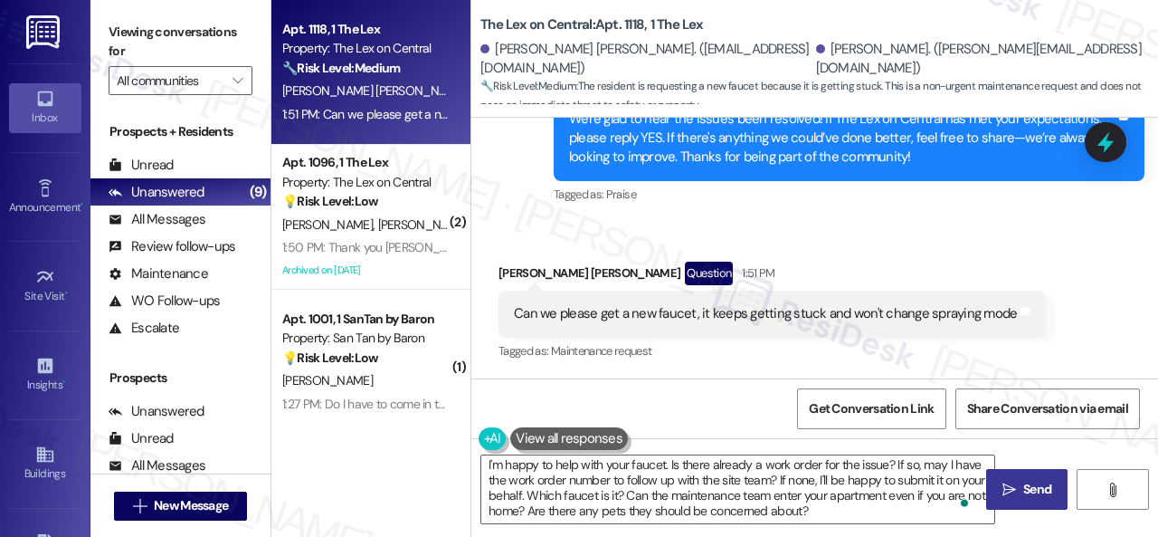
click at [1024, 481] on span "Send" at bounding box center [1037, 489] width 28 height 19
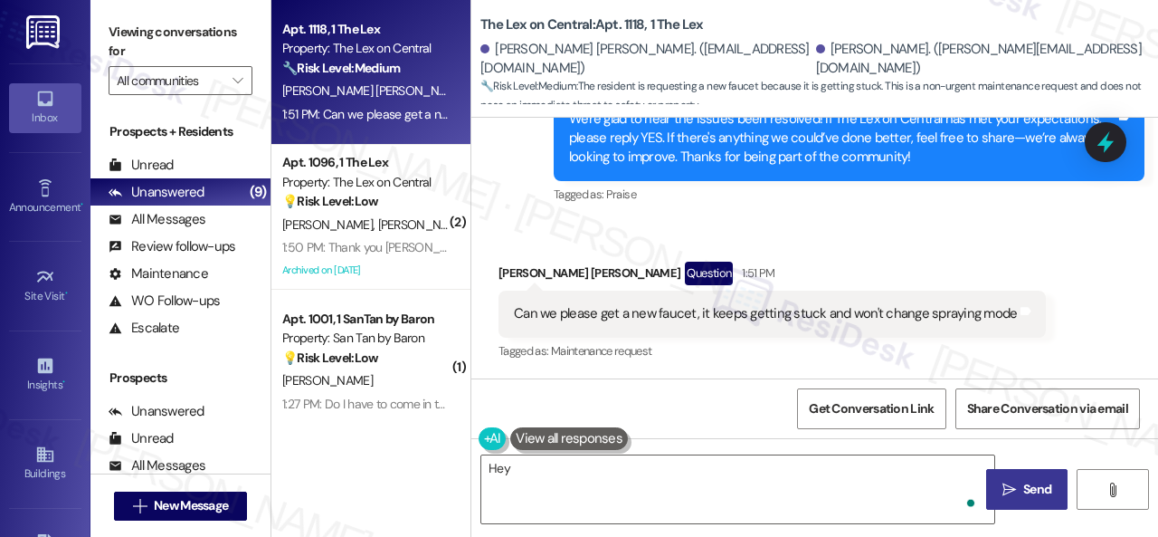
scroll to position [0, 0]
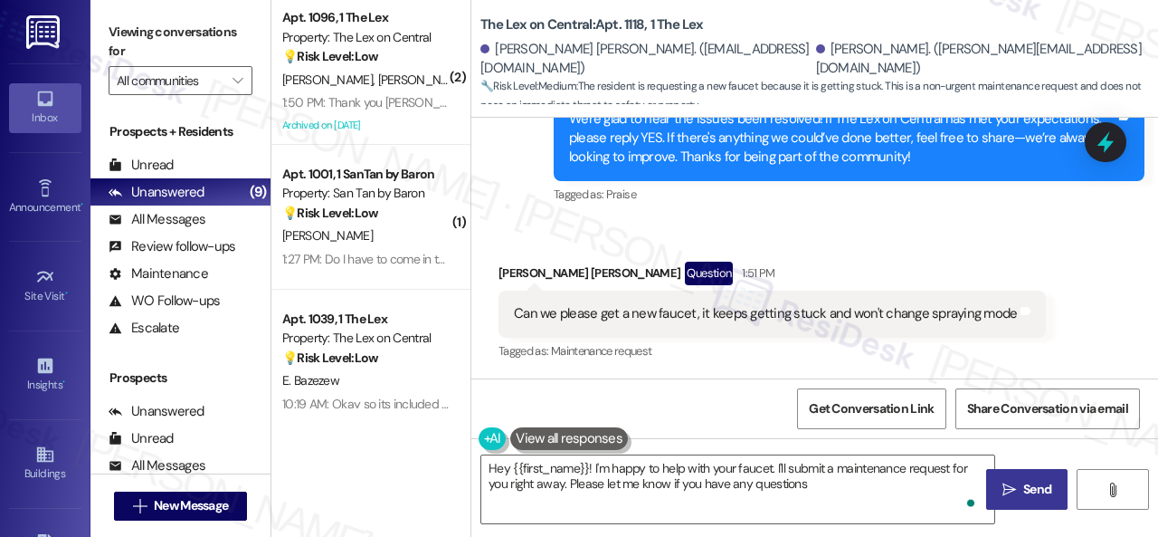
type textarea "Hey {{first_name}}! I'm happy to help with your faucet. I'll submit a maintenan…"
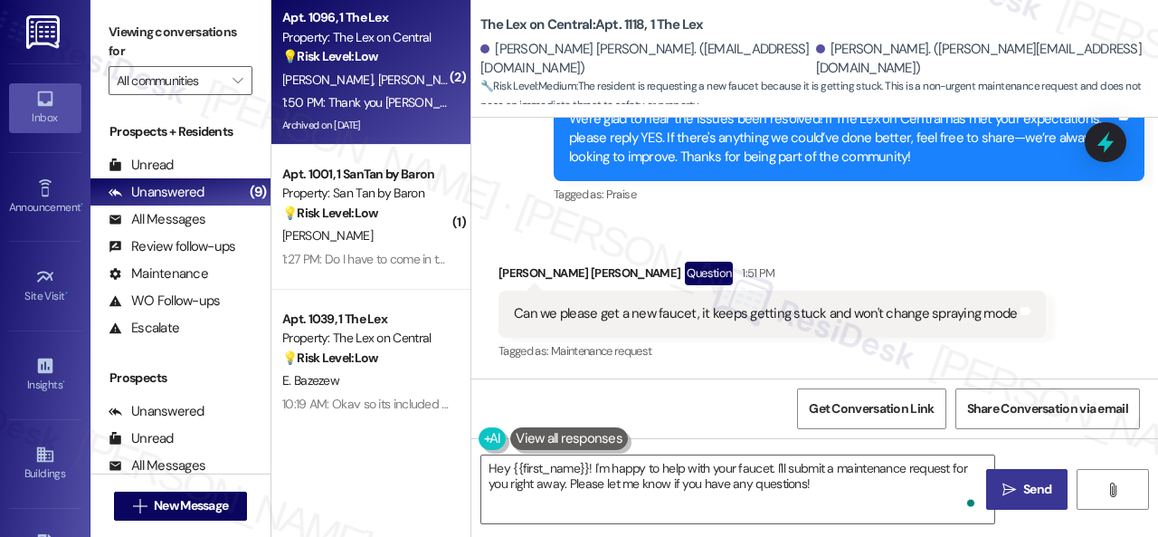
click at [408, 84] on div "[PERSON_NAME] [PERSON_NAME]" at bounding box center [366, 80] width 171 height 23
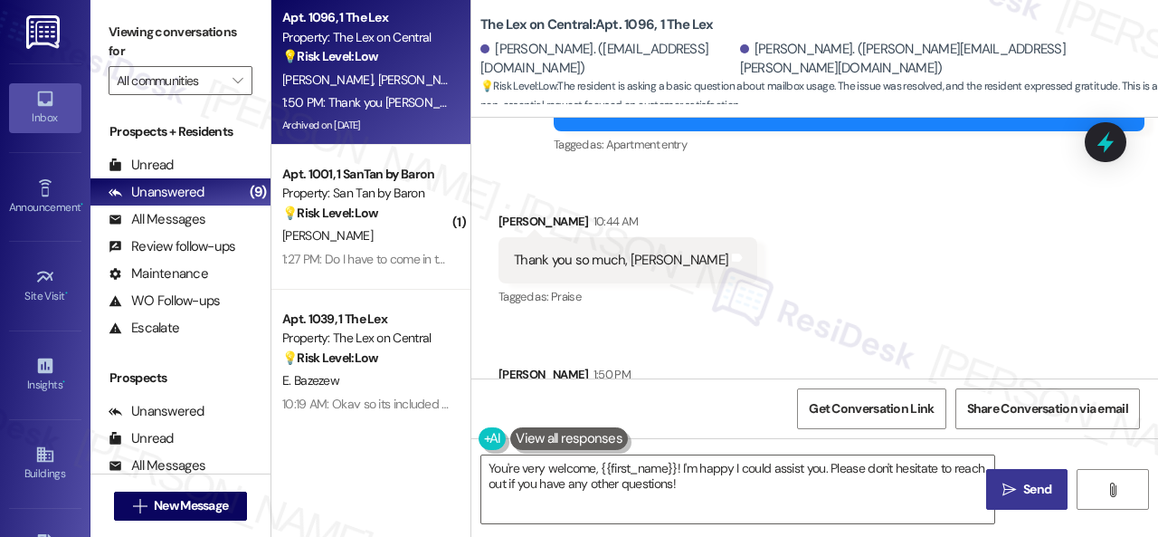
scroll to position [10056, 0]
click at [587, 491] on textarea "You're very welcome, {{first_name}}! I'm happy I could assist you. Please don't…" at bounding box center [737, 489] width 513 height 68
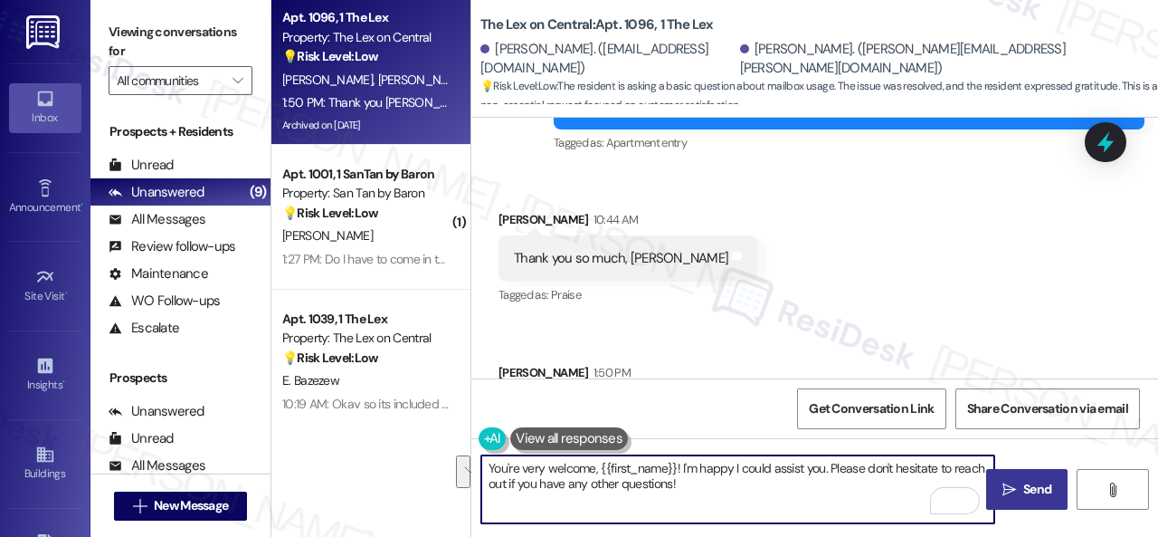
drag, startPoint x: 680, startPoint y: 473, endPoint x: 731, endPoint y: 494, distance: 54.8
click at [731, 494] on textarea "You're very welcome, {{first_name}}! I'm happy I could assist you. Please don't…" at bounding box center [737, 489] width 513 height 68
type textarea "You're very welcome, {{first_name}}!"
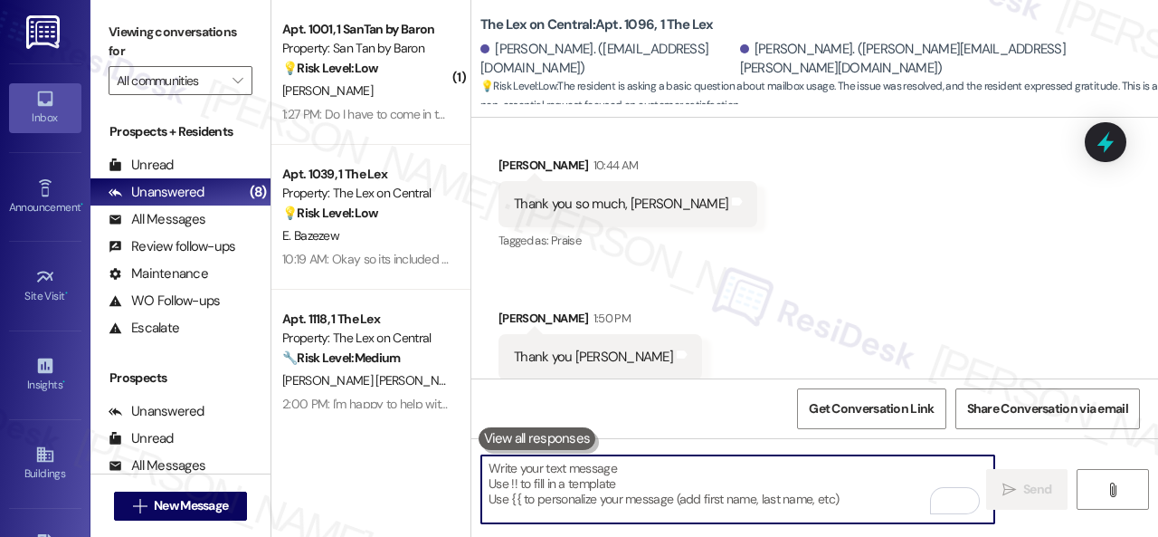
scroll to position [10182, 0]
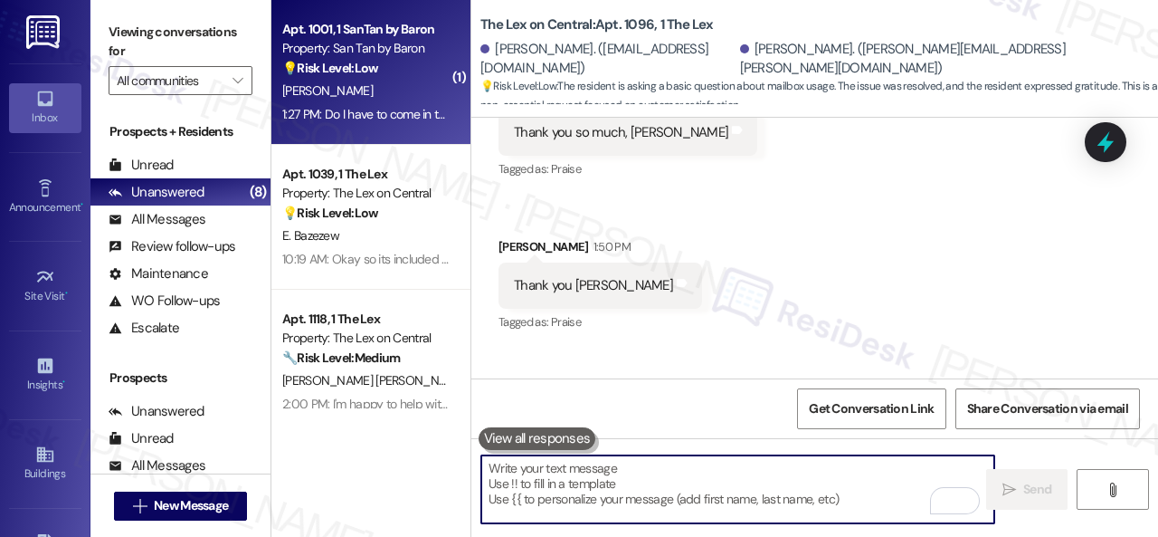
click at [382, 108] on div "1:27 PM: Do I have to come in to sign for bulk internet or can I just call [PER…" at bounding box center [506, 114] width 448 height 16
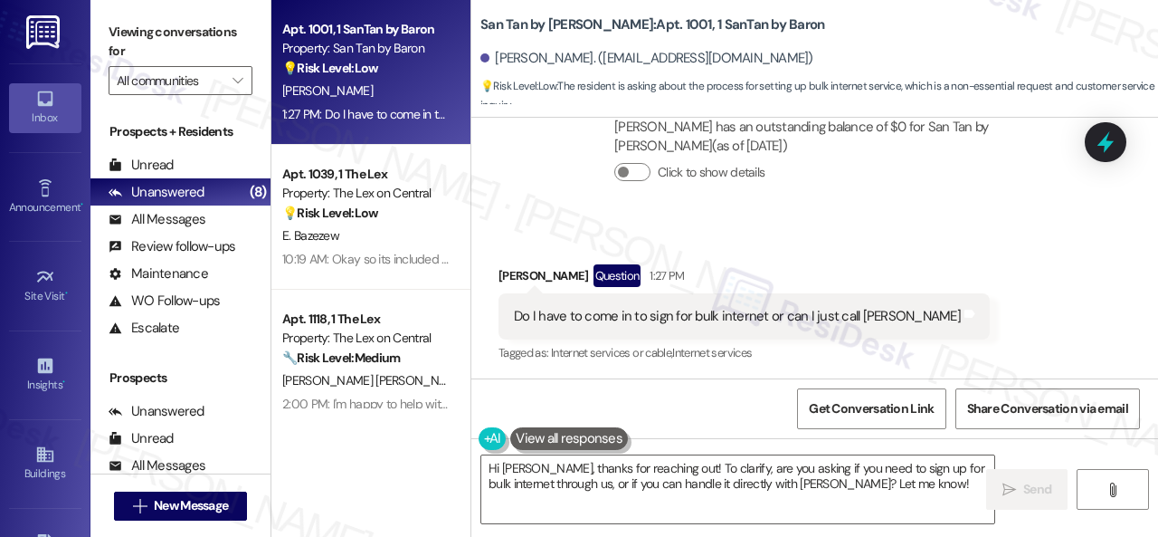
scroll to position [1346, 0]
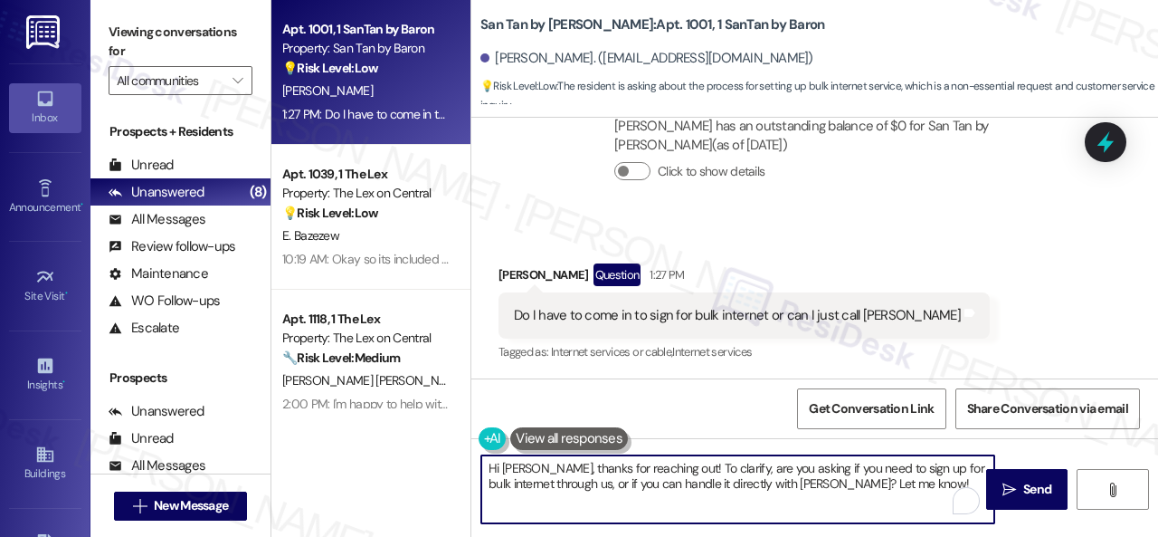
drag, startPoint x: 880, startPoint y: 480, endPoint x: 472, endPoint y: 441, distance: 410.0
click at [472, 441] on div "Hi [PERSON_NAME], thanks for reaching out! To clarify, are you asking if you ne…" at bounding box center [814, 506] width 687 height 136
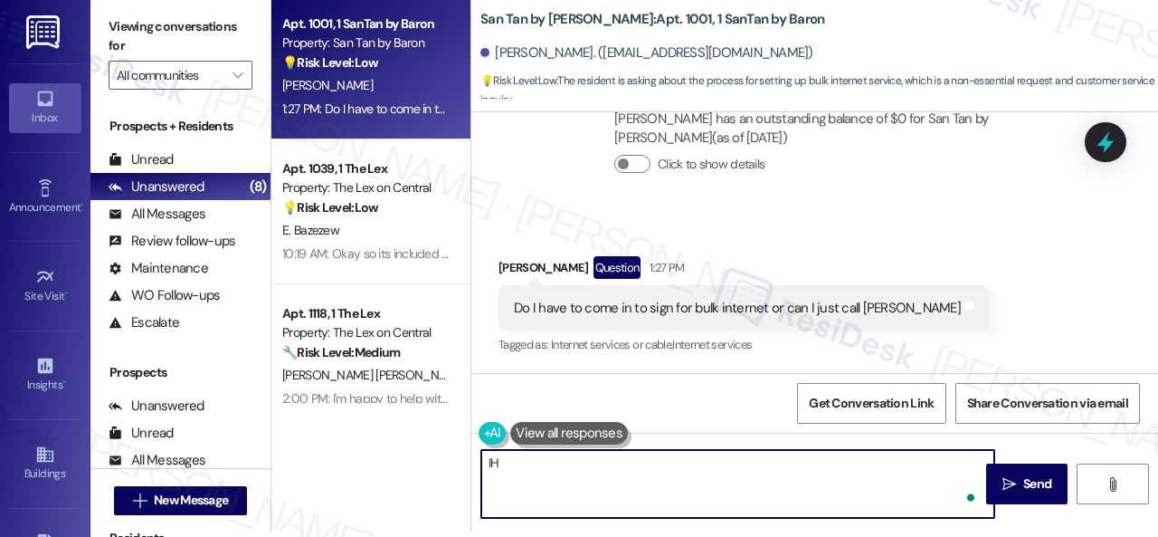
type textarea "I"
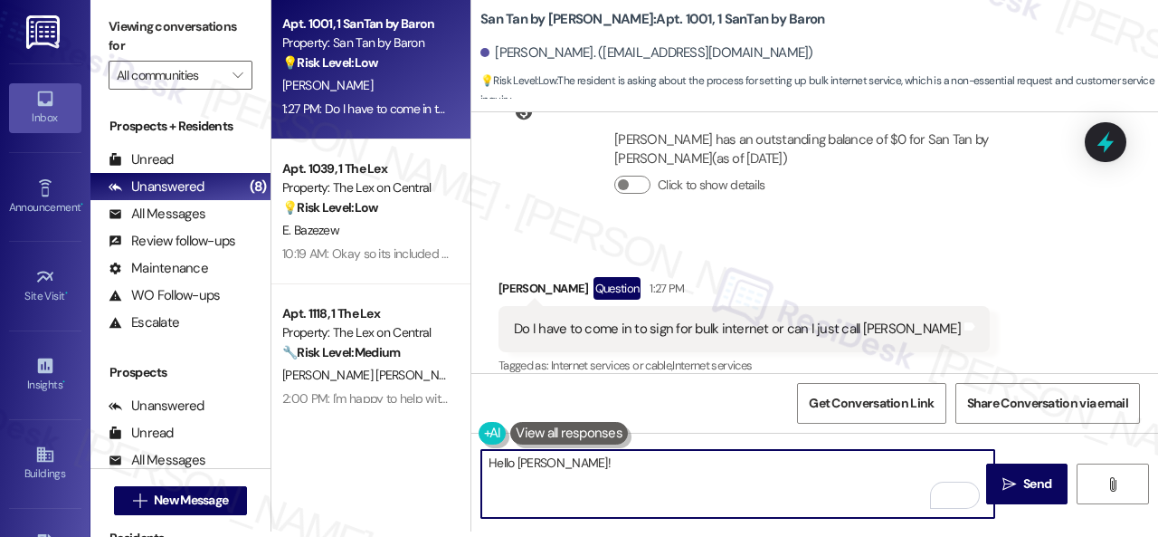
scroll to position [1348, 0]
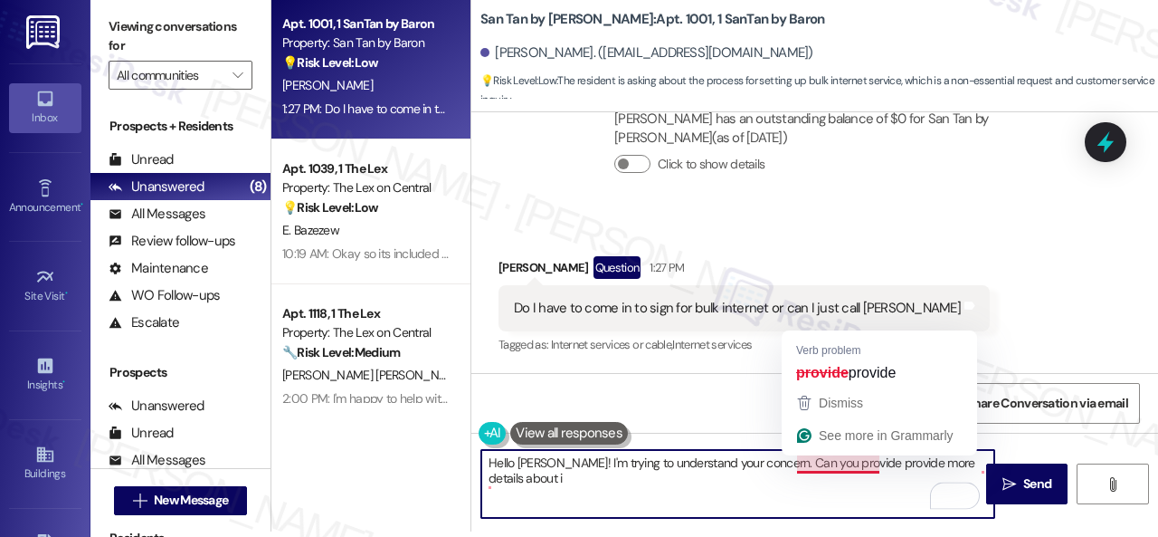
click at [820, 471] on textarea "Hello [PERSON_NAME]! I'm trying to understand your concern. Can you provide pro…" at bounding box center [737, 484] width 513 height 68
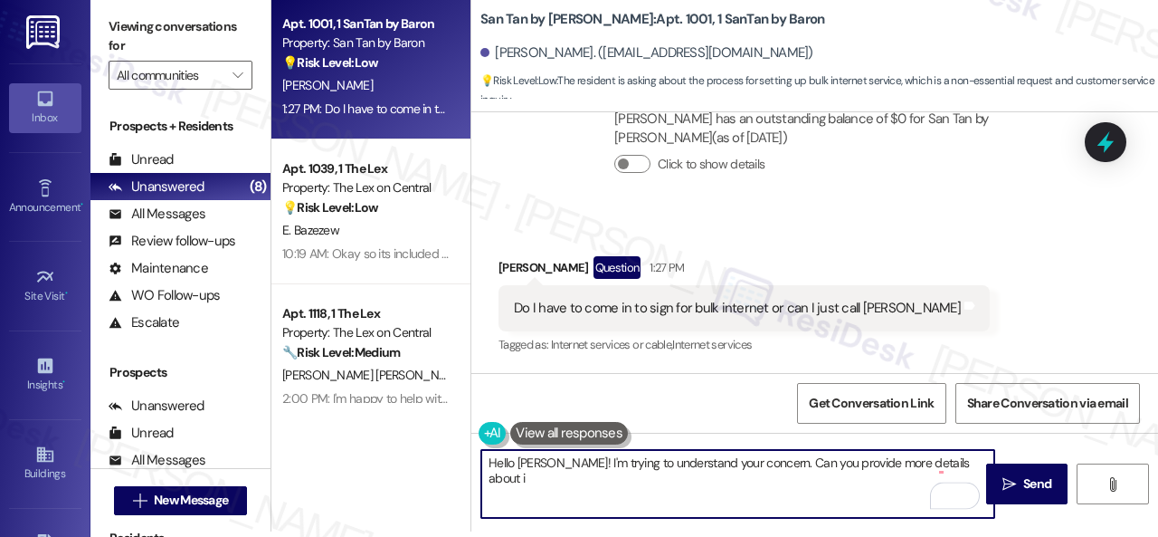
click at [968, 466] on textarea "Hello [PERSON_NAME]! I'm trying to understand your concern. Can you provide mor…" at bounding box center [737, 484] width 513 height 68
type textarea "Hello [PERSON_NAME]! I'm trying to understand your concern. Can you provide mor…"
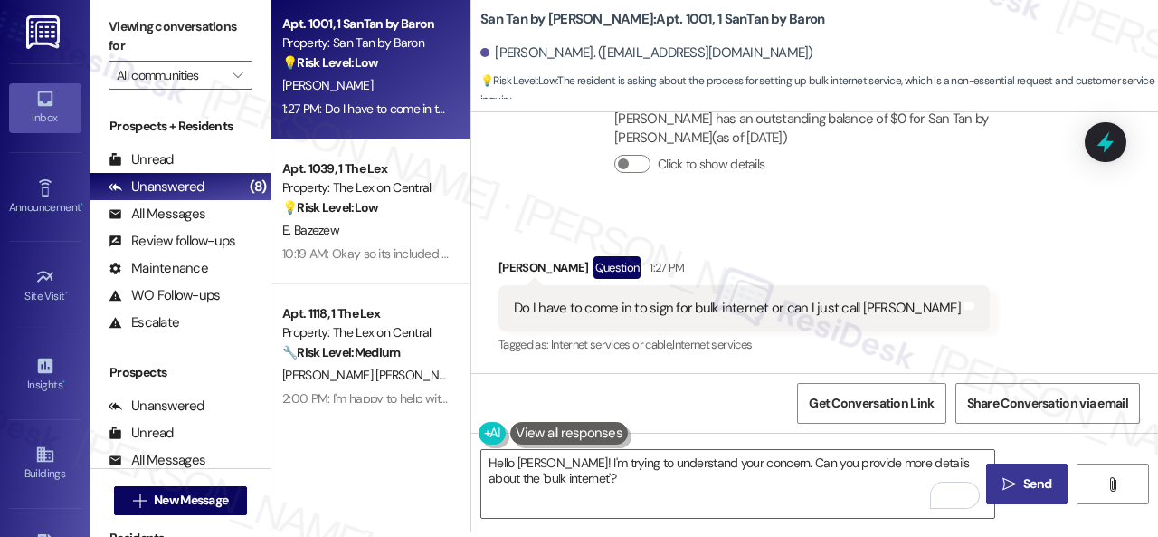
click at [1026, 475] on span "Send" at bounding box center [1037, 483] width 28 height 19
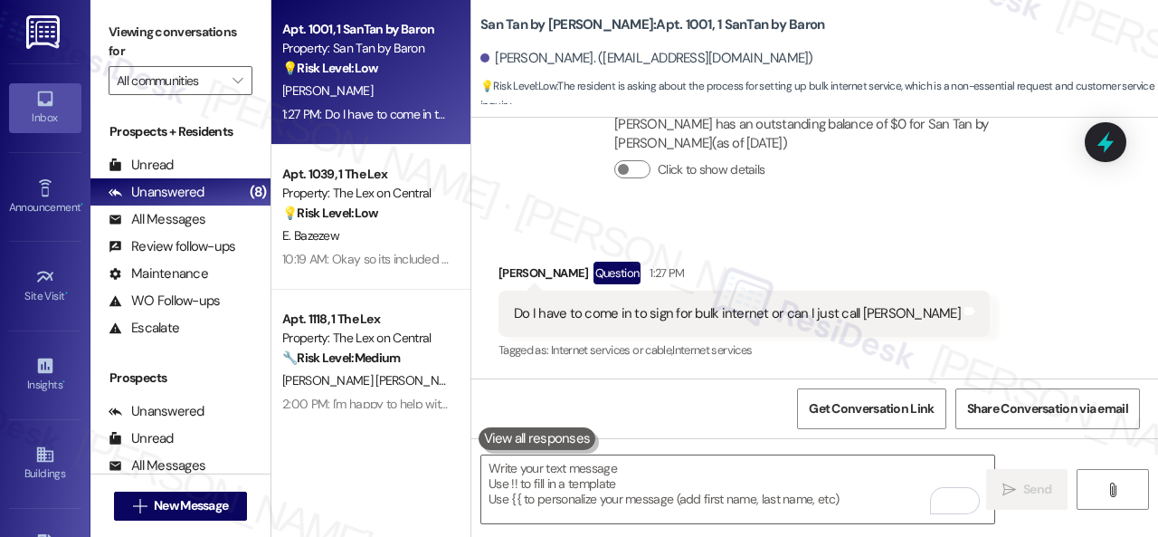
scroll to position [1346, 0]
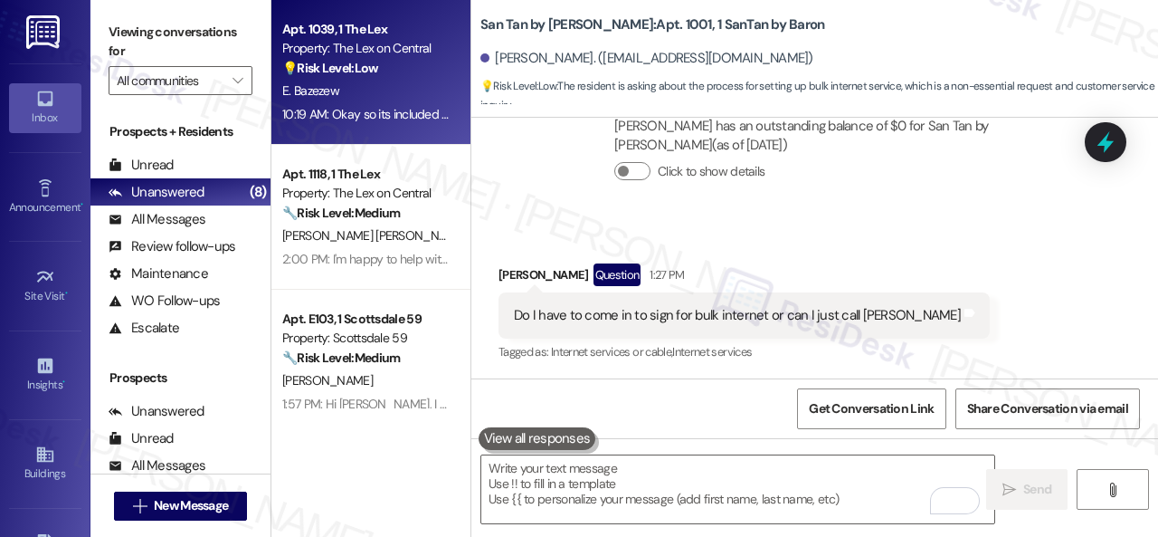
click at [390, 93] on div "E. Bazezew" at bounding box center [366, 91] width 171 height 23
type textarea "Fetching suggested responses. Please feel free to read through the conversation…"
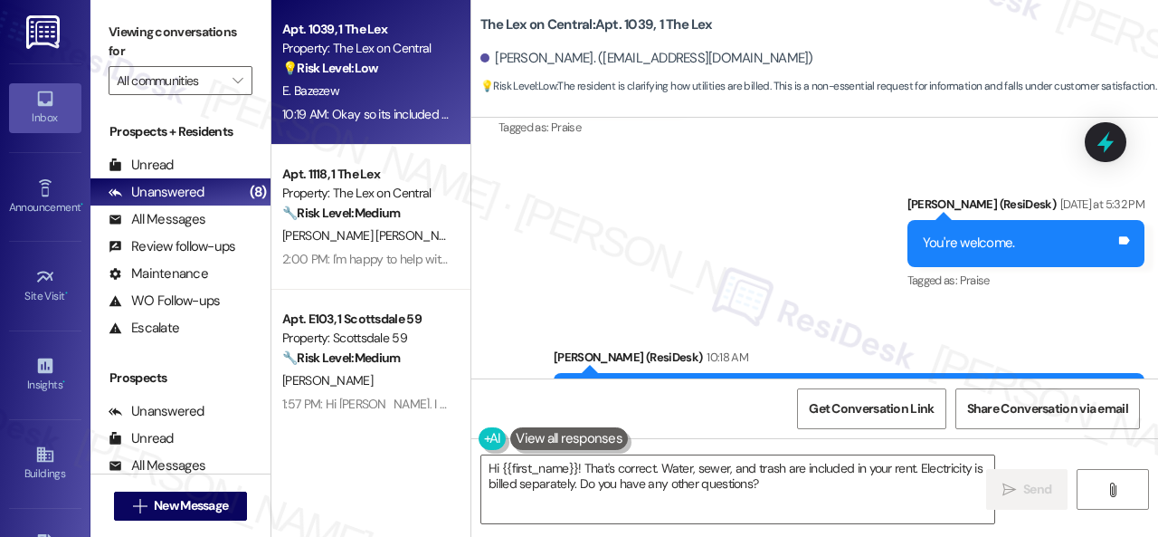
scroll to position [3728, 0]
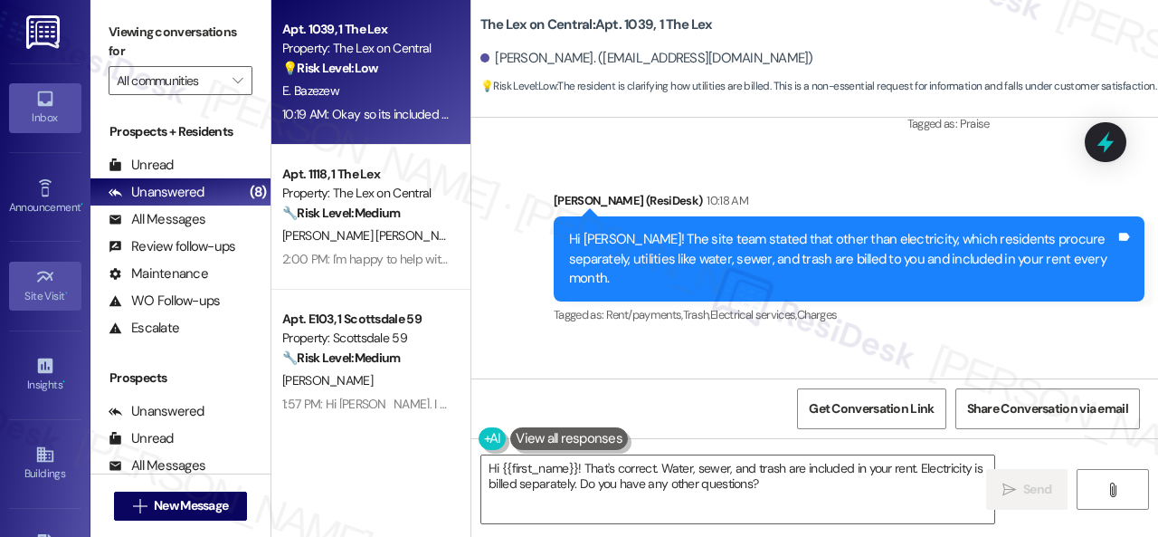
drag, startPoint x: 776, startPoint y: 490, endPoint x: 0, endPoint y: 296, distance: 800.1
click at [222, 381] on div "Viewing conversations for All communities  Prospects + Residents Unread (0) Un…" at bounding box center [624, 268] width 1068 height 537
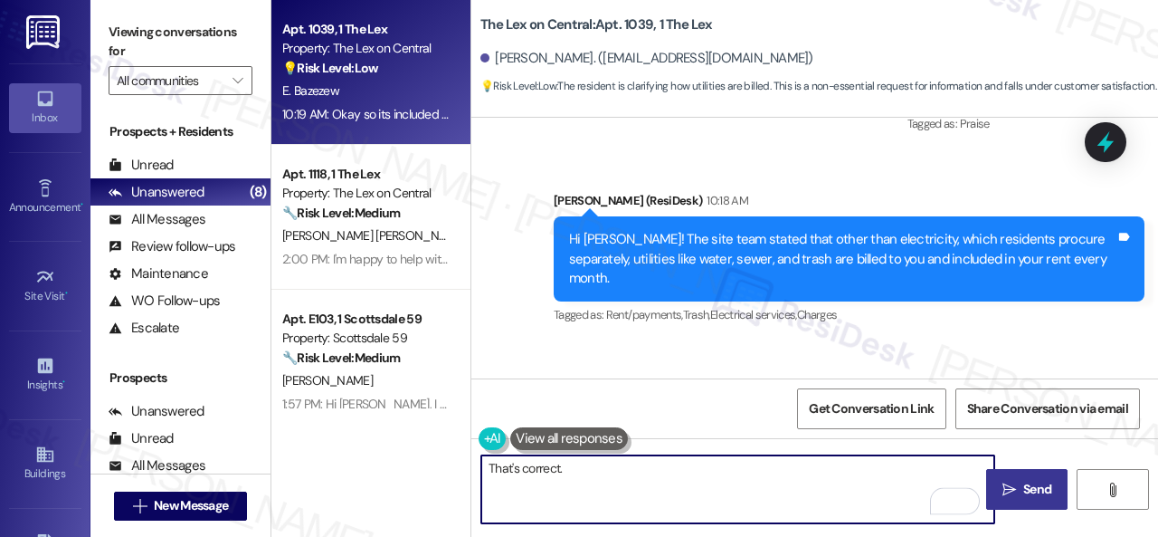
type textarea "That's correct."
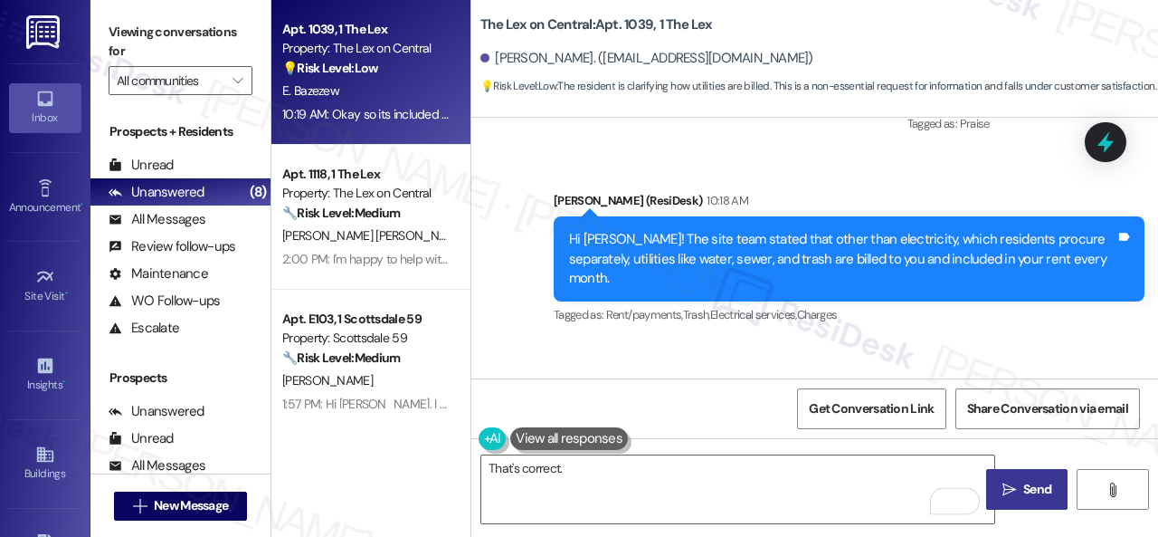
click at [1012, 496] on span " Send" at bounding box center [1027, 489] width 57 height 19
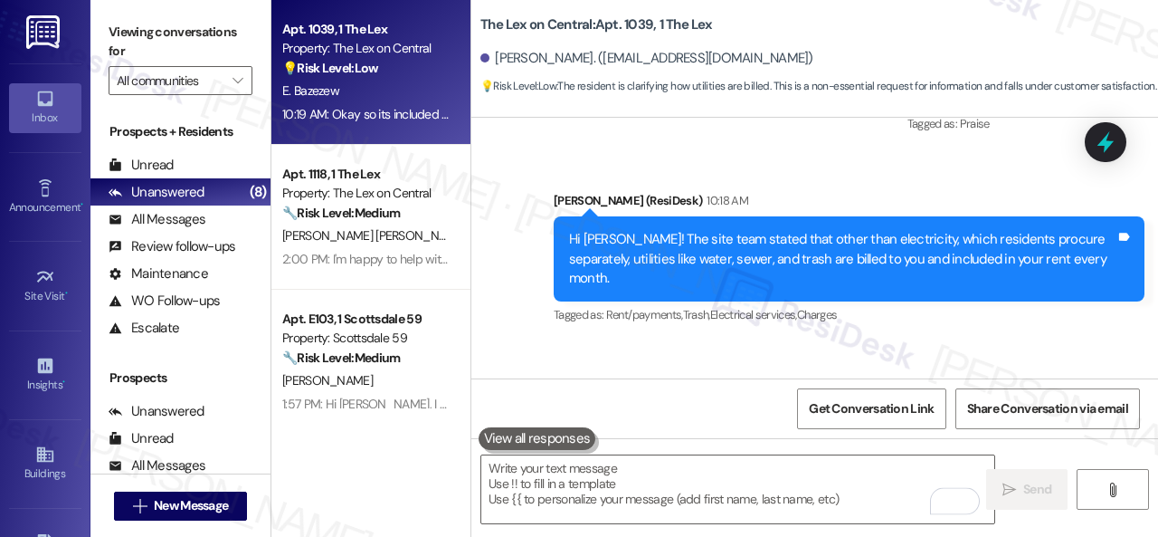
scroll to position [3726, 0]
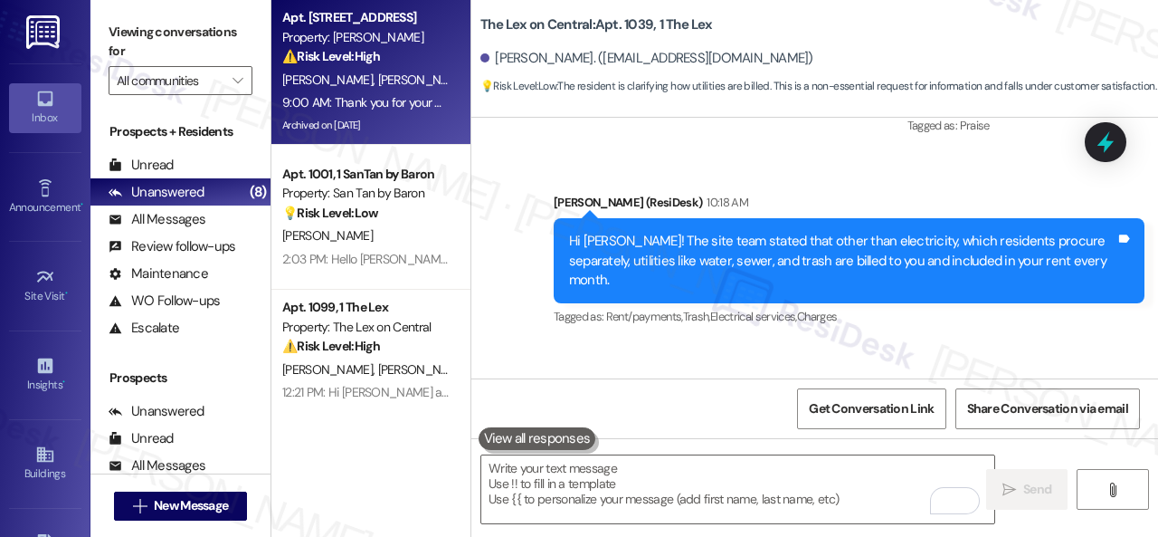
click at [387, 66] on div "⚠️ Risk Level: High The message contains a link to a Facebook video. Without kn…" at bounding box center [365, 56] width 167 height 19
type textarea "Fetching suggested responses. Please feel free to read through the conversation…"
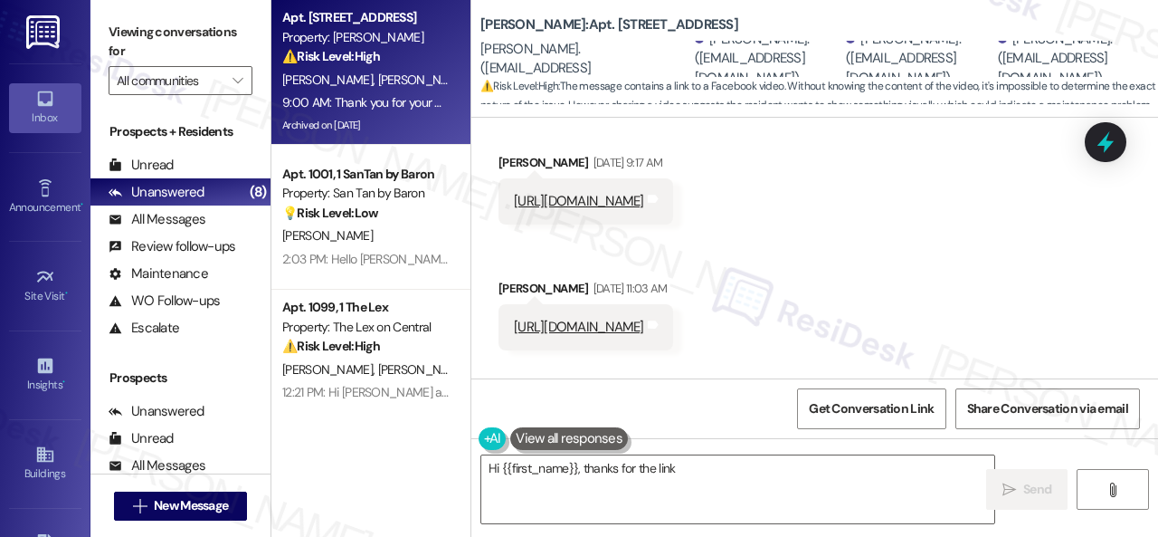
scroll to position [11202, 0]
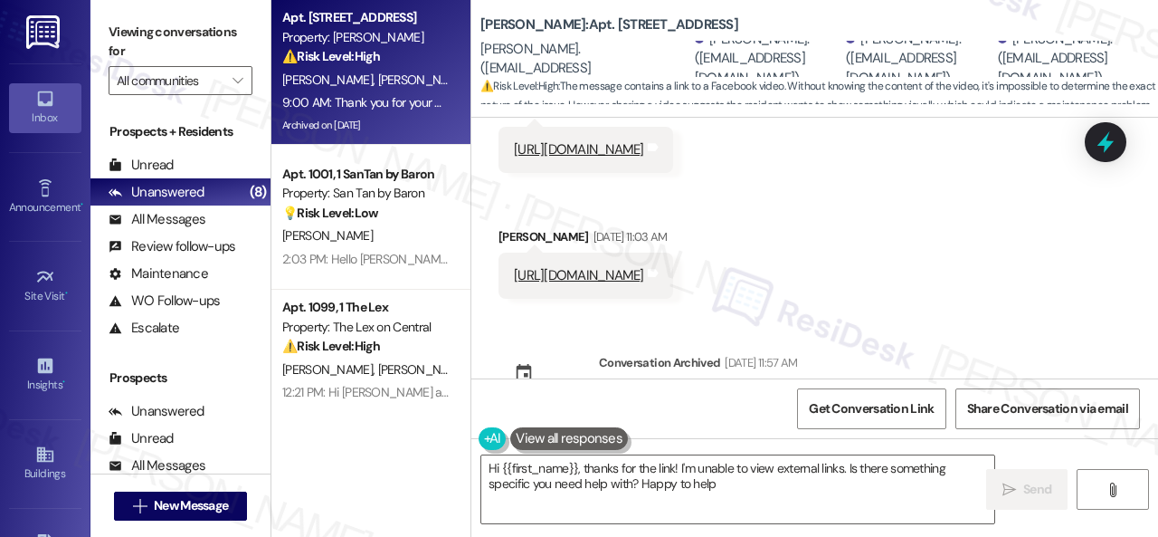
type textarea "Hi {{first_name}}, thanks for the link! I'm unable to view external links. Is t…"
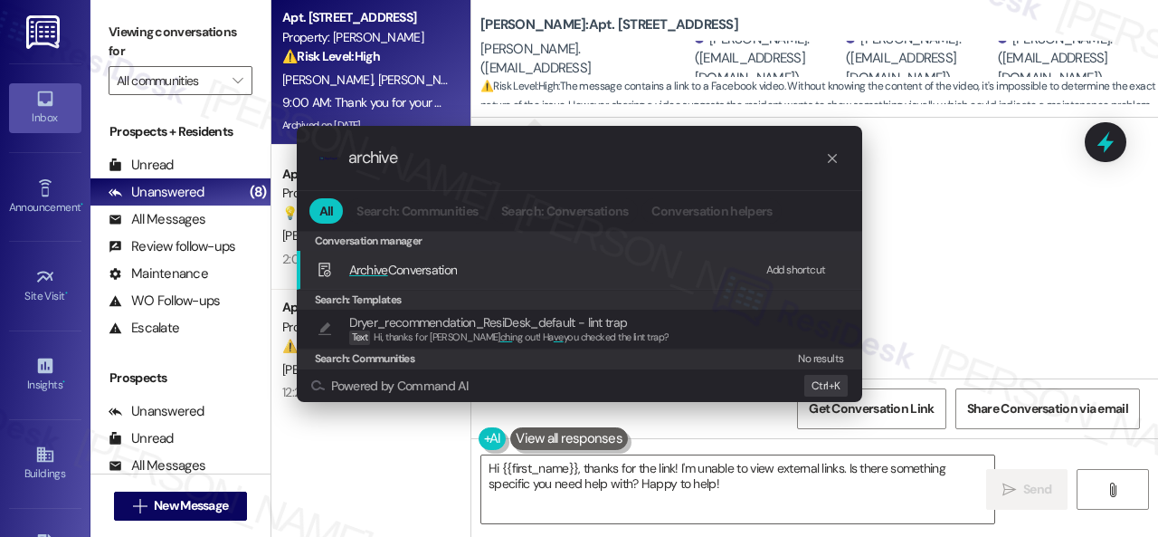
type input "archive"
click at [780, 265] on div "Add shortcut" at bounding box center [796, 270] width 60 height 19
click at [390, 263] on span "Archive Conversation" at bounding box center [403, 269] width 109 height 16
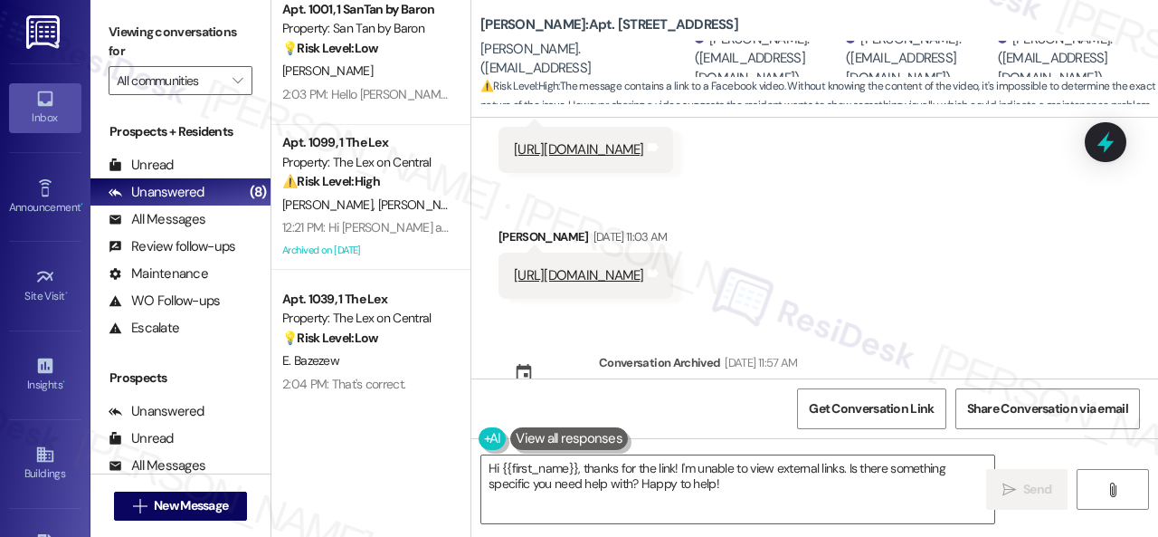
scroll to position [170, 0]
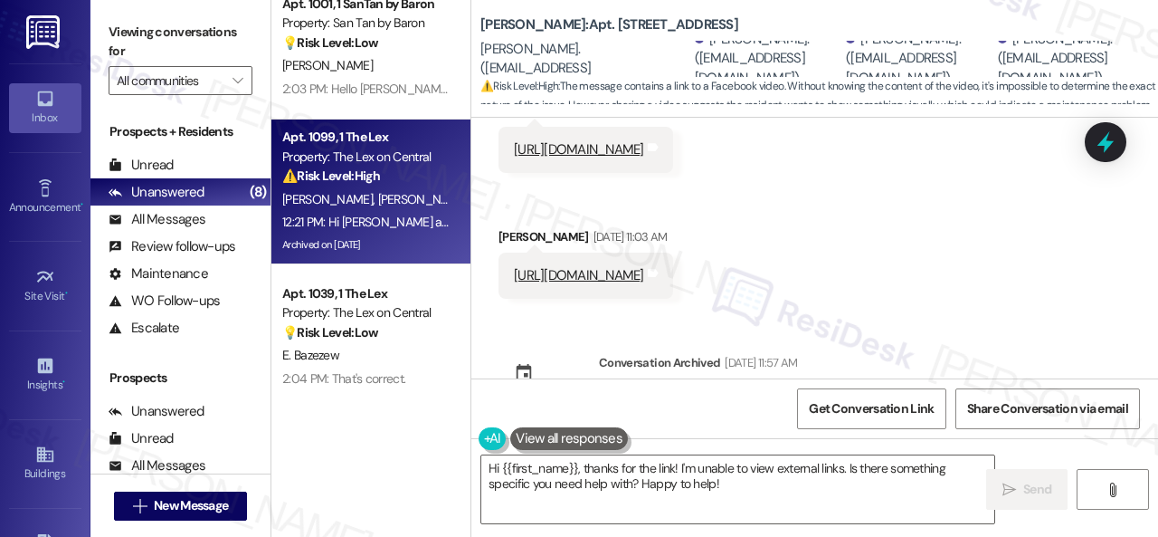
click at [404, 202] on div "[PERSON_NAME] [PERSON_NAME]" at bounding box center [366, 199] width 171 height 23
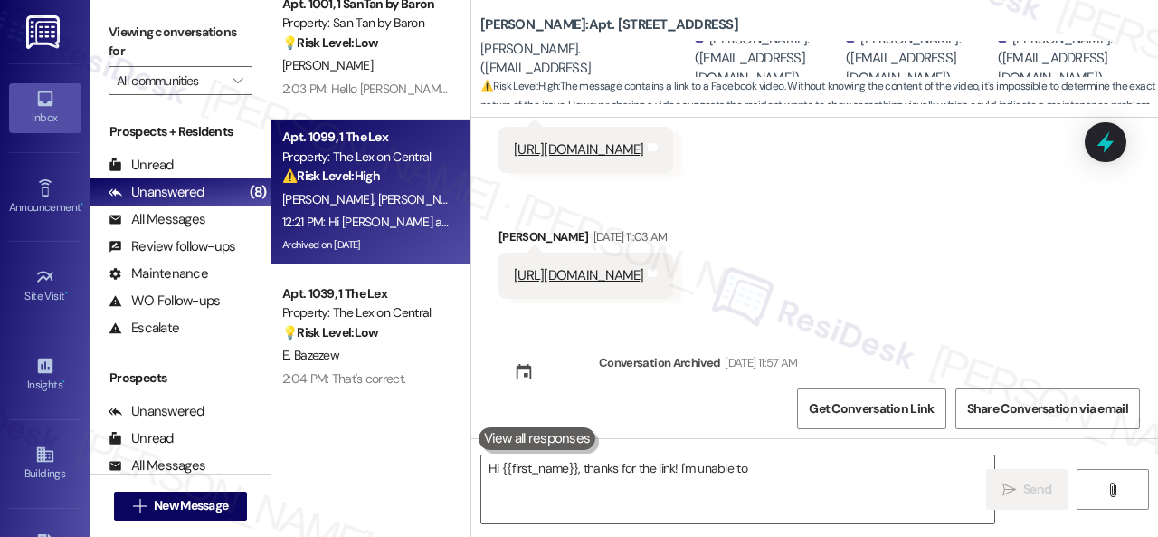
type textarea "Hi {{first_name}}, thanks for the link! I'm unable to"
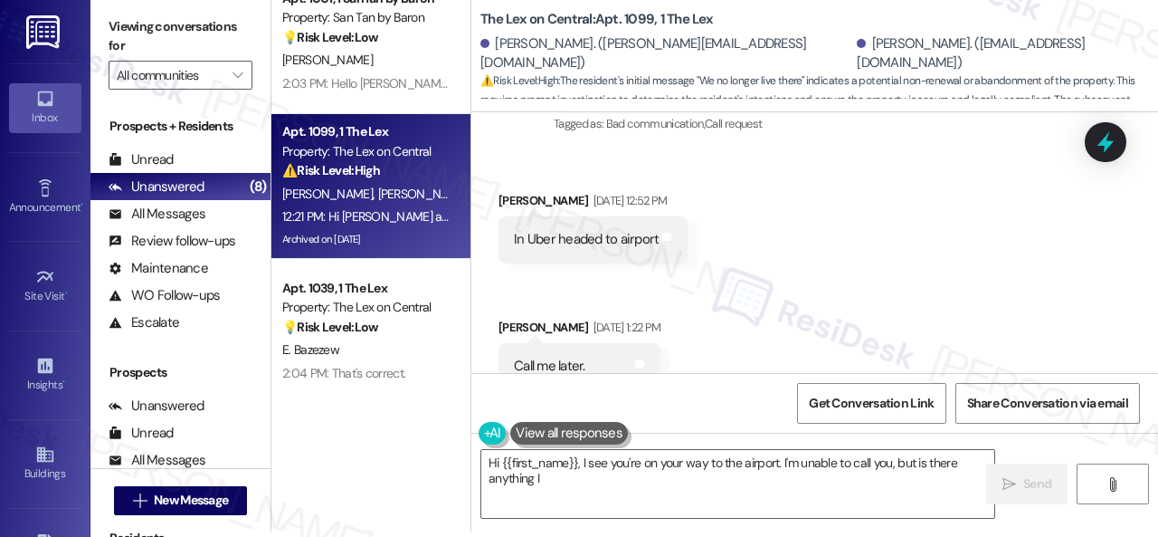
scroll to position [2687, 0]
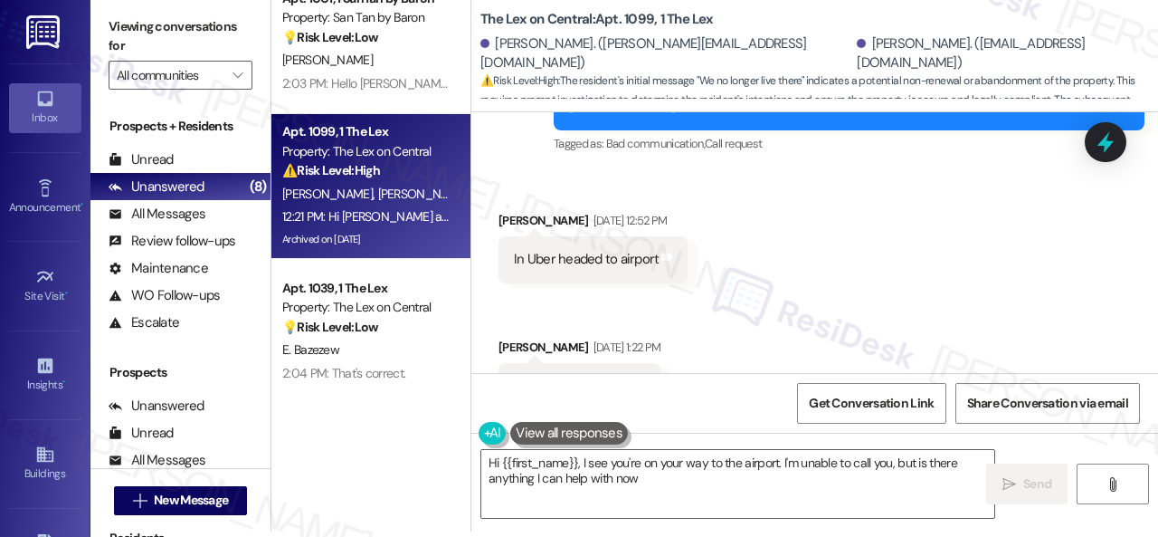
type textarea "Hi {{first_name}}, I see you're on your way to the airport. I'm unable to call …"
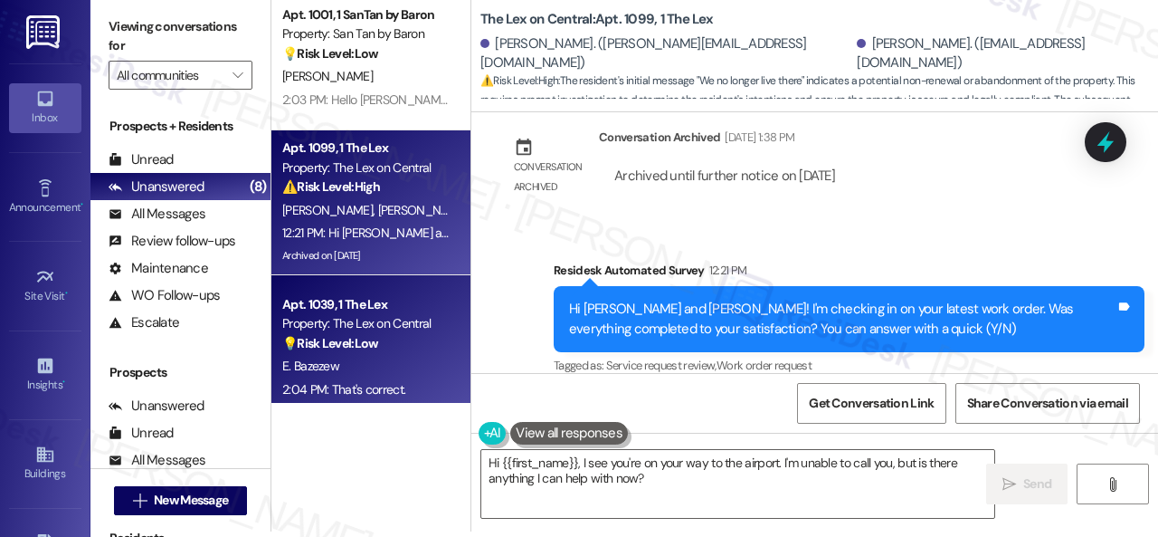
scroll to position [0, 0]
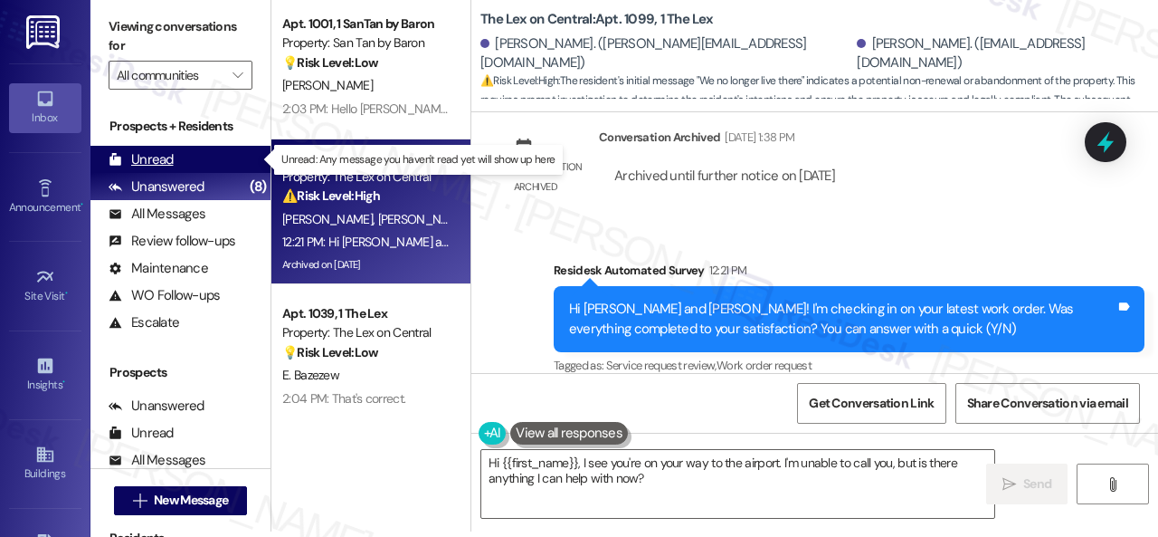
click at [141, 164] on div "Unread" at bounding box center [141, 159] width 65 height 19
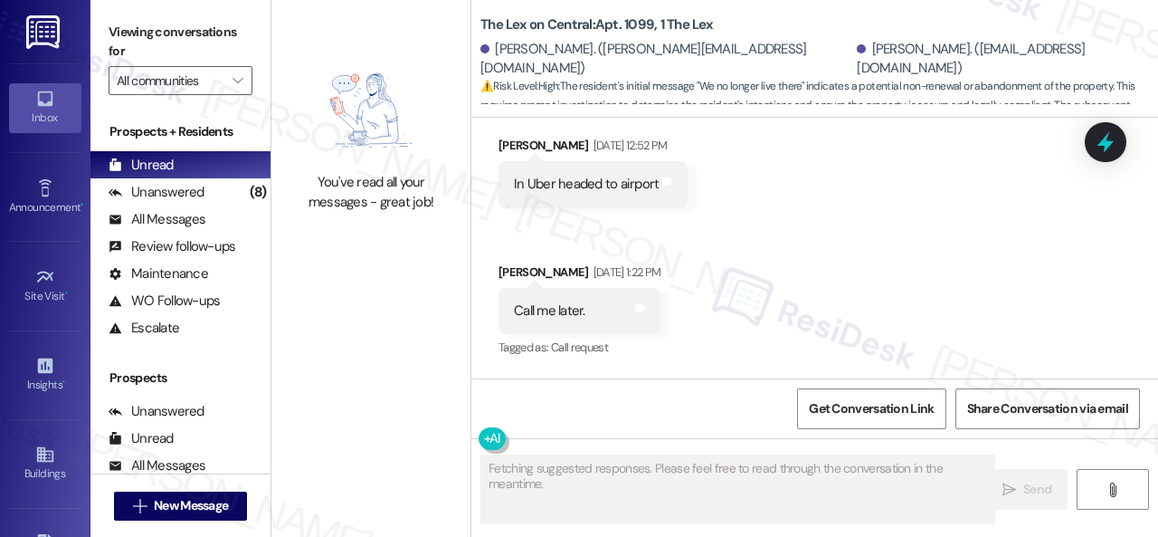
scroll to position [2743, 0]
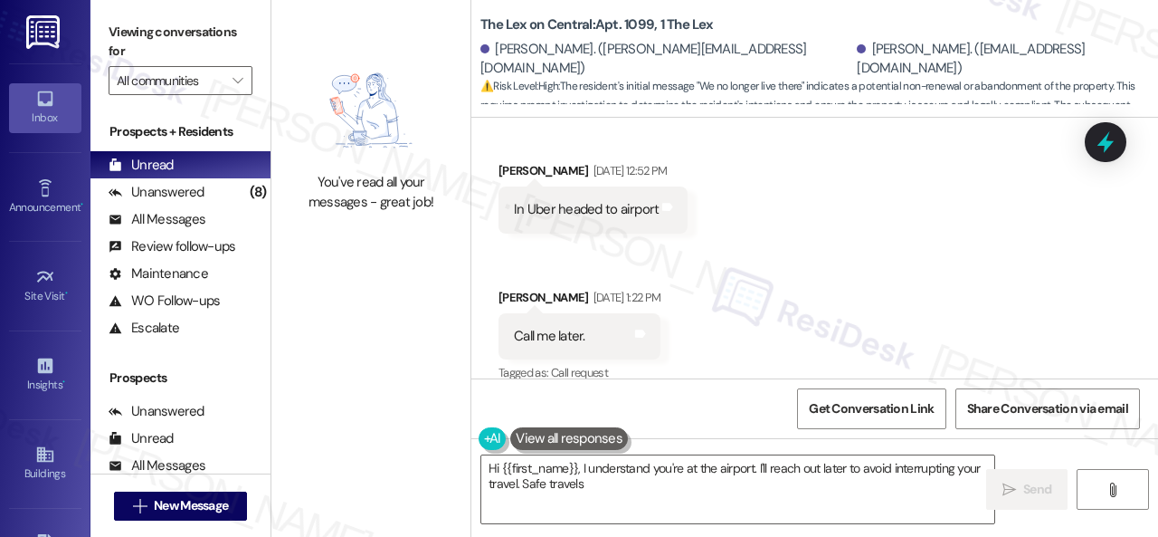
type textarea "Hi {{first_name}}, I understand you're at the airport. I'll reach out later to …"
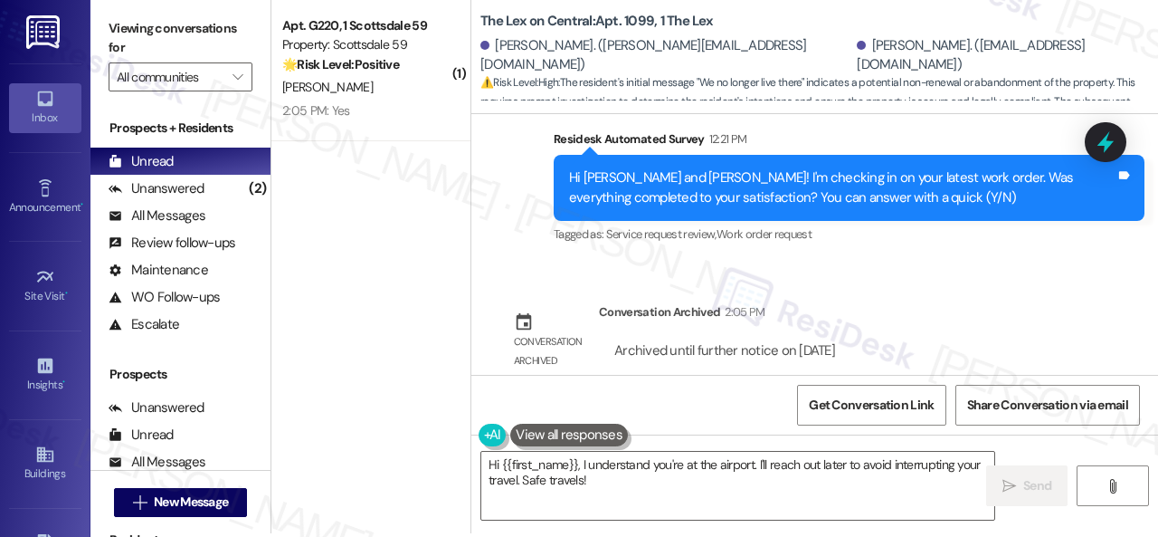
scroll to position [5, 0]
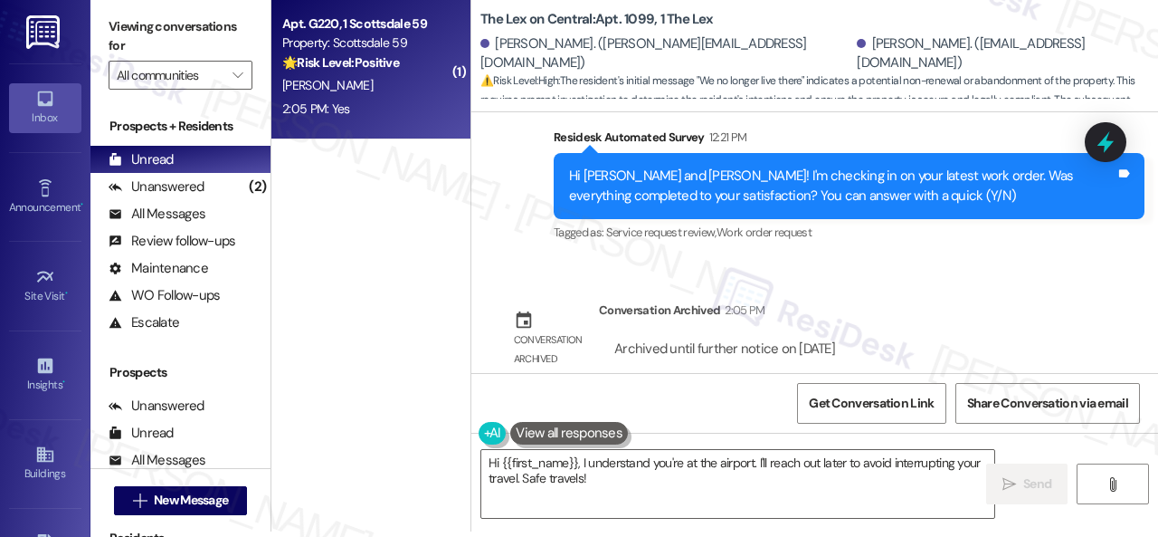
click at [378, 85] on div "[PERSON_NAME]" at bounding box center [366, 85] width 171 height 23
type textarea "Fetching suggested responses. Please feel free to read through the conversation…"
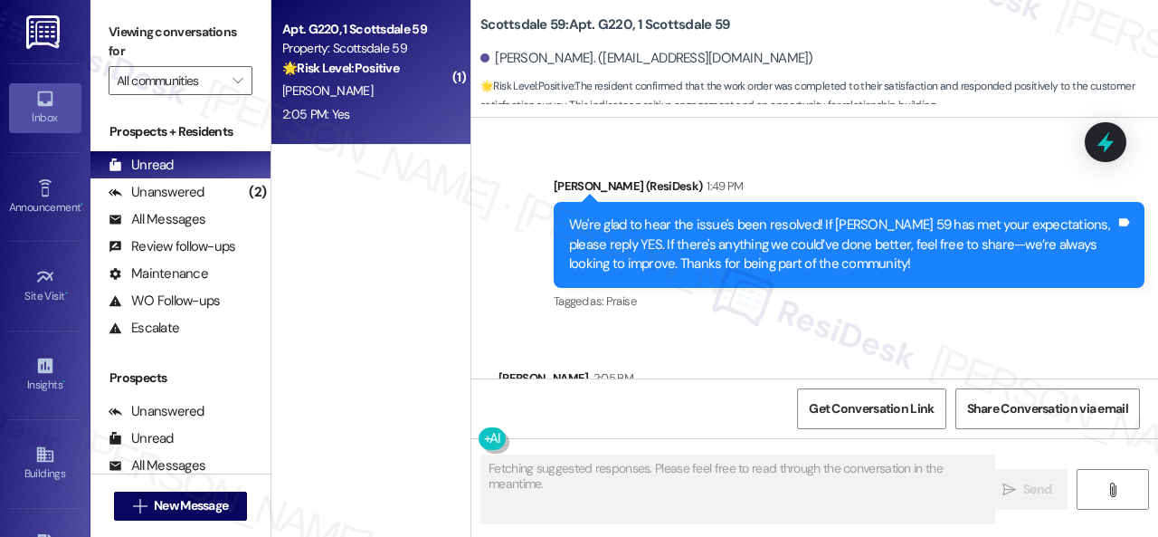
scroll to position [4982, 0]
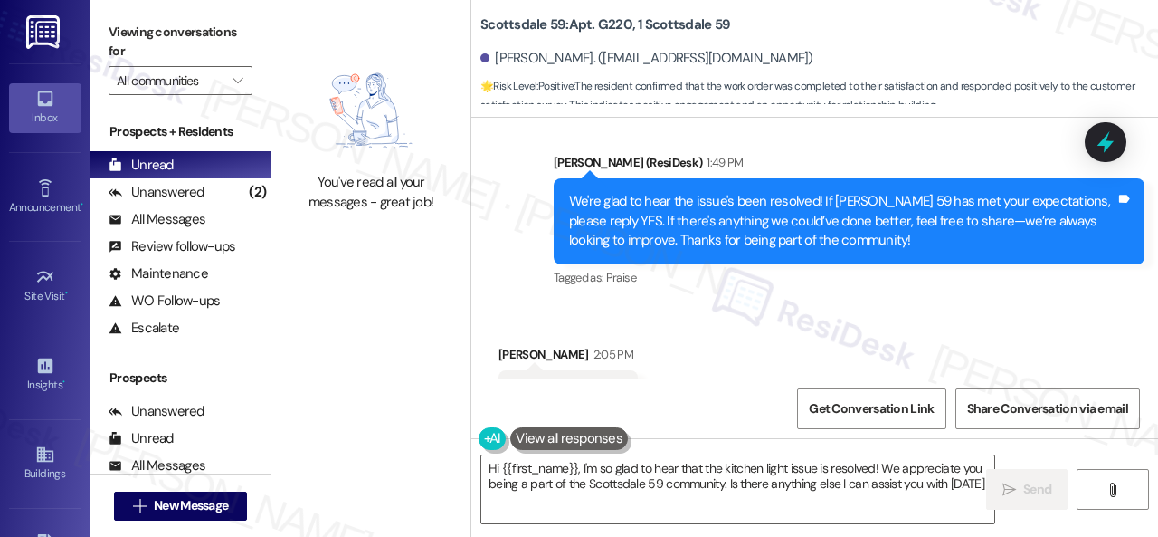
type textarea "Hi {{first_name}}, I'm so glad to hear that the kitchen light issue is resolved…"
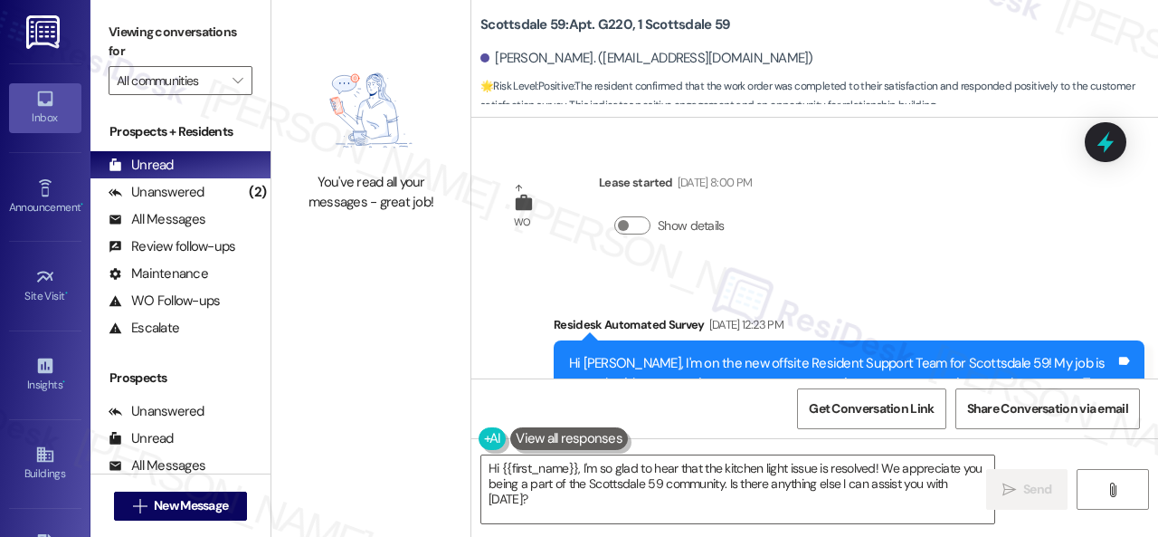
scroll to position [4982, 0]
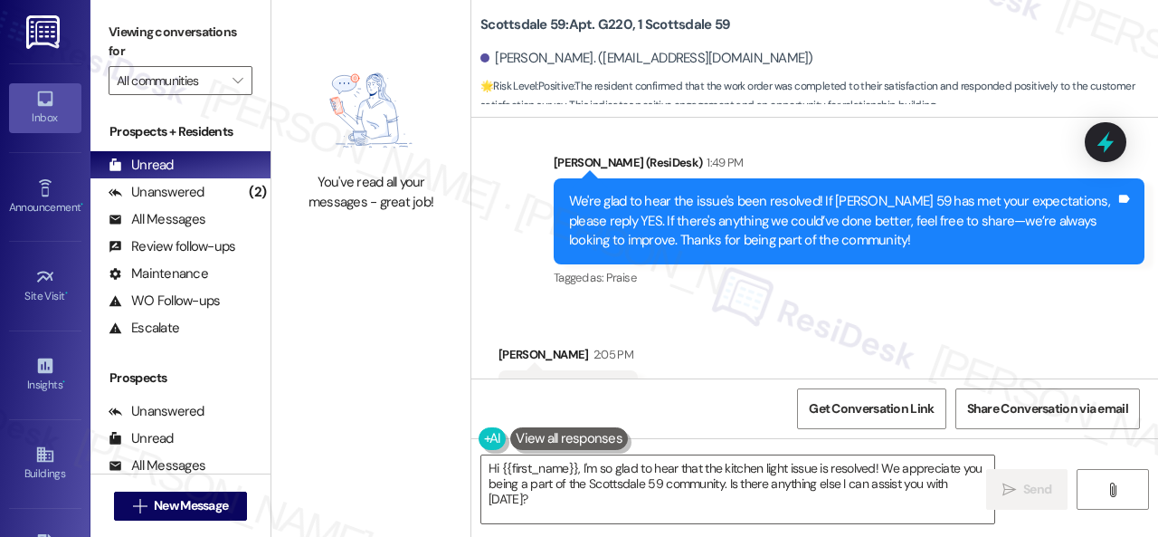
click at [523, 304] on div "Received via SMS Terri Richards 2:05 PM Yes Tags and notes Tagged as: Positive …" at bounding box center [814, 380] width 687 height 153
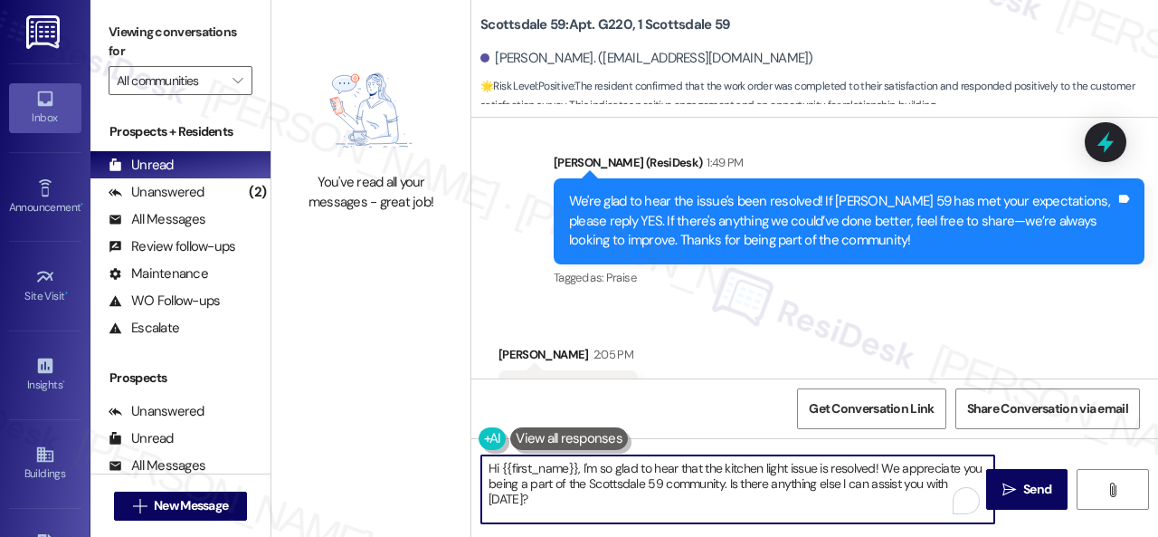
drag, startPoint x: 529, startPoint y: 504, endPoint x: 575, endPoint y: 476, distance: 54.0
click at [441, 442] on div "You've read all your messages - great job! Scottsdale 59: Apt. G220, 1 Scottsda…" at bounding box center [714, 268] width 887 height 537
paste textarea "I'm glad you are satisfied with your home. Have you written a review for us bef…"
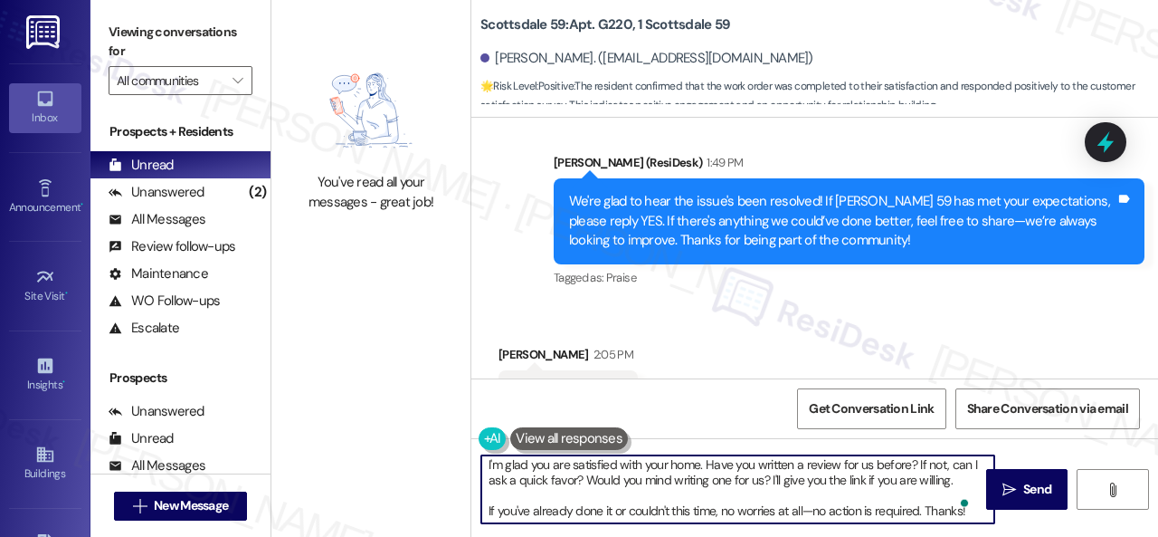
scroll to position [4, 0]
type textarea "I'm glad you are satisfied with your home. Have you written a review for us bef…"
click at [1023, 499] on span "Send" at bounding box center [1037, 489] width 28 height 19
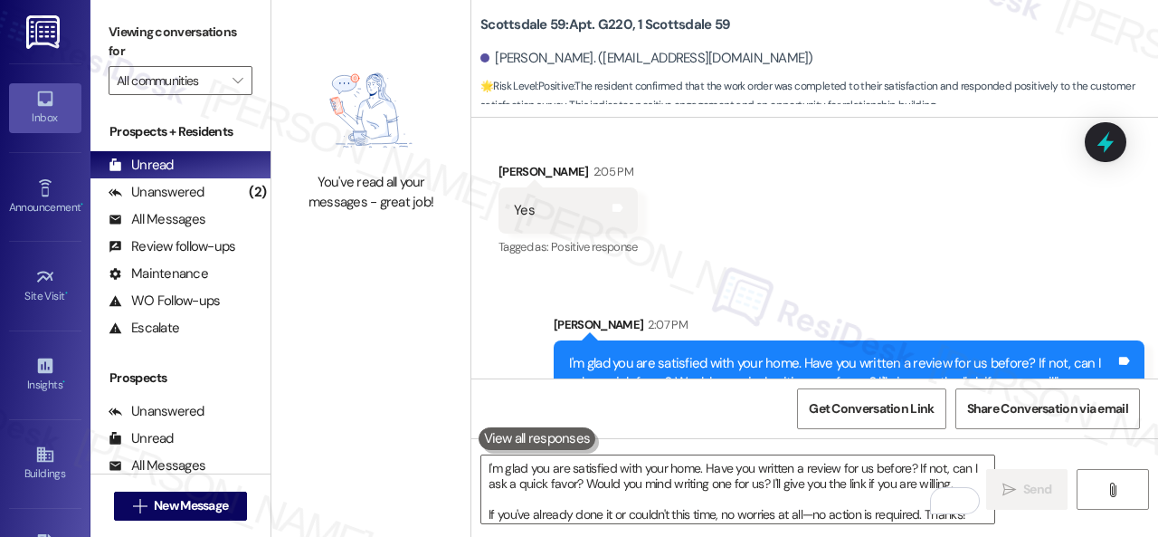
scroll to position [5167, 0]
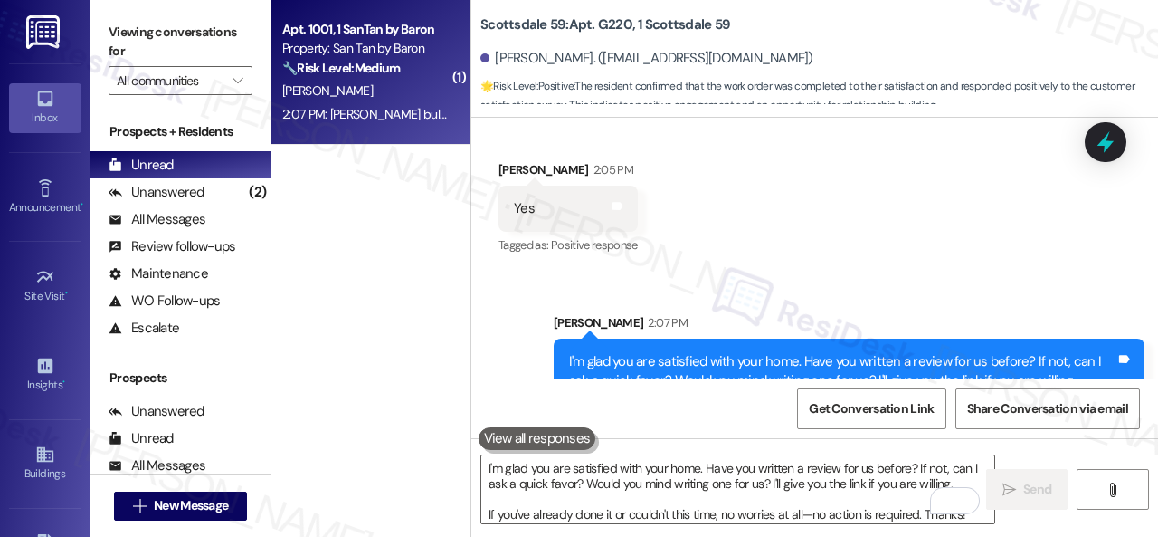
click at [355, 102] on div "[PERSON_NAME]" at bounding box center [366, 91] width 171 height 23
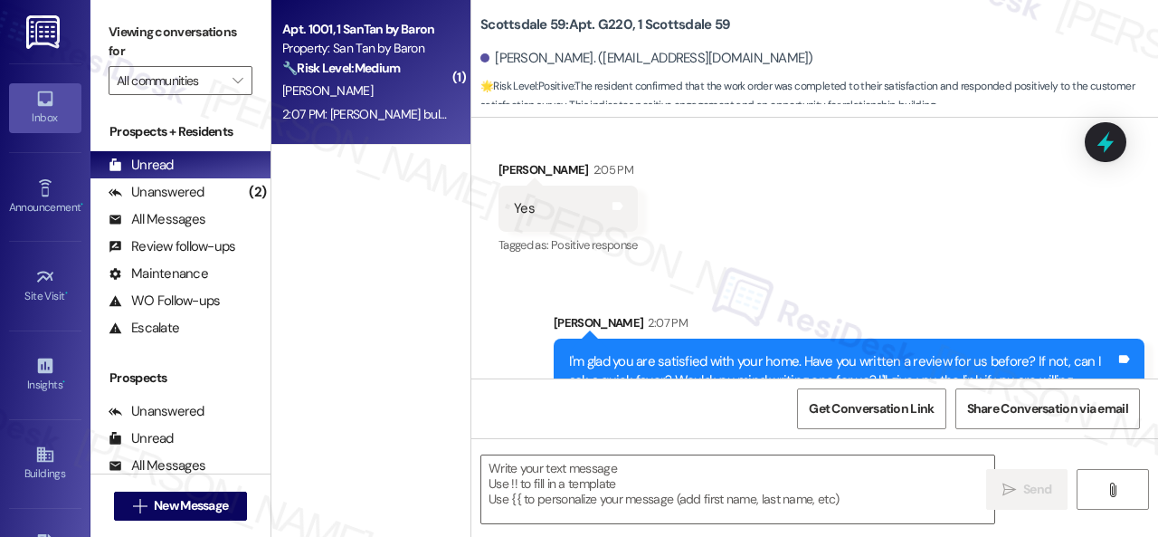
type textarea "Fetching suggested responses. Please feel free to read through the conversation…"
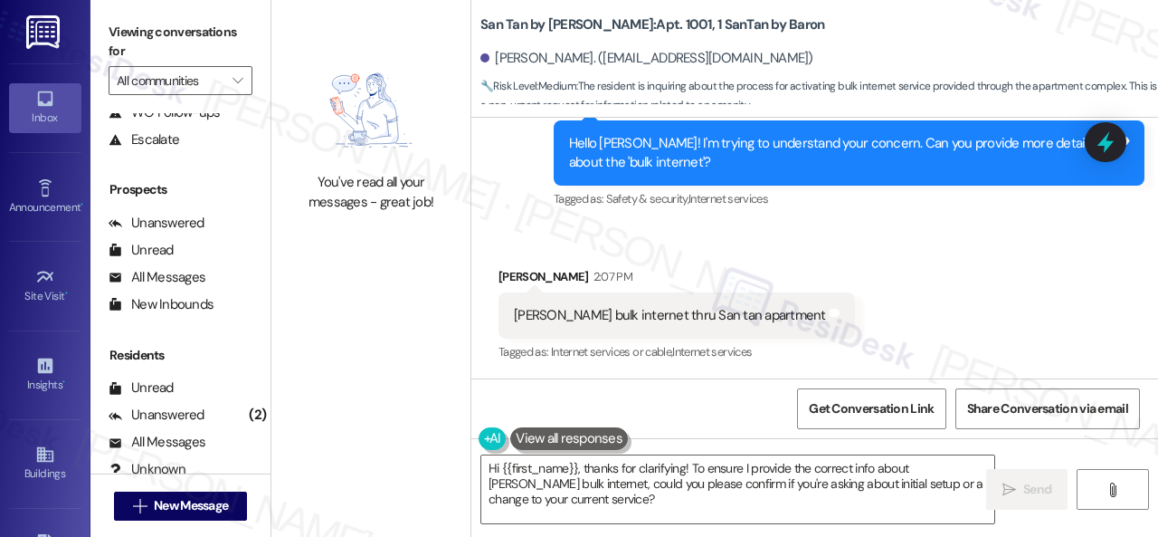
scroll to position [267, 0]
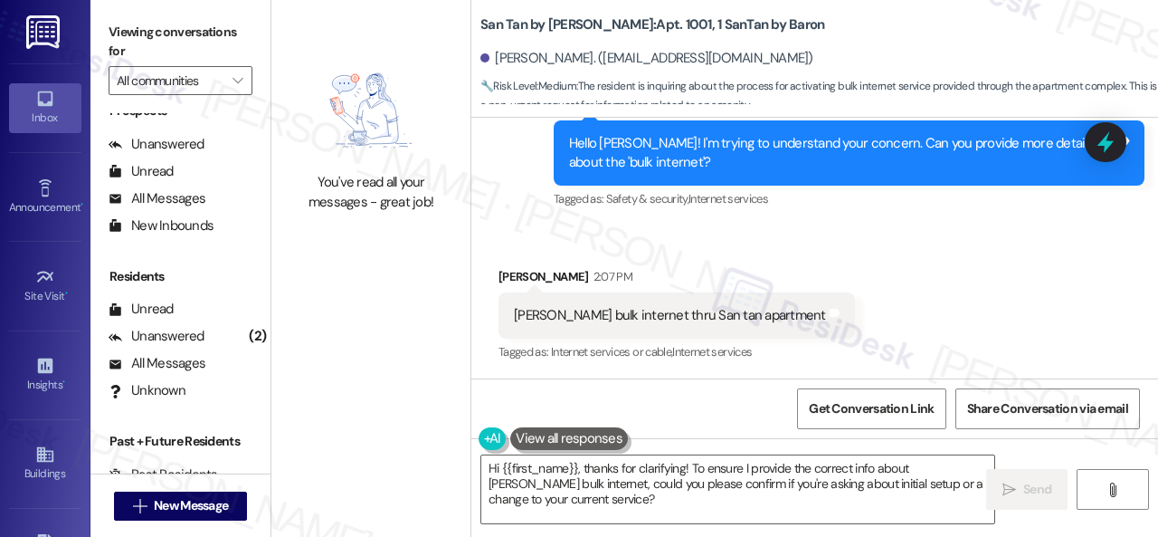
click at [849, 260] on div "Received via SMS Ryan Hipp 2:07 PM Cox bulk internet thru San tan apartment Tag…" at bounding box center [814, 302] width 687 height 153
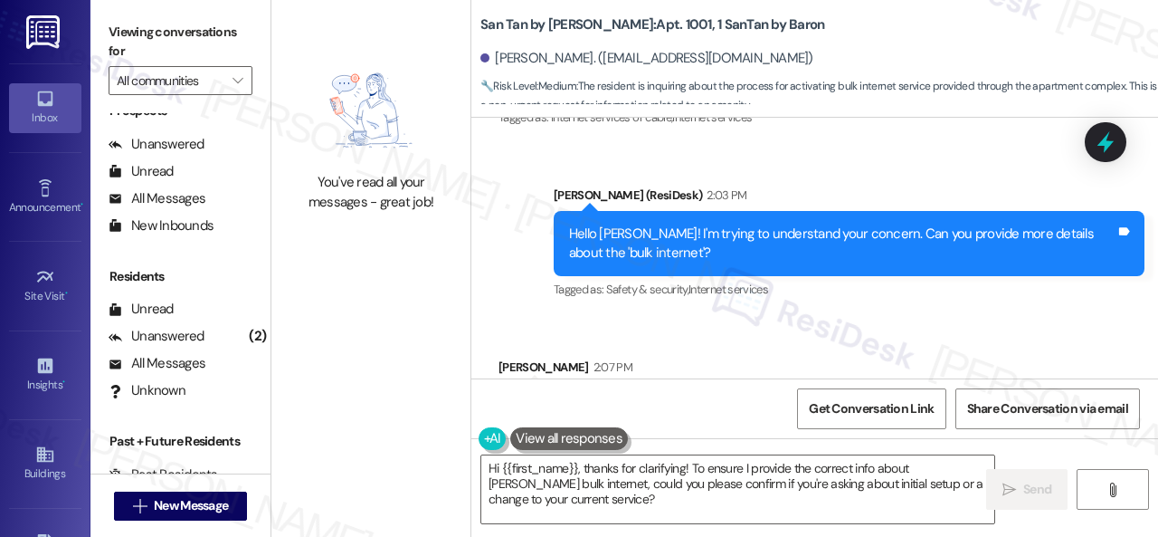
scroll to position [1671, 0]
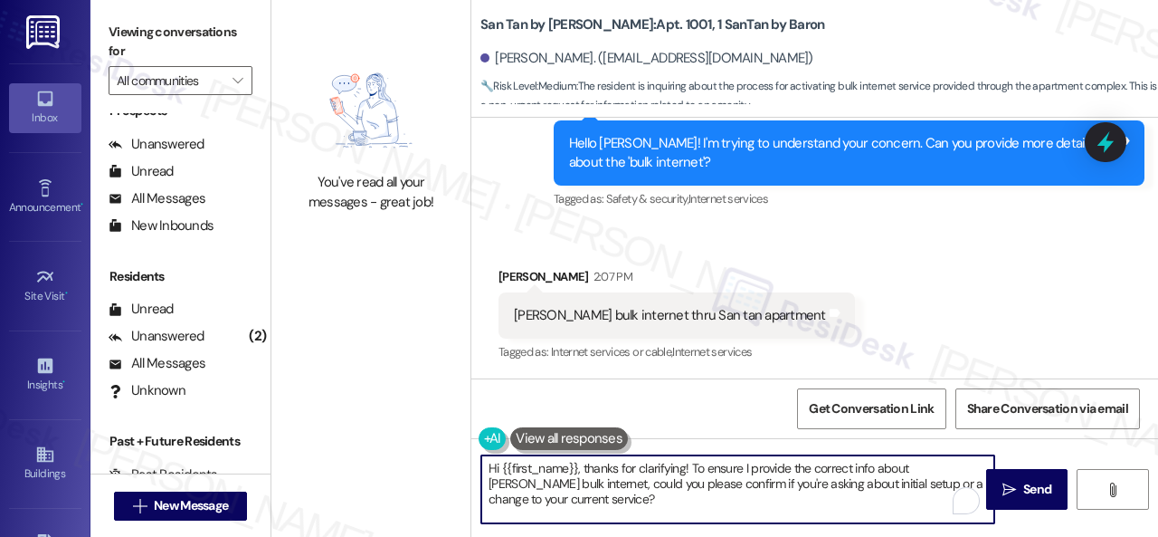
drag, startPoint x: 521, startPoint y: 480, endPoint x: 404, endPoint y: 430, distance: 127.2
click at [404, 430] on div "You've read all your messages - great job! San Tan by Baron: Apt. 1001, 1 SanTa…" at bounding box center [714, 268] width 887 height 537
paste textarea "I will forward your inquiry to the site team and get back to you as soon as I r…"
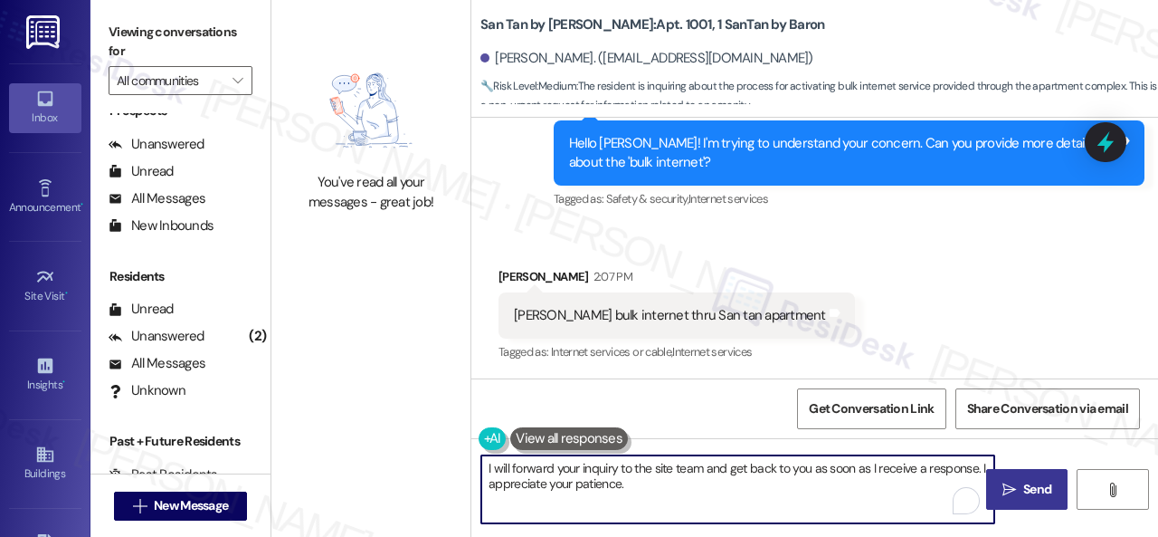
type textarea "I will forward your inquiry to the site team and get back to you as soon as I r…"
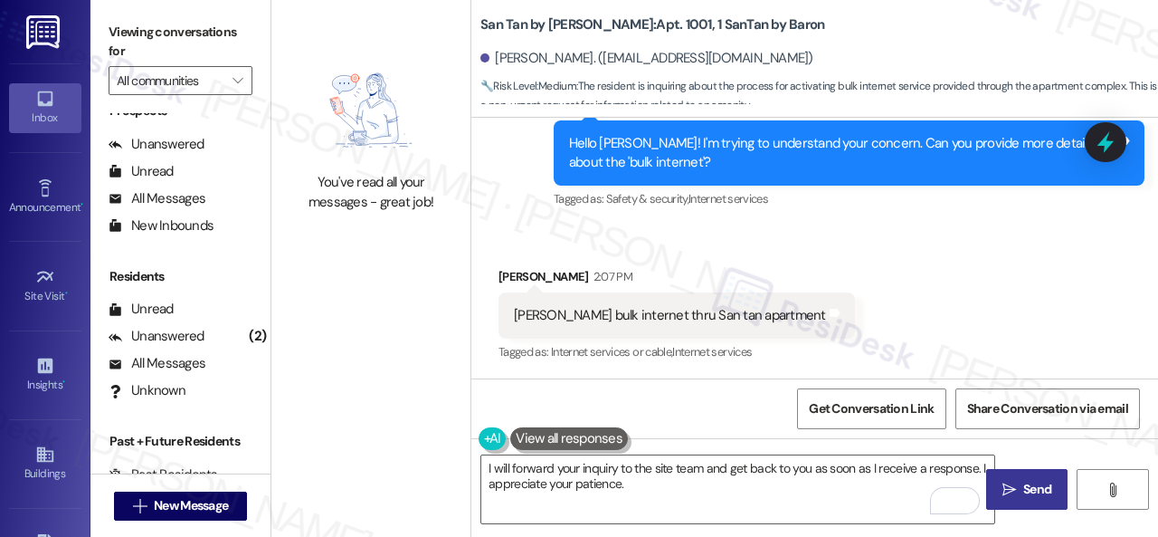
click at [1023, 488] on span "Send" at bounding box center [1037, 489] width 28 height 19
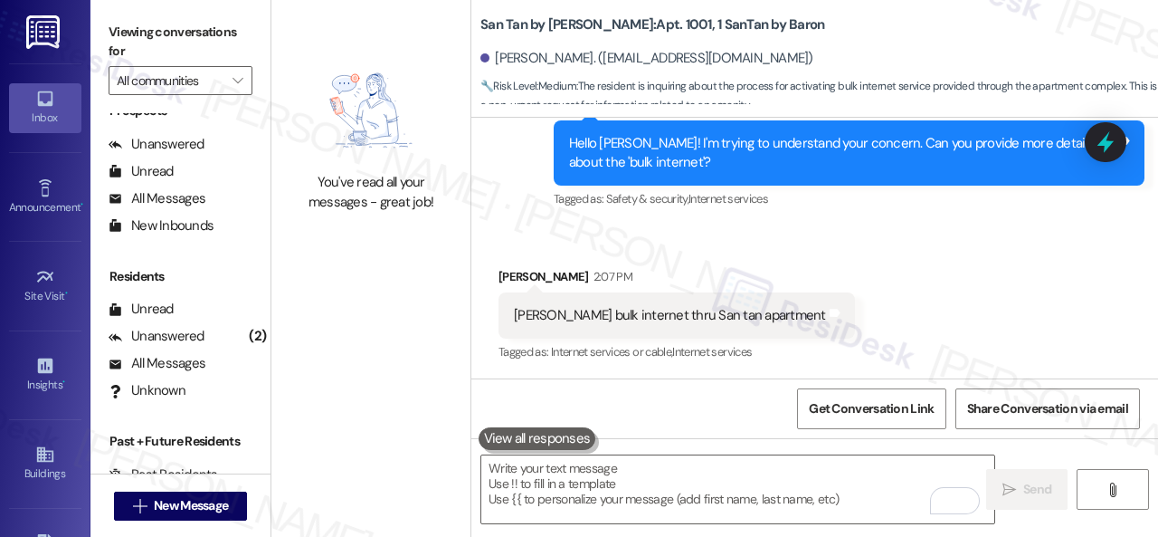
scroll to position [1818, 0]
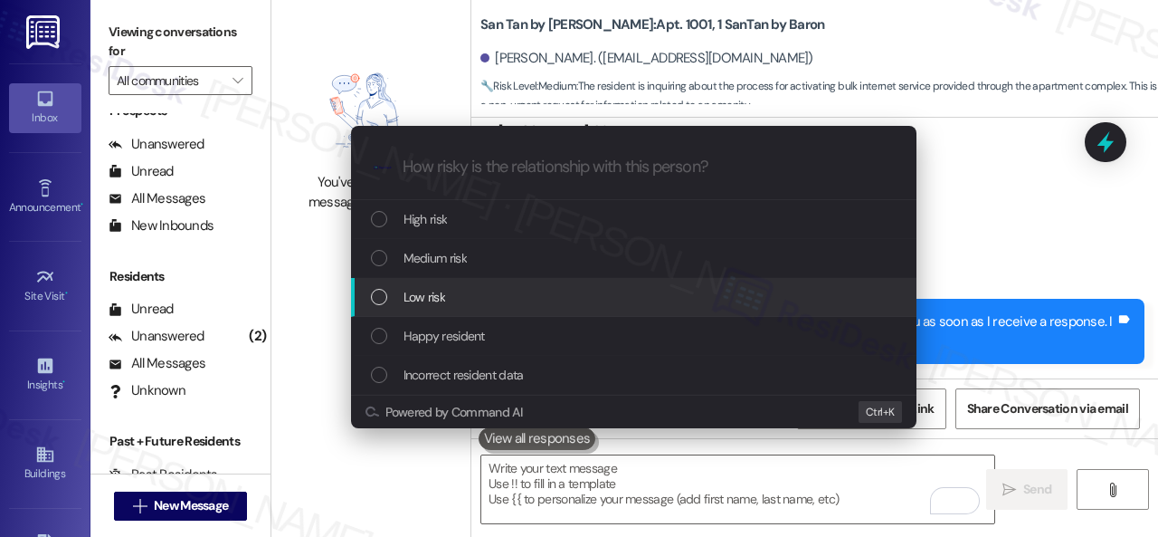
click at [438, 306] on span "Low risk" at bounding box center [425, 297] width 42 height 20
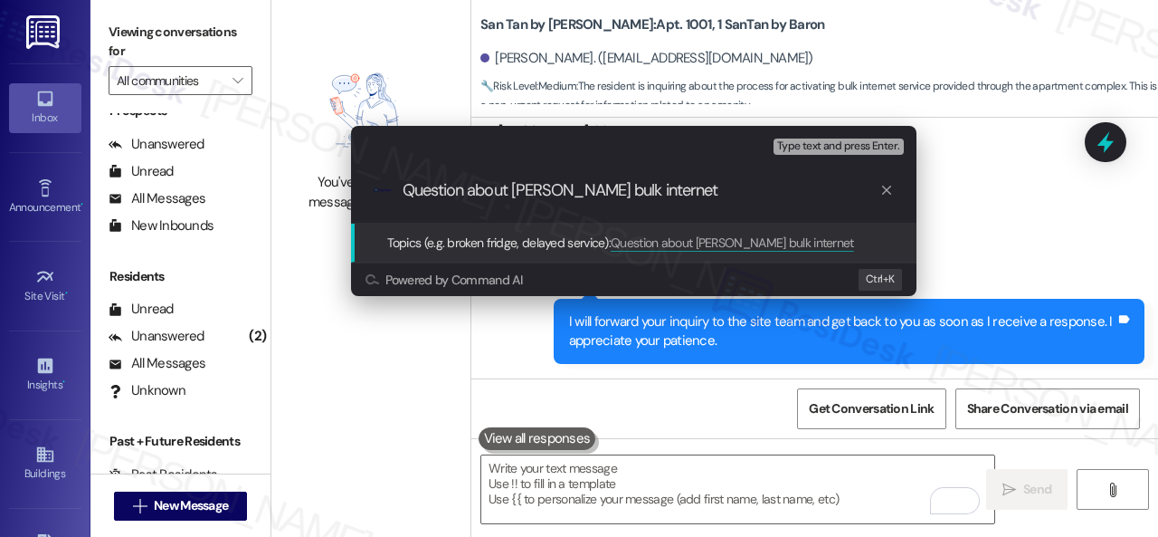
type input "Question about Cox bulk internet."
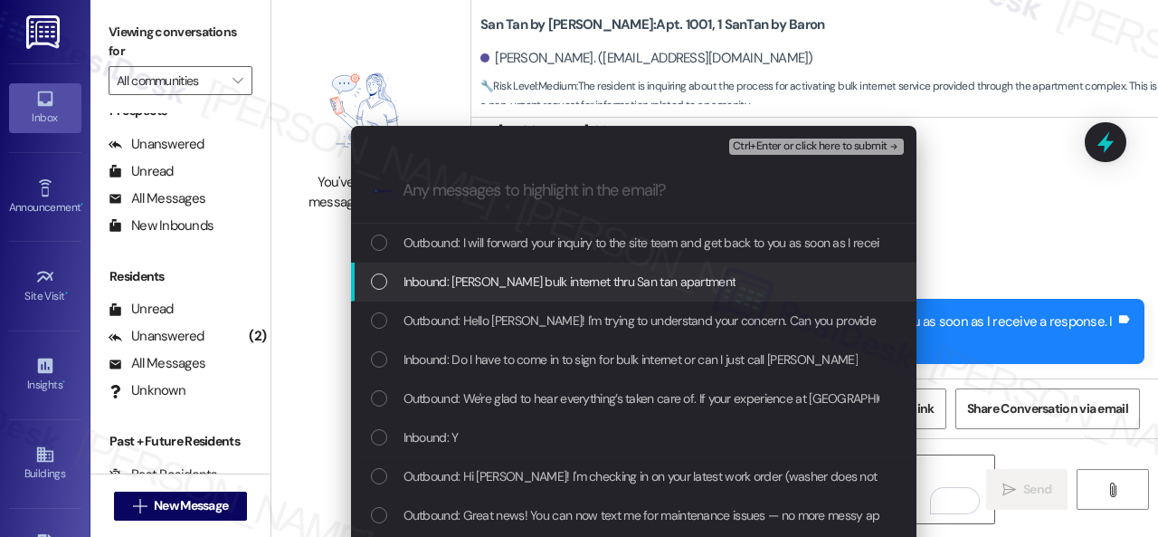
click at [449, 289] on span "Inbound: Cox bulk internet thru San tan apartment" at bounding box center [570, 281] width 333 height 20
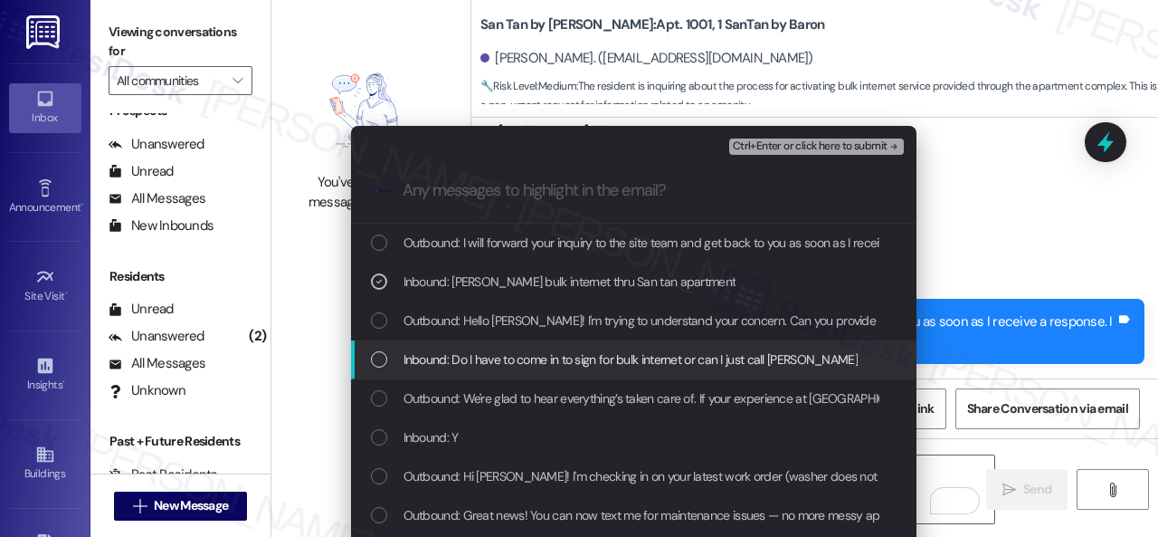
click at [444, 359] on span "Inbound: Do I have to come in to sign for bulk internet or can I just call cox" at bounding box center [631, 359] width 454 height 20
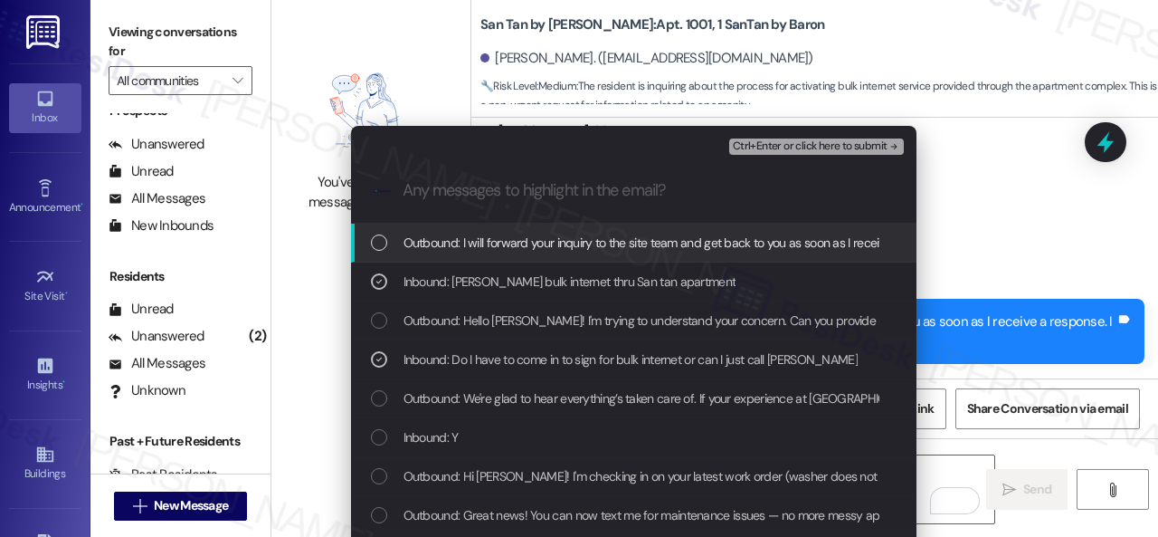
click at [756, 153] on button "Ctrl+Enter or click here to submit" at bounding box center [816, 146] width 175 height 16
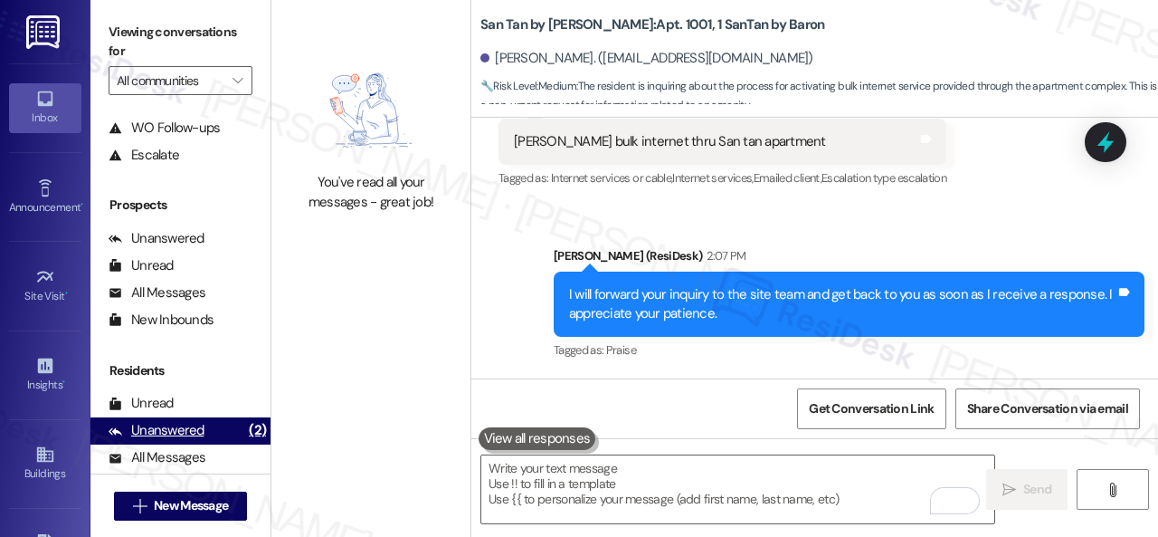
scroll to position [0, 0]
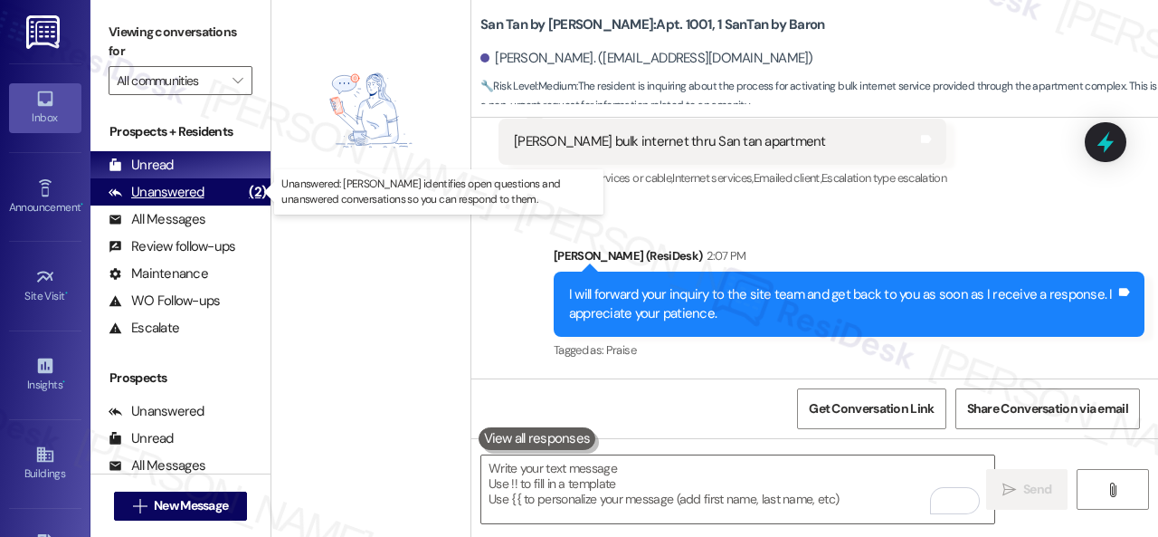
click at [132, 187] on div "Unanswered" at bounding box center [157, 192] width 96 height 19
